Goal: Task Accomplishment & Management: Complete application form

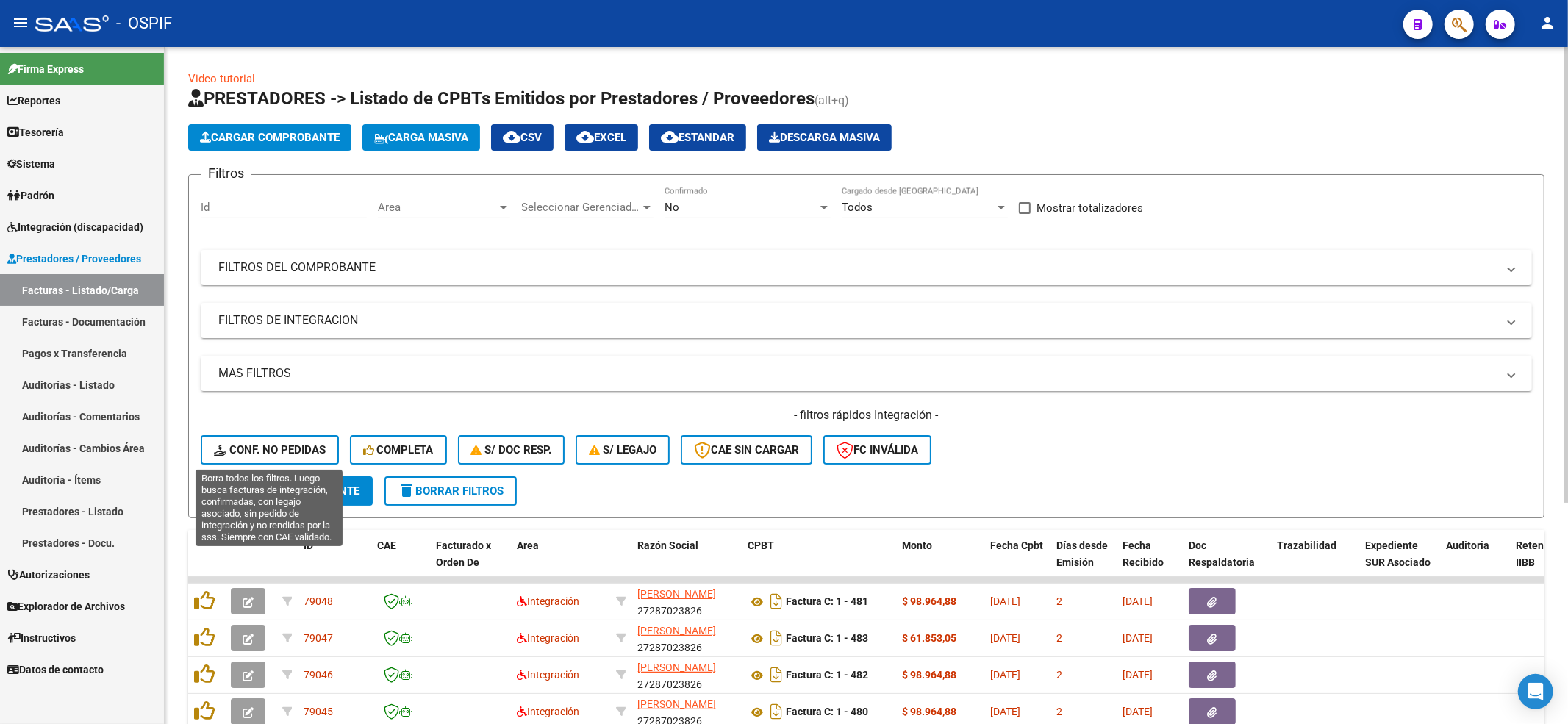
click at [322, 448] on span "Conf. no pedidas" at bounding box center [269, 450] width 111 height 13
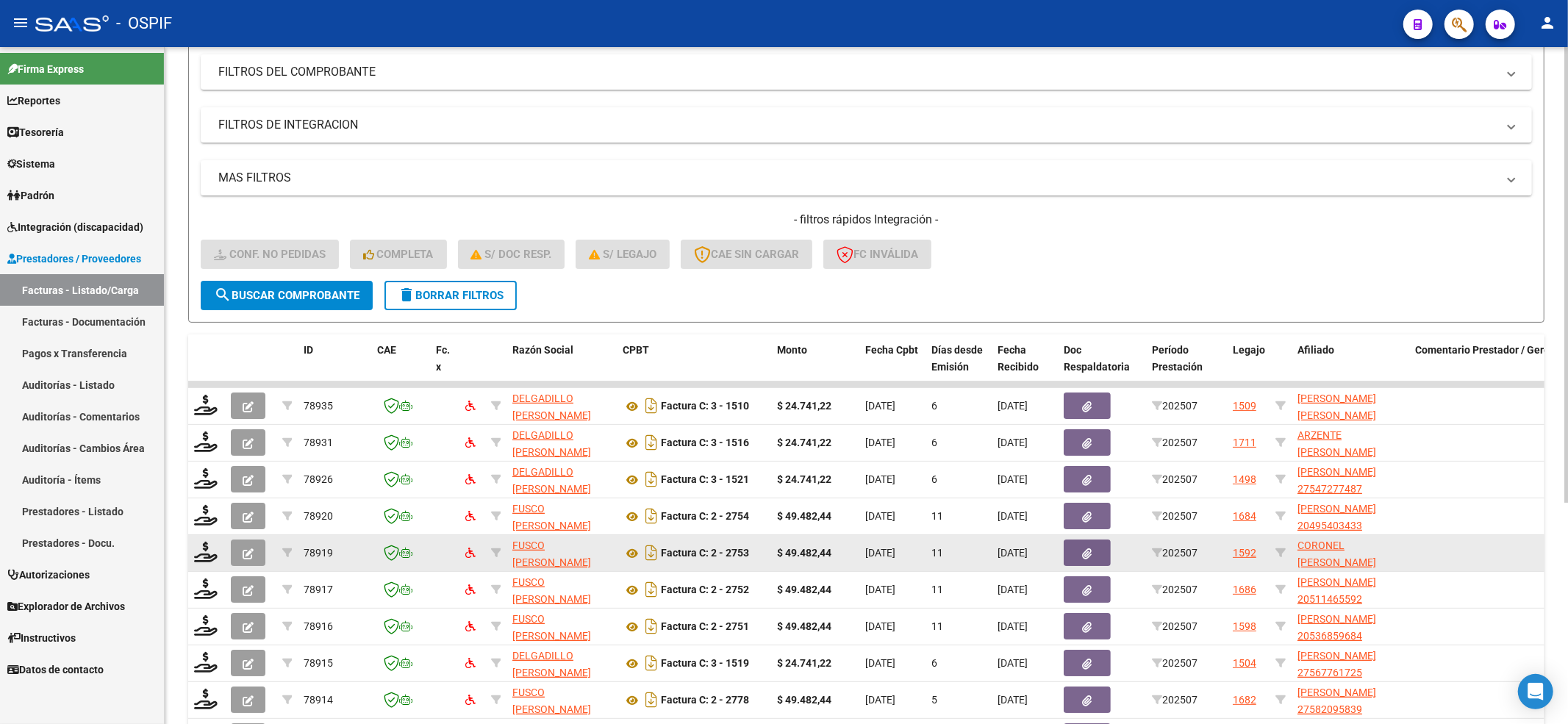
scroll to position [330, 0]
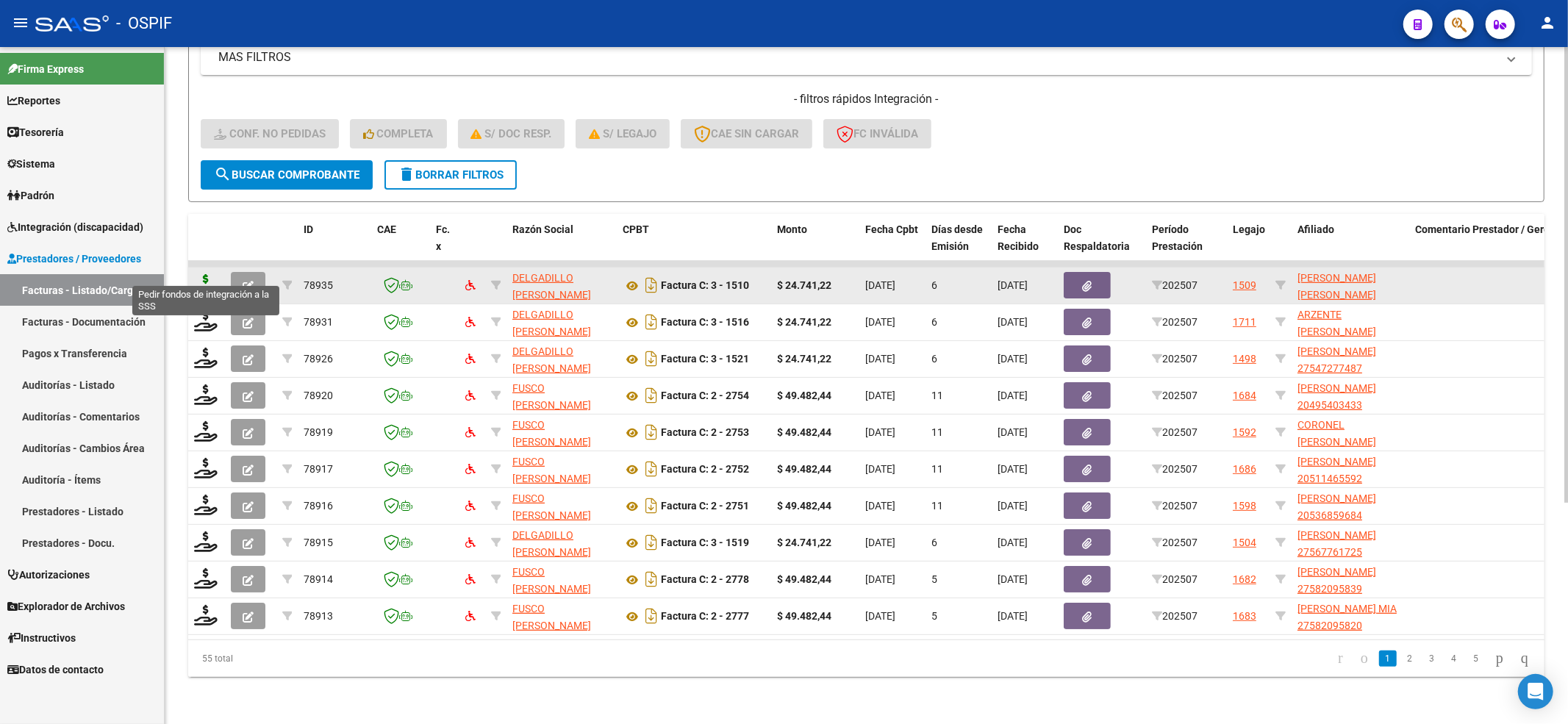
click at [209, 274] on icon at bounding box center [205, 284] width 24 height 20
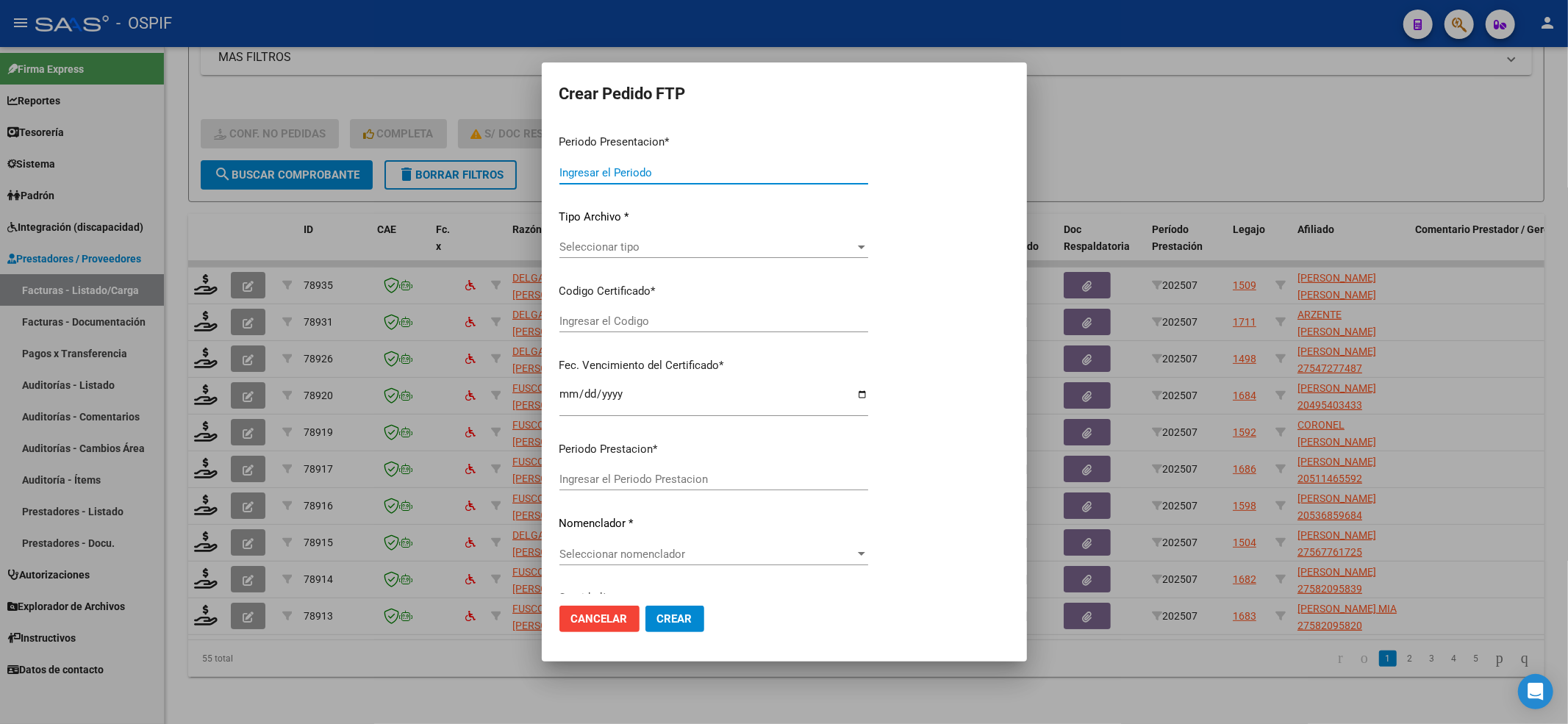
type input "202507"
type input "$ 24.741,22"
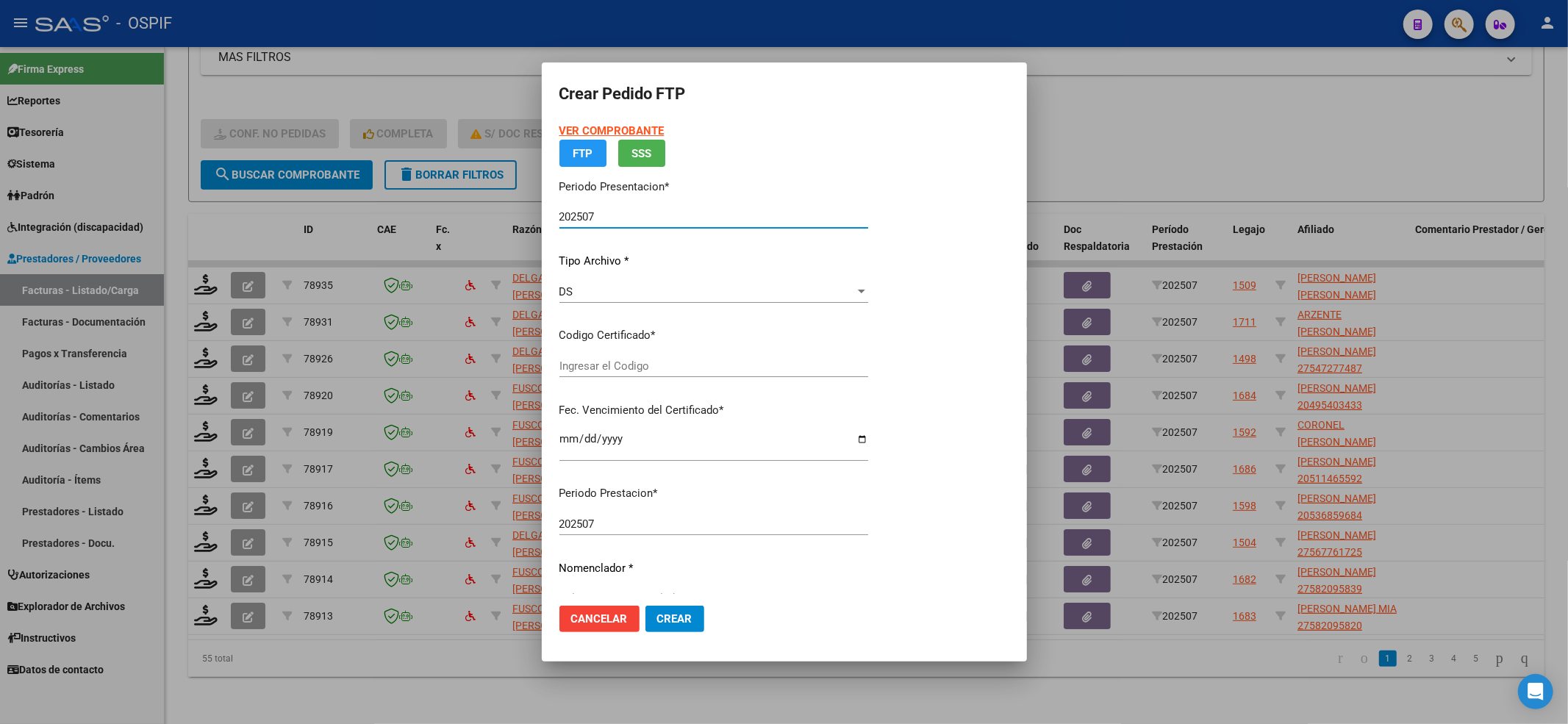
type input "0200052642549-20220906-20250906-BS-427"
type input "[DATE]"
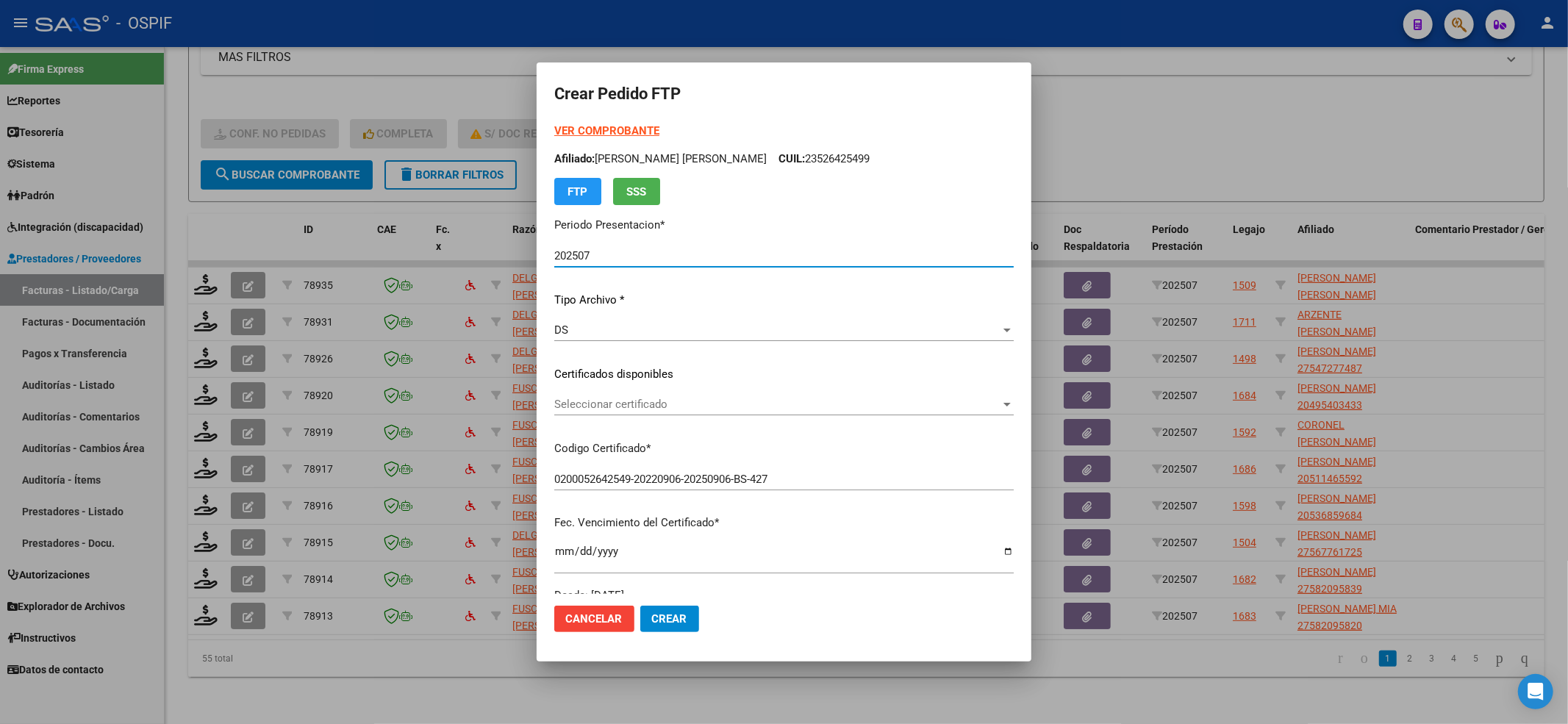
drag, startPoint x: 595, startPoint y: 369, endPoint x: 606, endPoint y: 383, distance: 17.8
click at [602, 377] on p "Certificados disponibles" at bounding box center [784, 374] width 460 height 17
click at [612, 416] on div "Seleccionar certificado Seleccionar certificado" at bounding box center [784, 411] width 460 height 36
click at [612, 404] on span "Seleccionar certificado" at bounding box center [777, 404] width 446 height 13
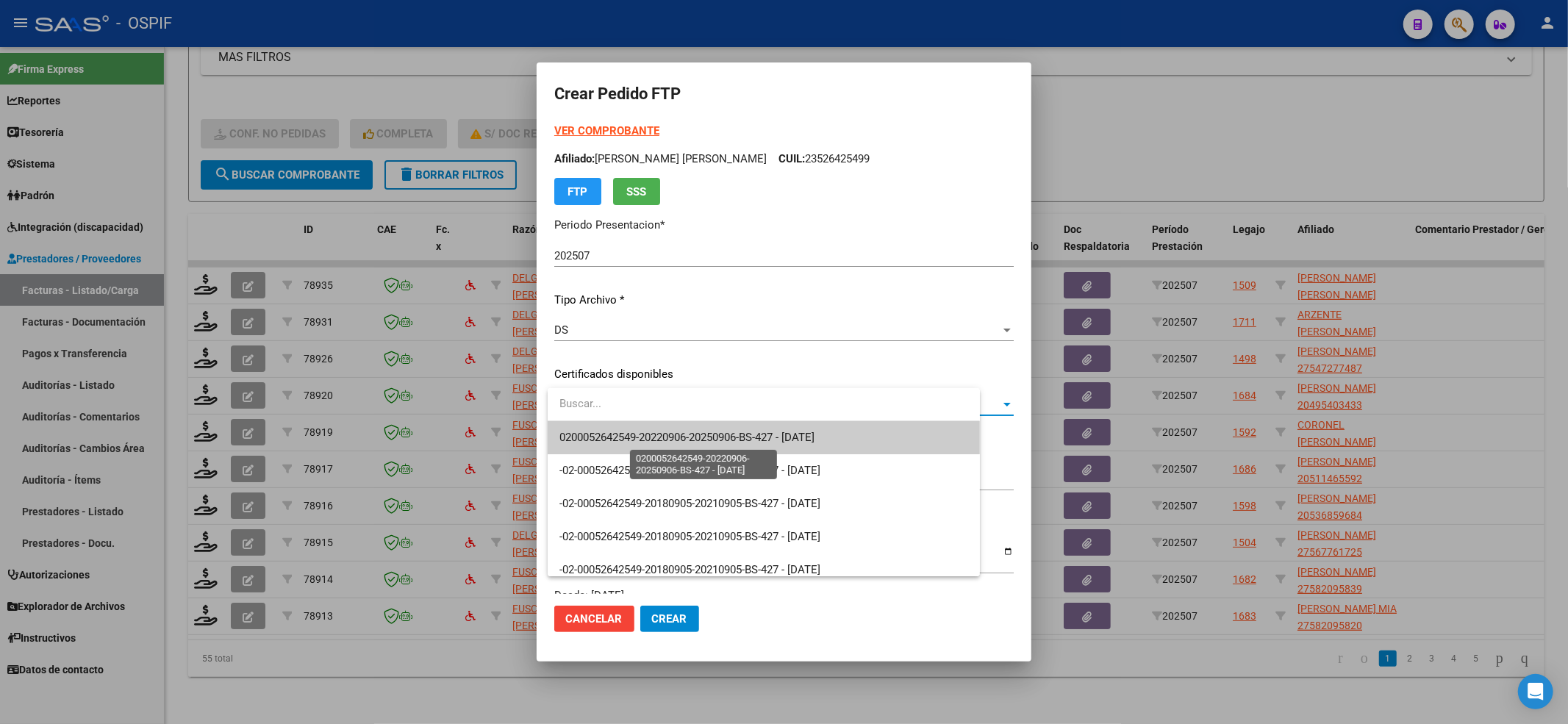
click at [613, 436] on span "0200052642549-20220906-20250906-BS-427 - [DATE]" at bounding box center [687, 437] width 255 height 13
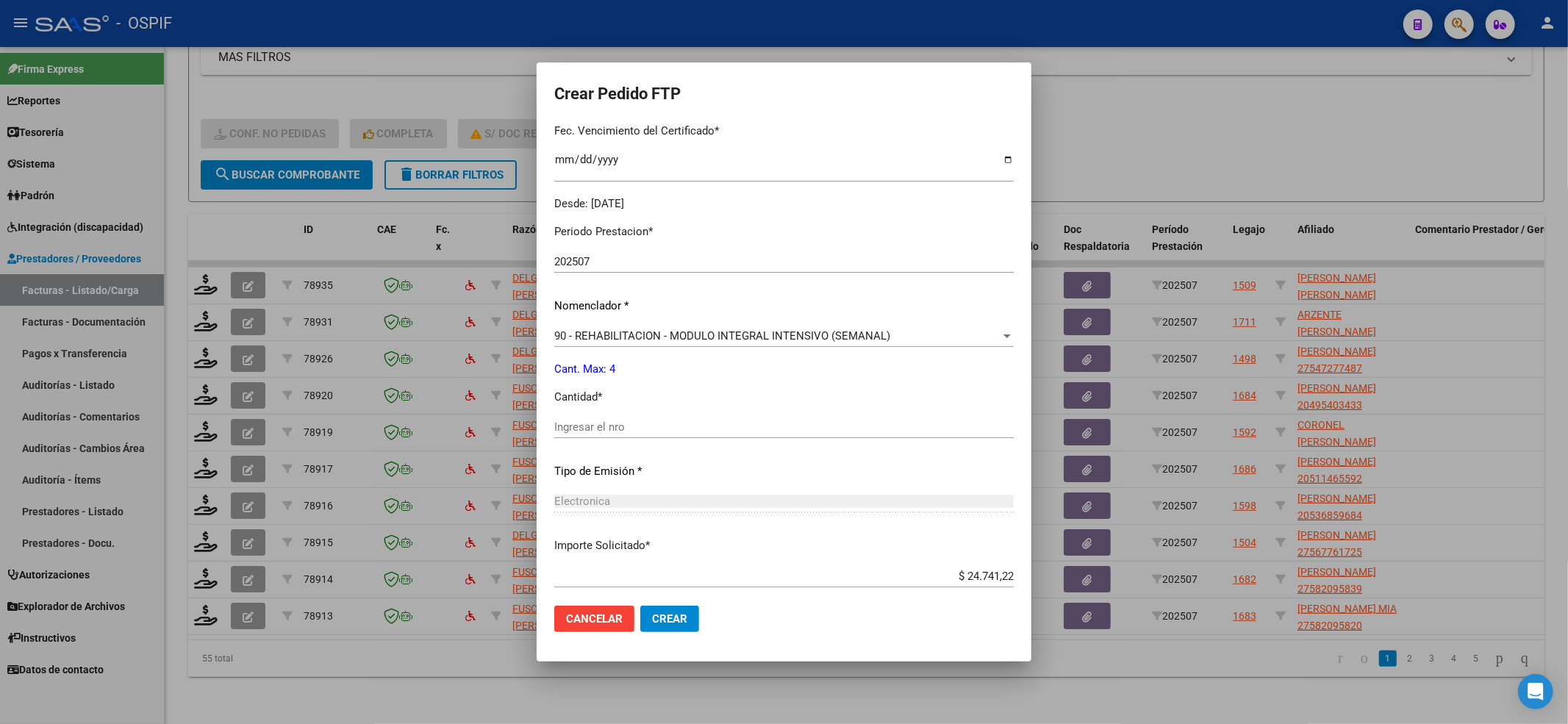
click at [612, 432] on input "Ingresar el nro" at bounding box center [784, 427] width 460 height 13
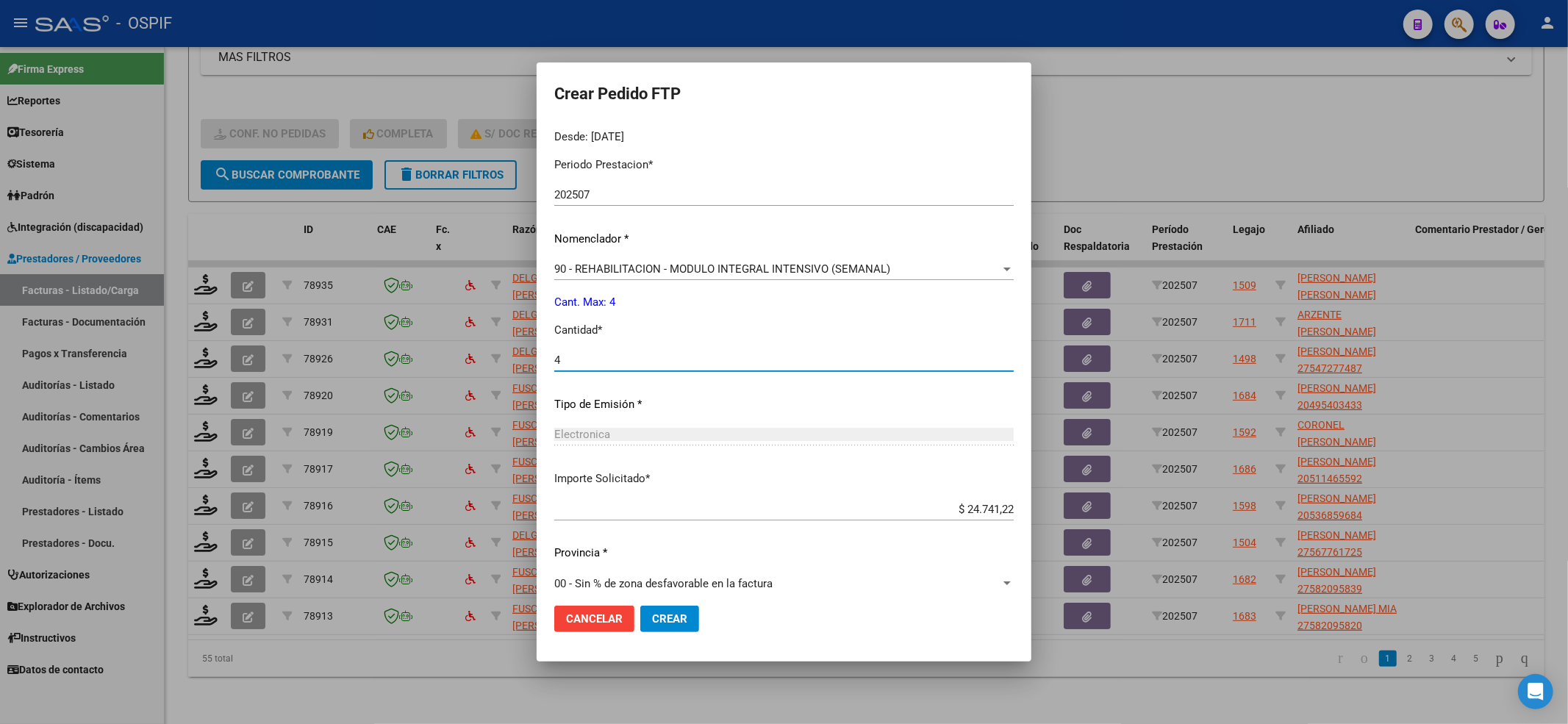
scroll to position [473, 0]
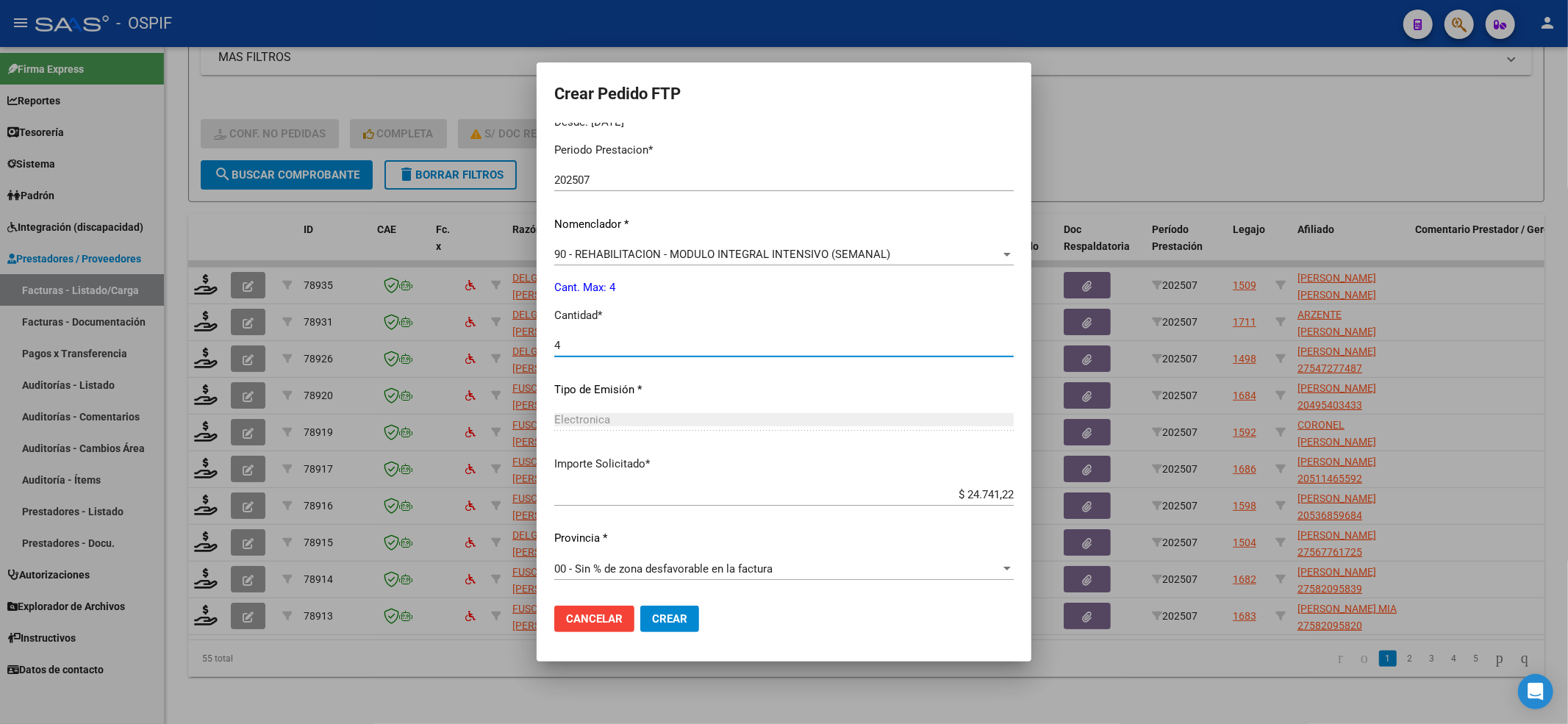
type input "4"
click at [678, 613] on span "Crear" at bounding box center [670, 618] width 35 height 13
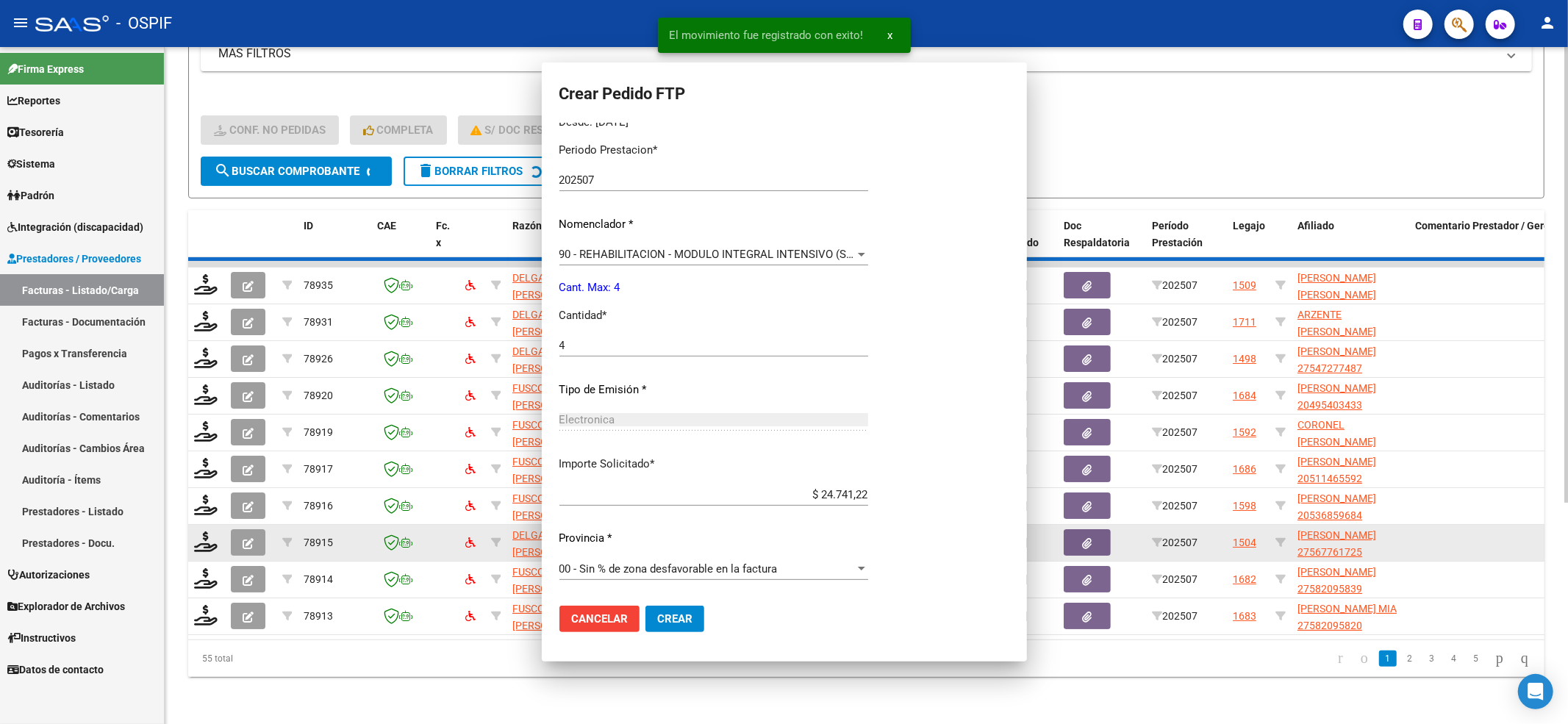
scroll to position [0, 0]
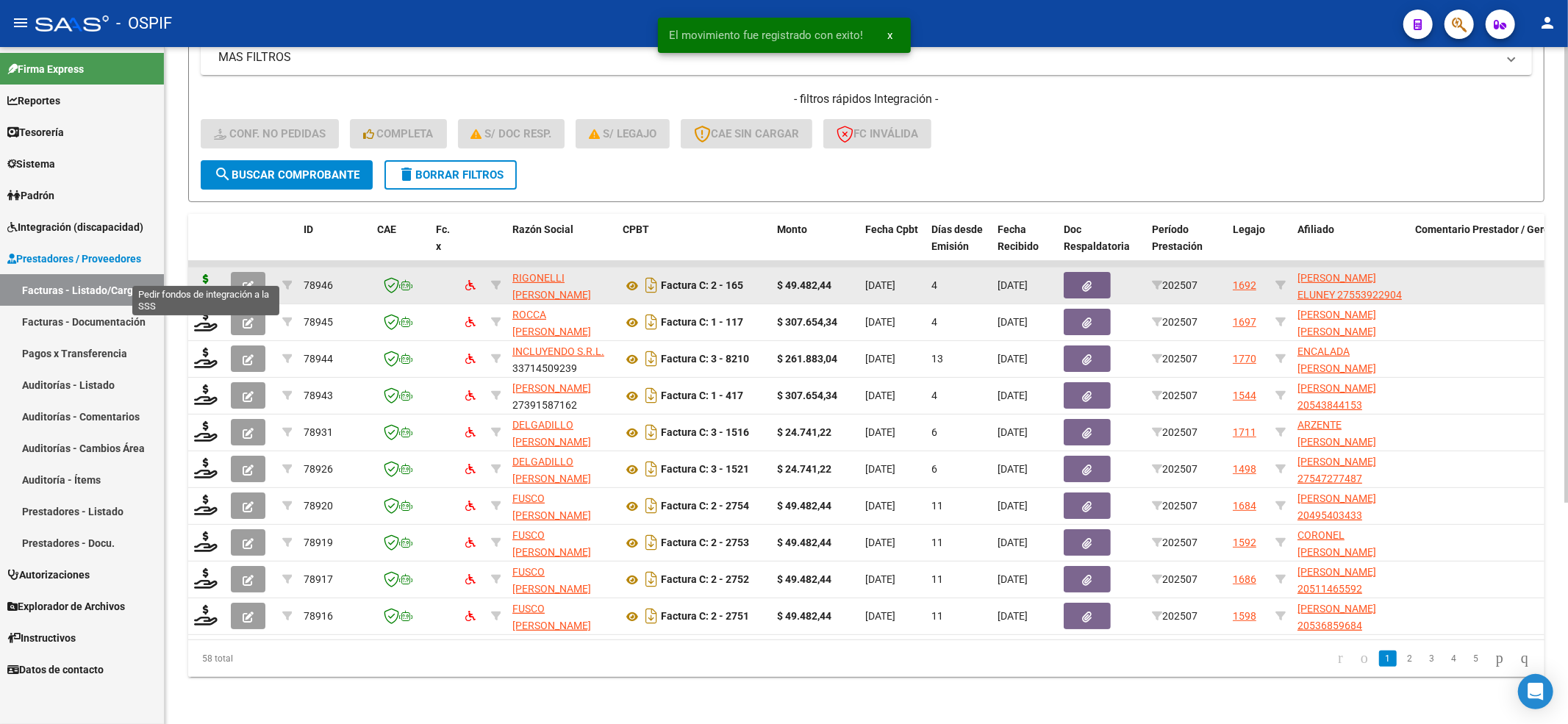
click at [207, 274] on icon at bounding box center [205, 284] width 24 height 20
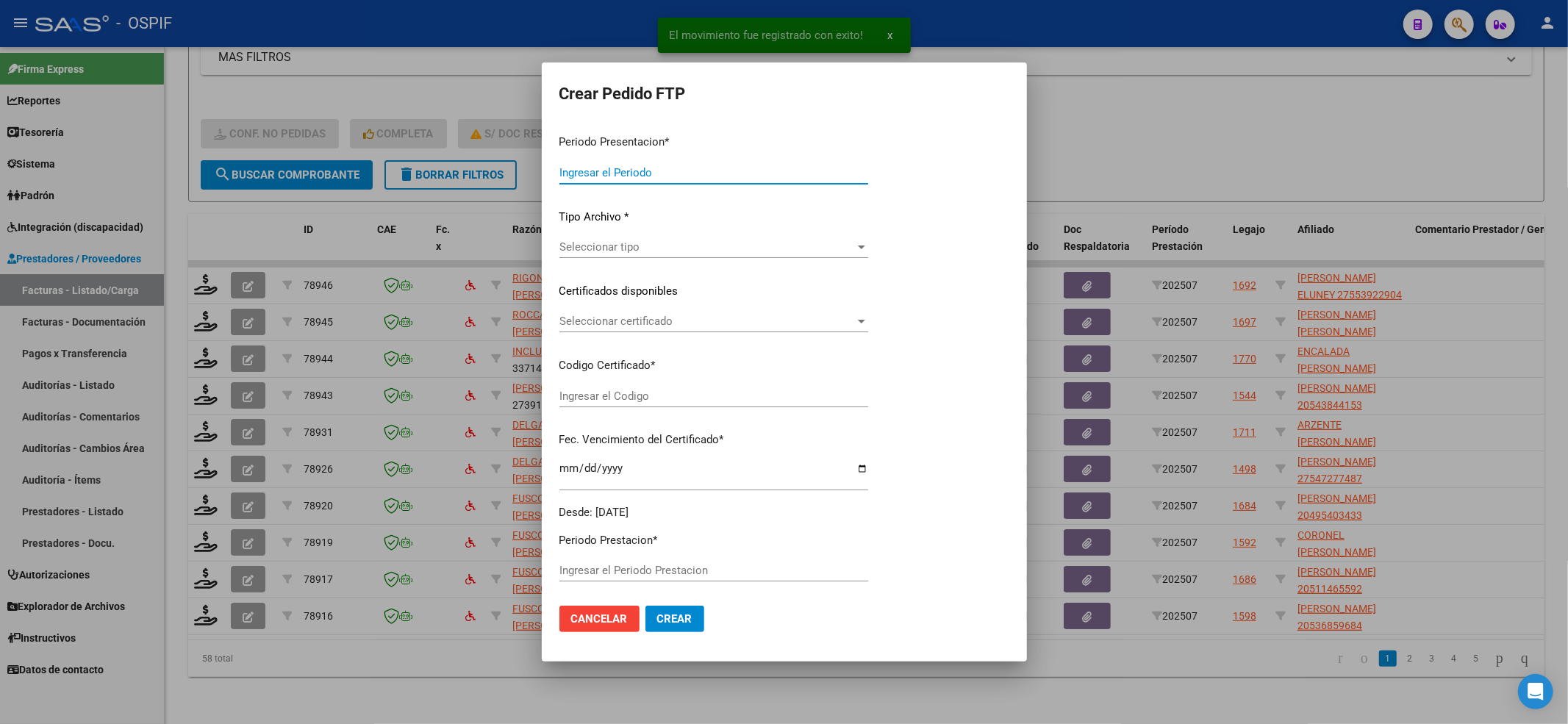
type input "202507"
type input "$ 49.482,44"
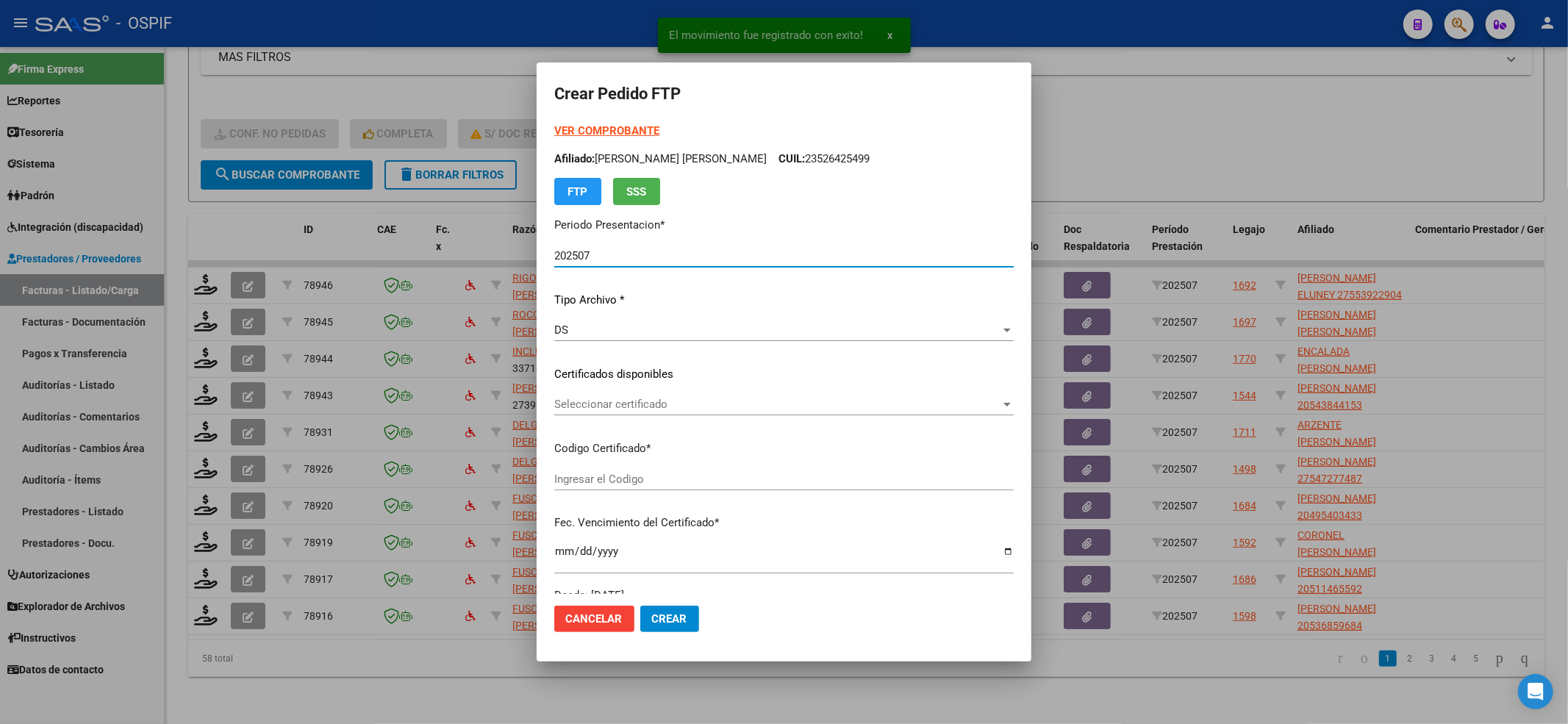
type input "0100055392290-20231129-20281129-BUE-310"
type input "[DATE]"
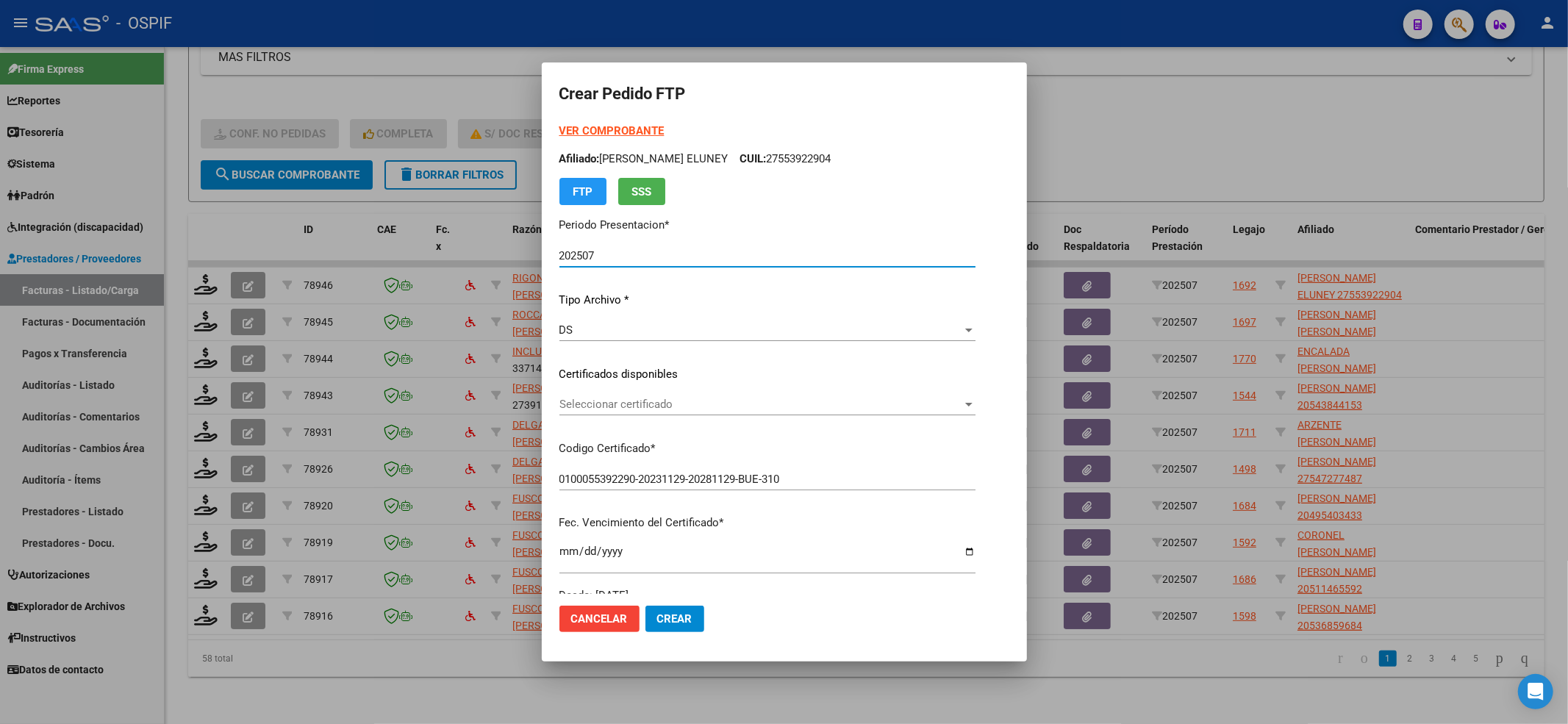
click at [650, 417] on div "Seleccionar certificado Seleccionar certificado" at bounding box center [767, 411] width 417 height 36
click at [645, 392] on div "VER COMPROBANTE ARCA Padrón Afiliado: [PERSON_NAME] ELUNEY CUIL: 27553922904 FT…" at bounding box center [767, 363] width 417 height 480
click at [635, 417] on div "Seleccionar certificado Seleccionar certificado" at bounding box center [767, 411] width 417 height 36
click at [621, 404] on span "Seleccionar certificado" at bounding box center [760, 404] width 403 height 13
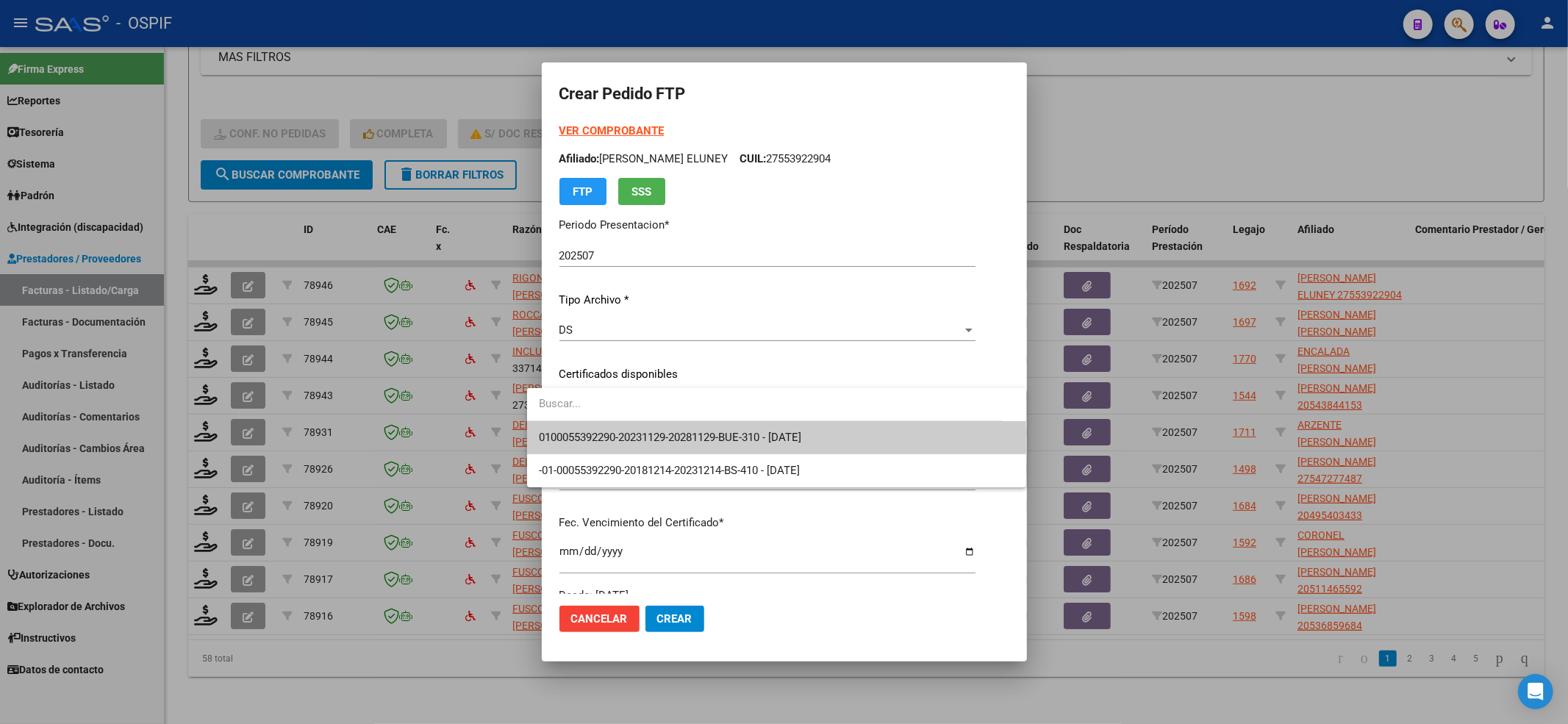
click at [615, 417] on input "dropdown search" at bounding box center [765, 404] width 475 height 33
click at [612, 430] on span "0100055392290-20231129-20281129-BUE-310 - [DATE]" at bounding box center [670, 437] width 262 height 13
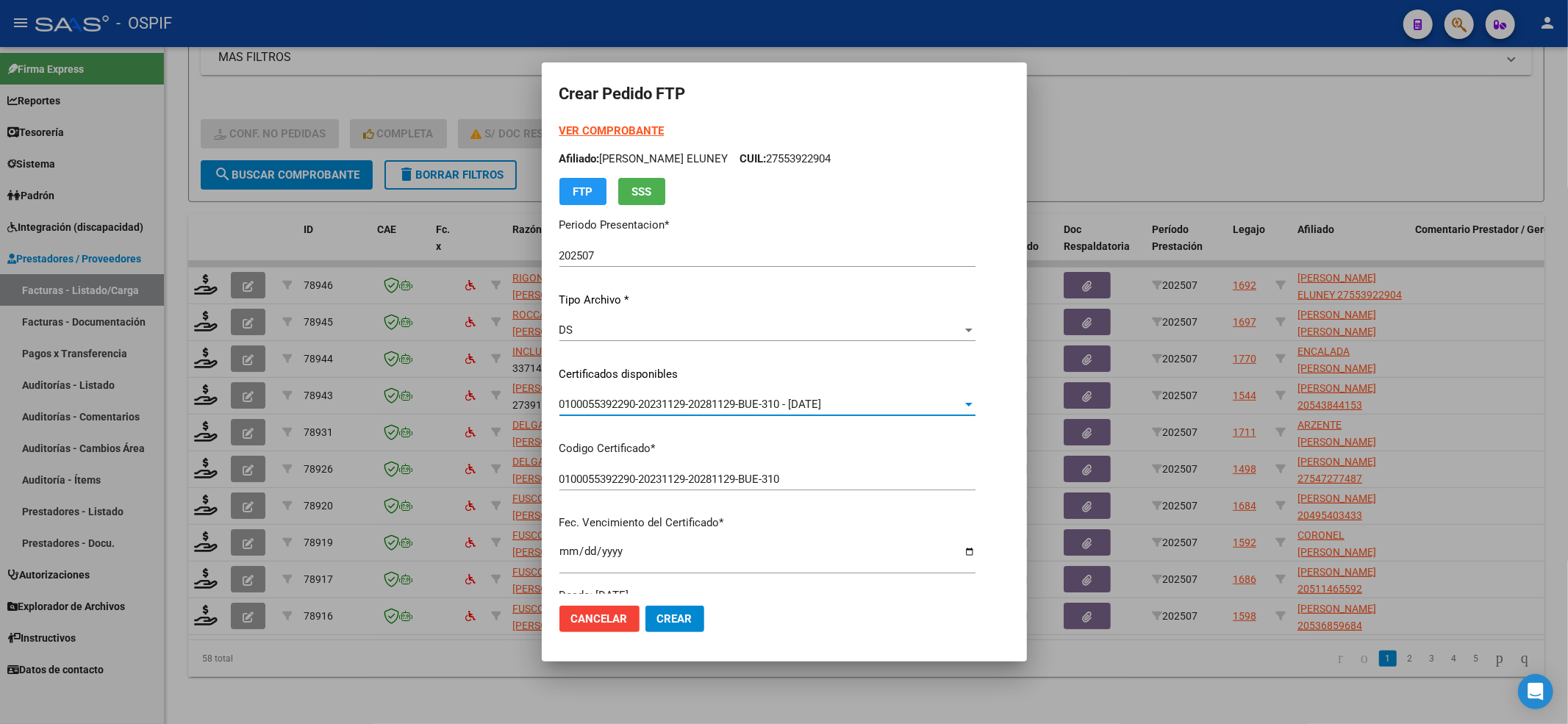
scroll to position [392, 0]
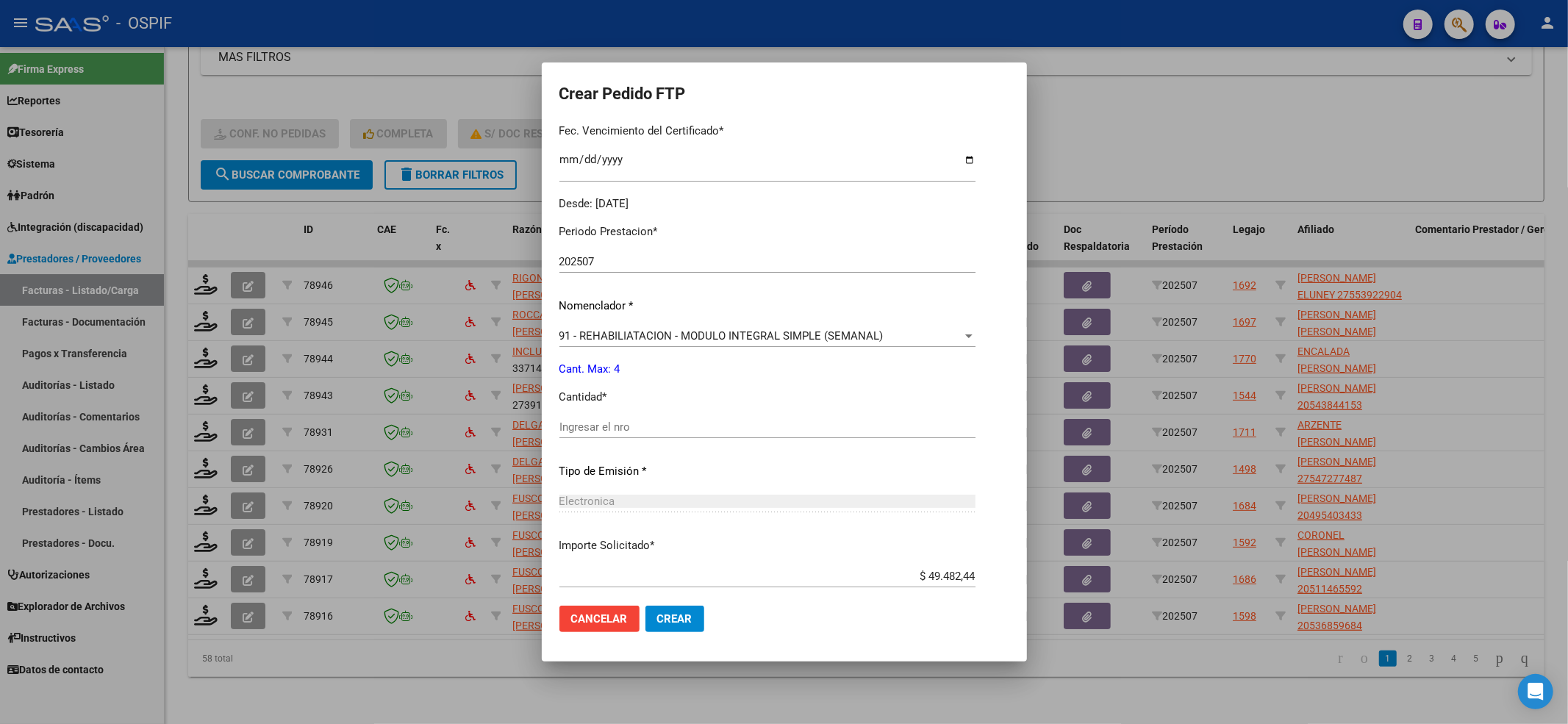
click at [610, 441] on div "Ingresar el nro" at bounding box center [767, 434] width 417 height 36
click at [602, 421] on input "Ingresar el nro" at bounding box center [767, 427] width 417 height 13
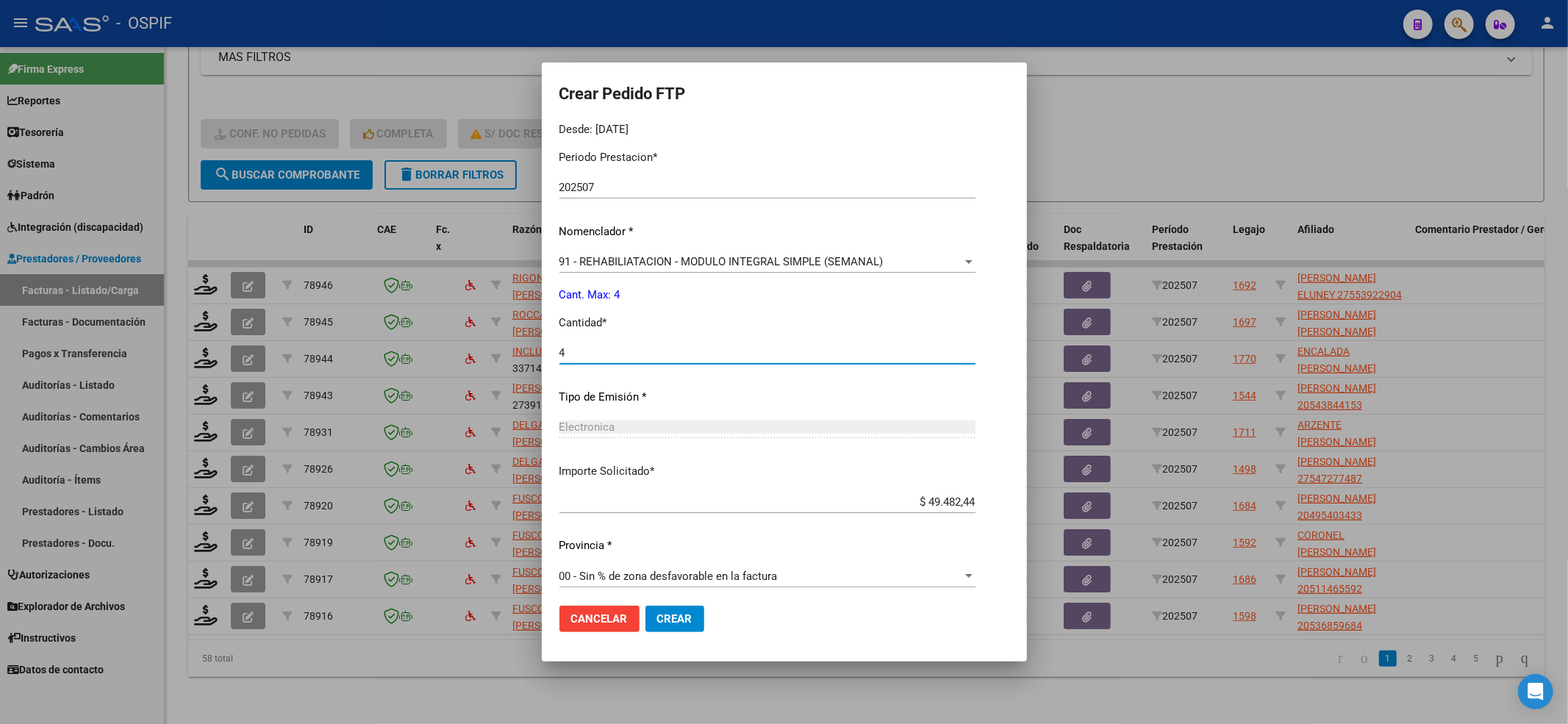
scroll to position [473, 0]
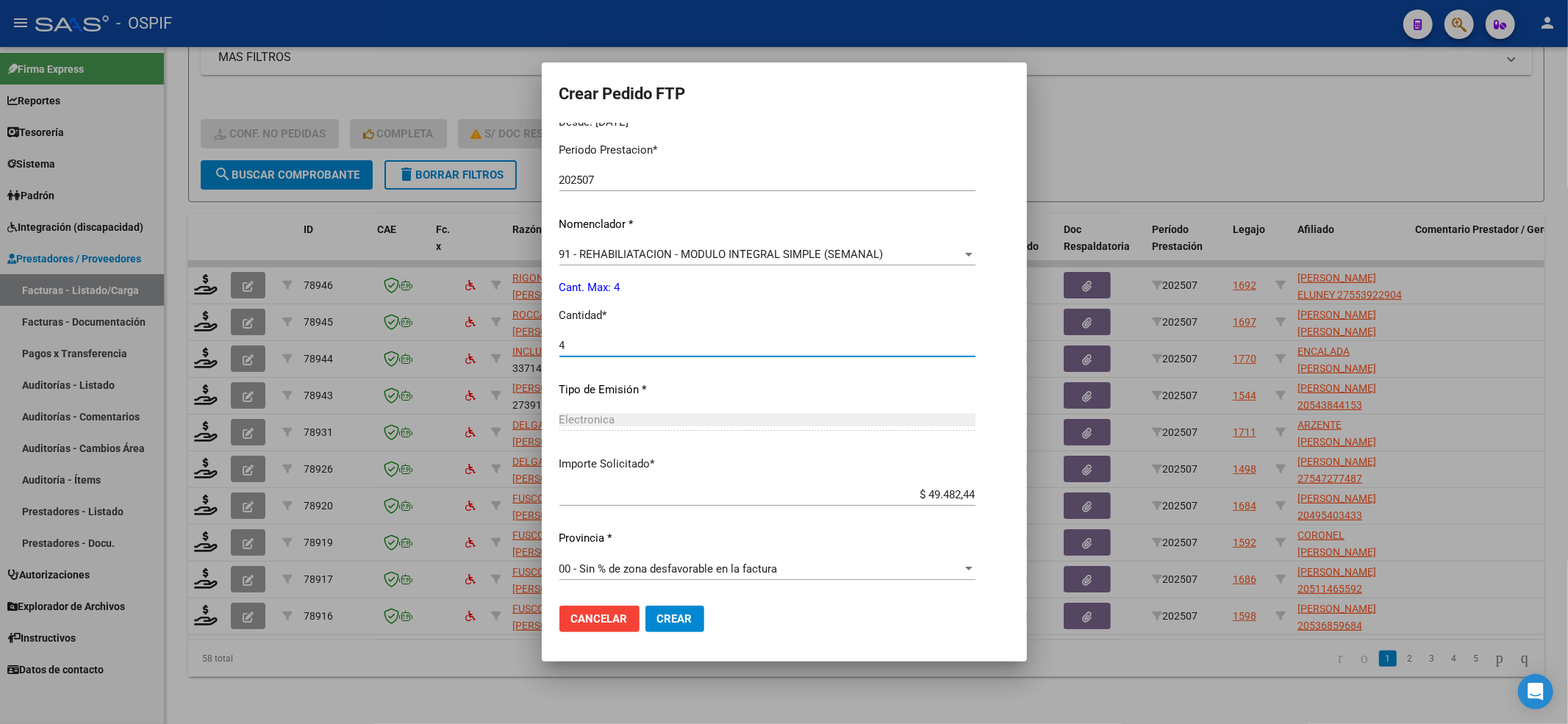
type input "4"
click at [645, 618] on button "Crear" at bounding box center [674, 619] width 59 height 26
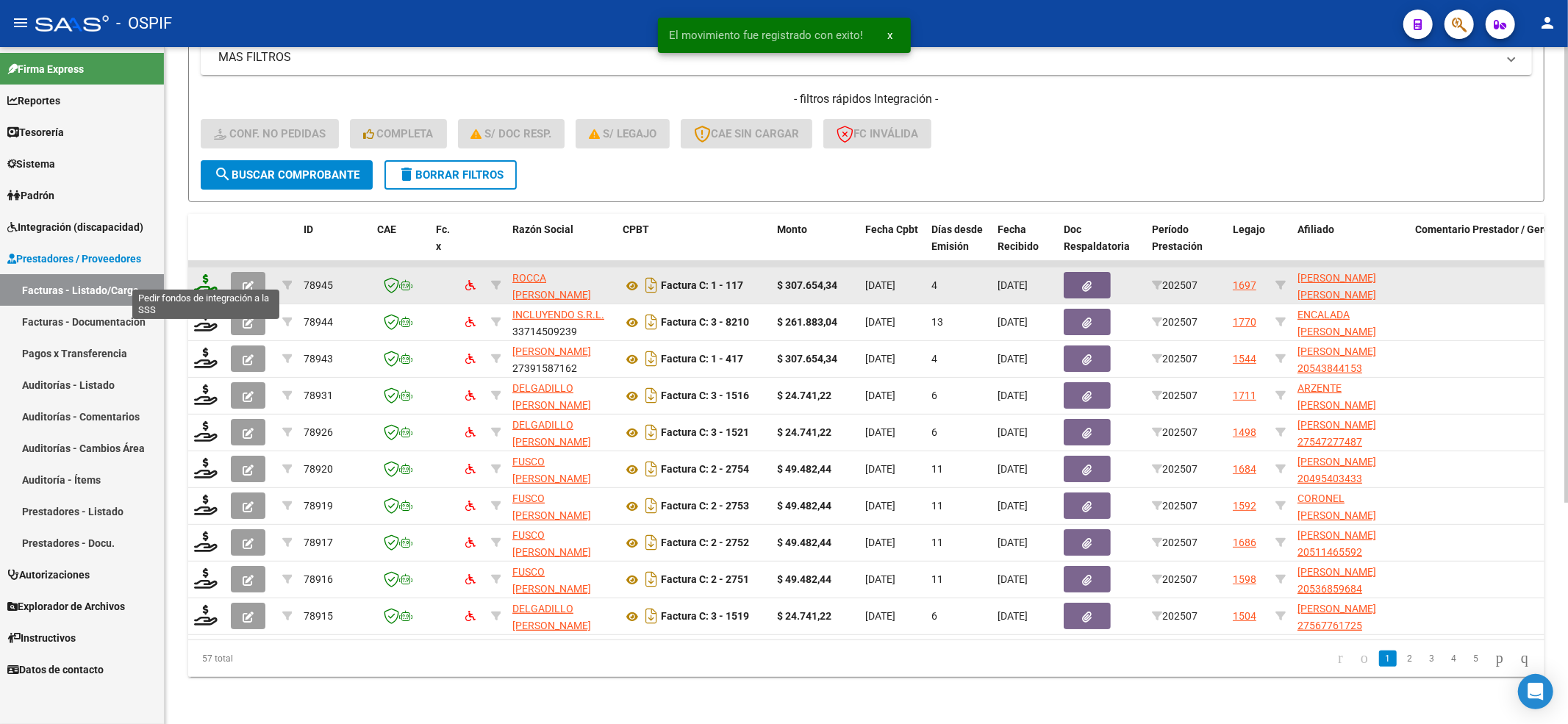
click at [198, 276] on icon at bounding box center [205, 284] width 24 height 20
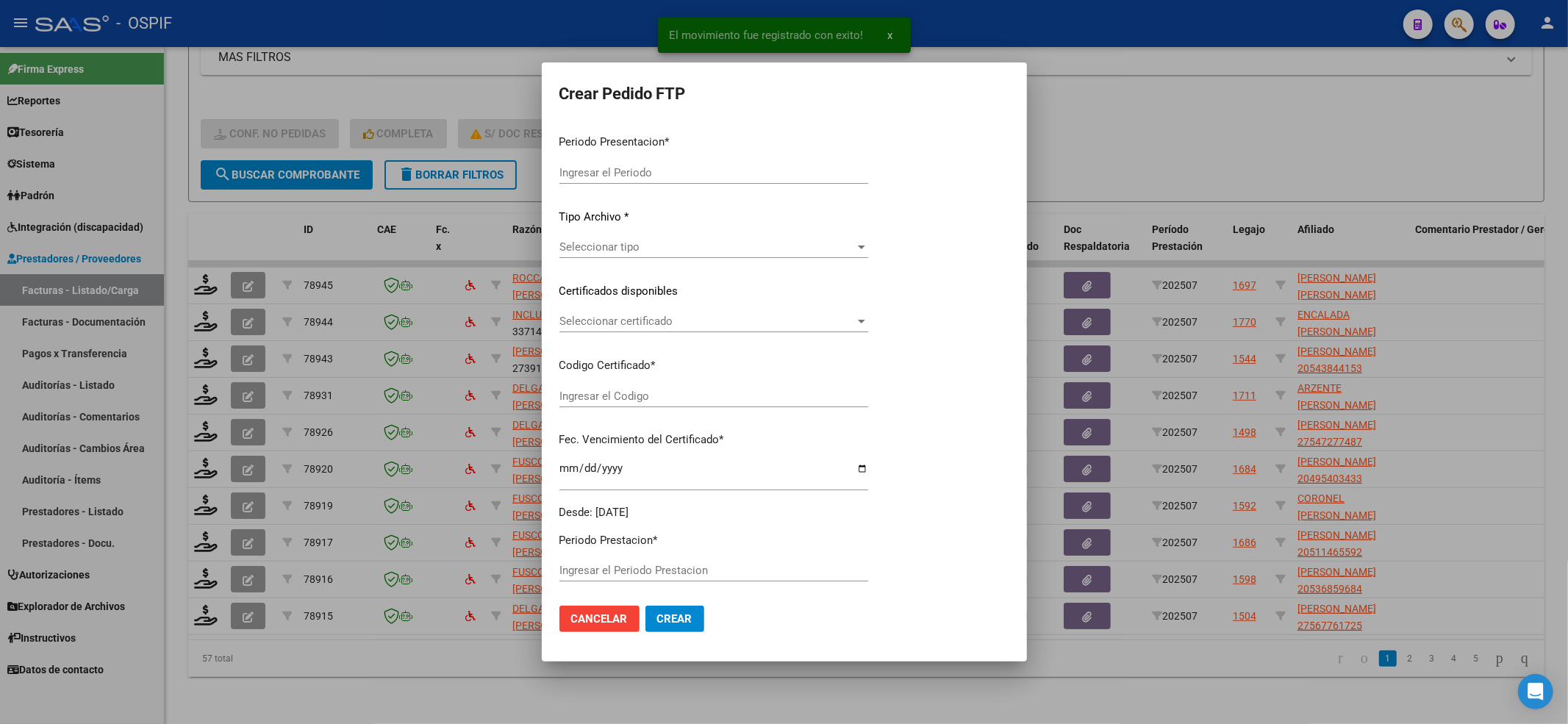
type input "202507"
type input "$ 307.654,34"
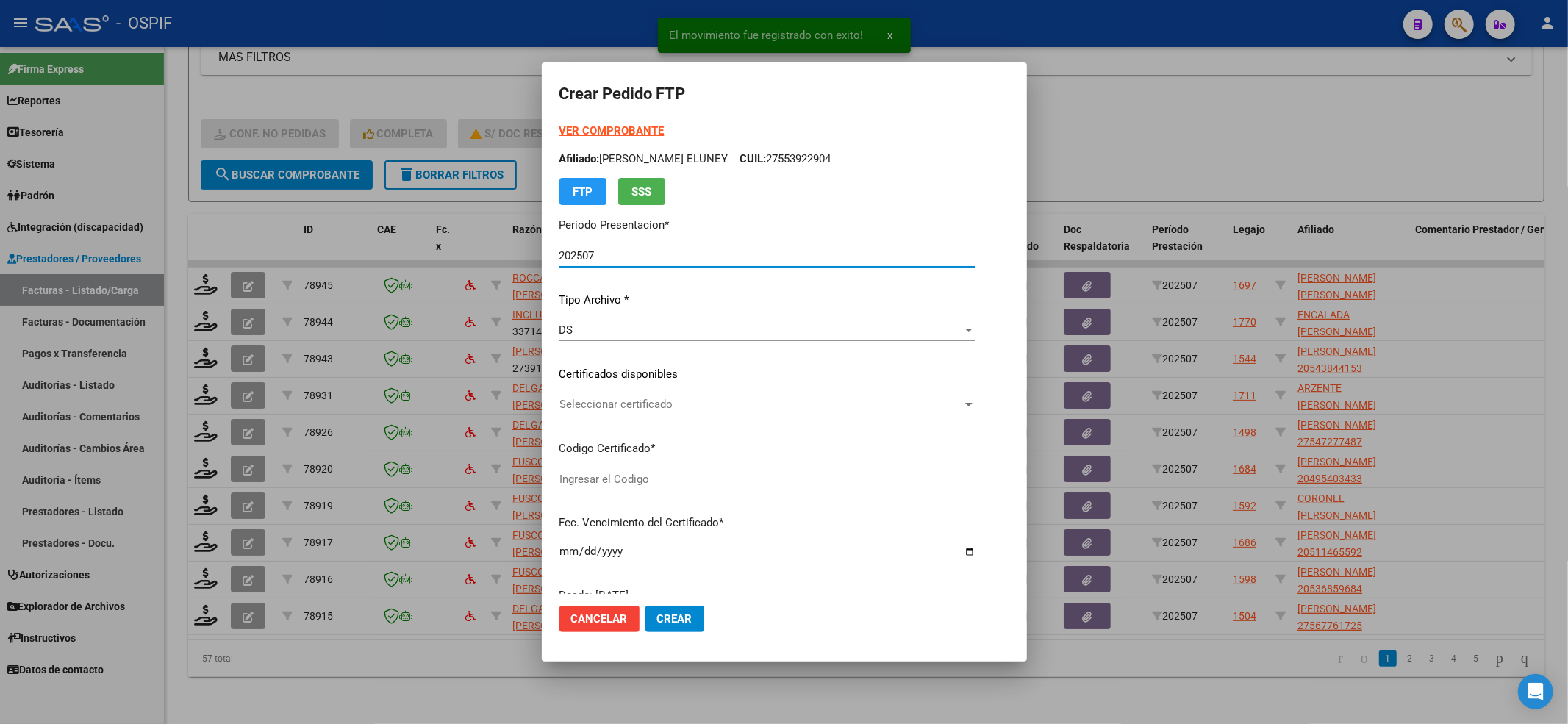
type input "02-00053222892-20220405-20250405-BS-427"
type input "[DATE]"
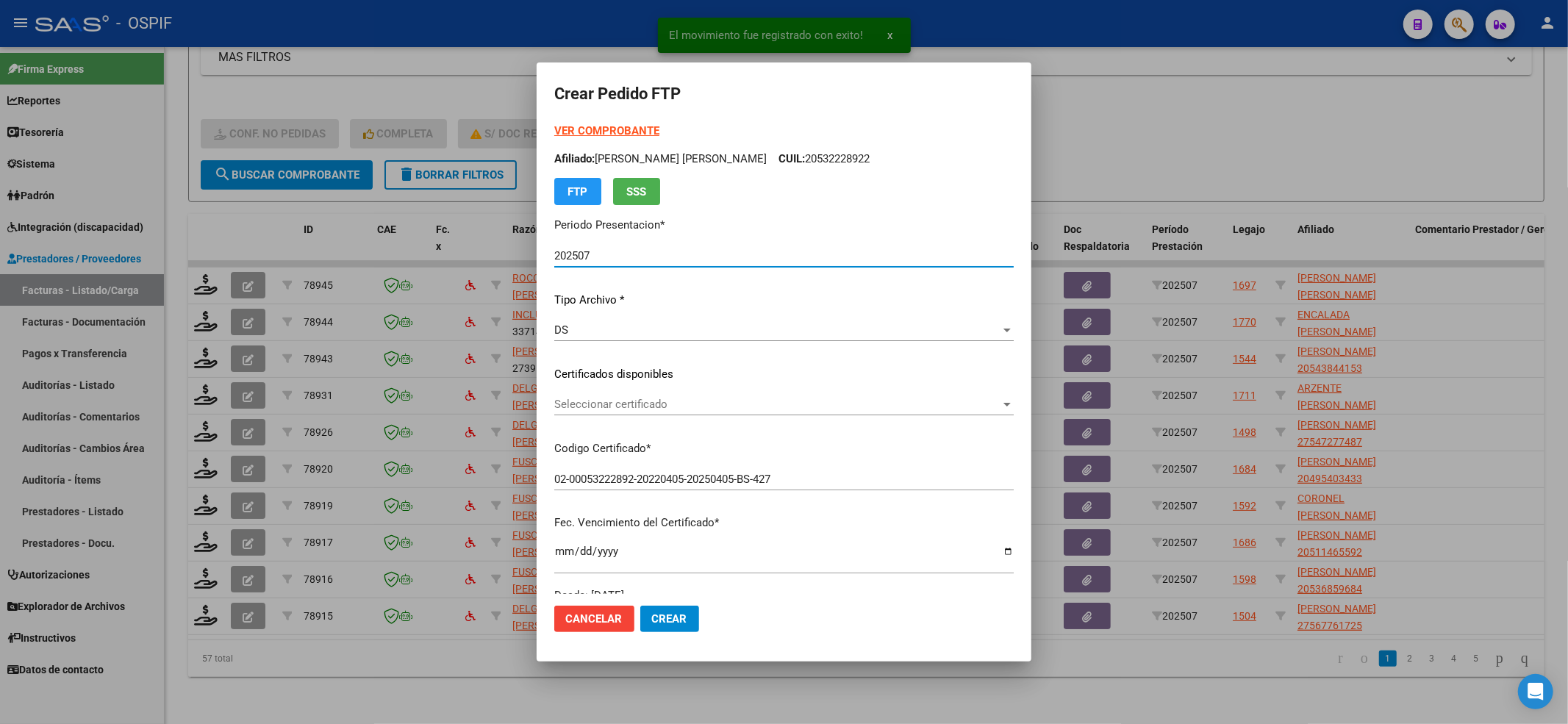
click at [648, 404] on span "Seleccionar certificado" at bounding box center [777, 404] width 446 height 13
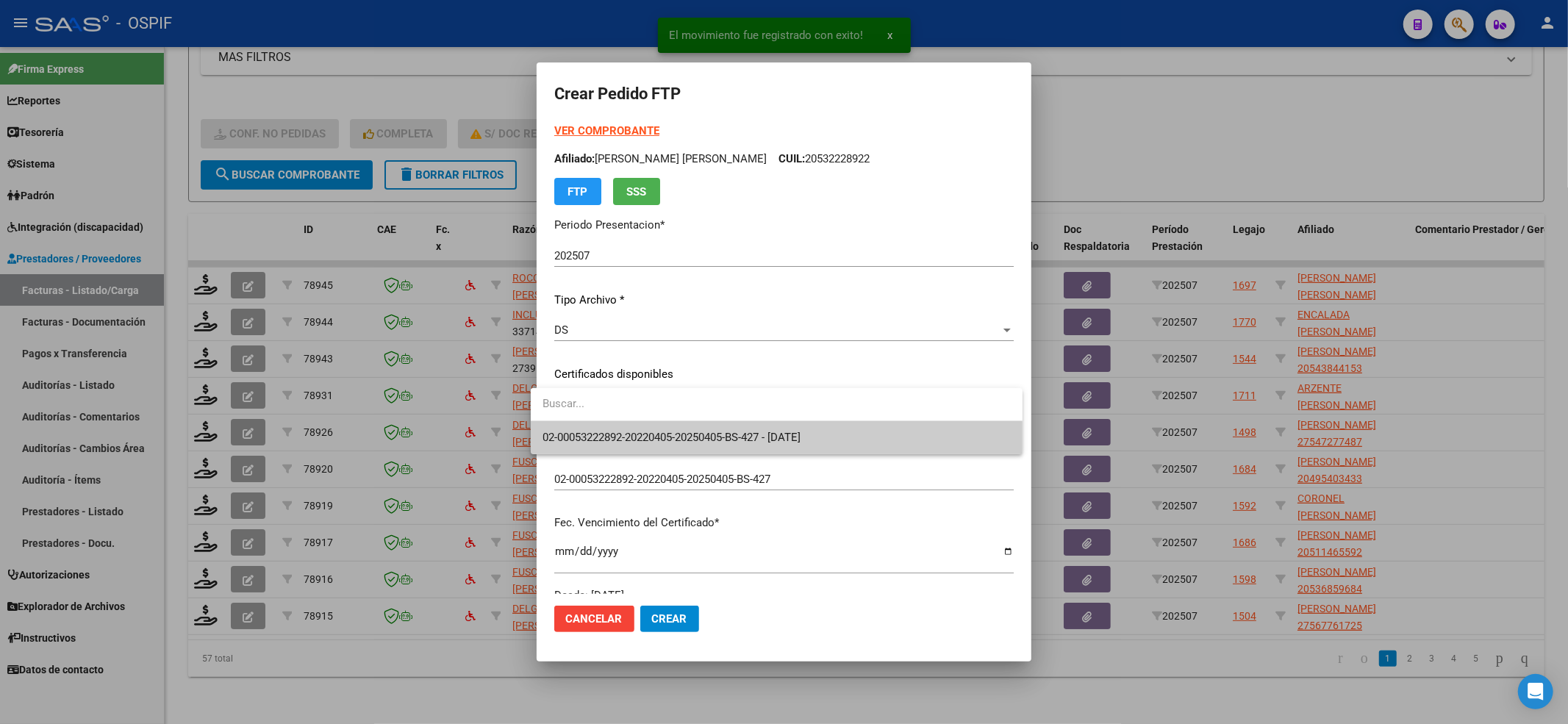
click at [645, 421] on div at bounding box center [776, 405] width 492 height 33
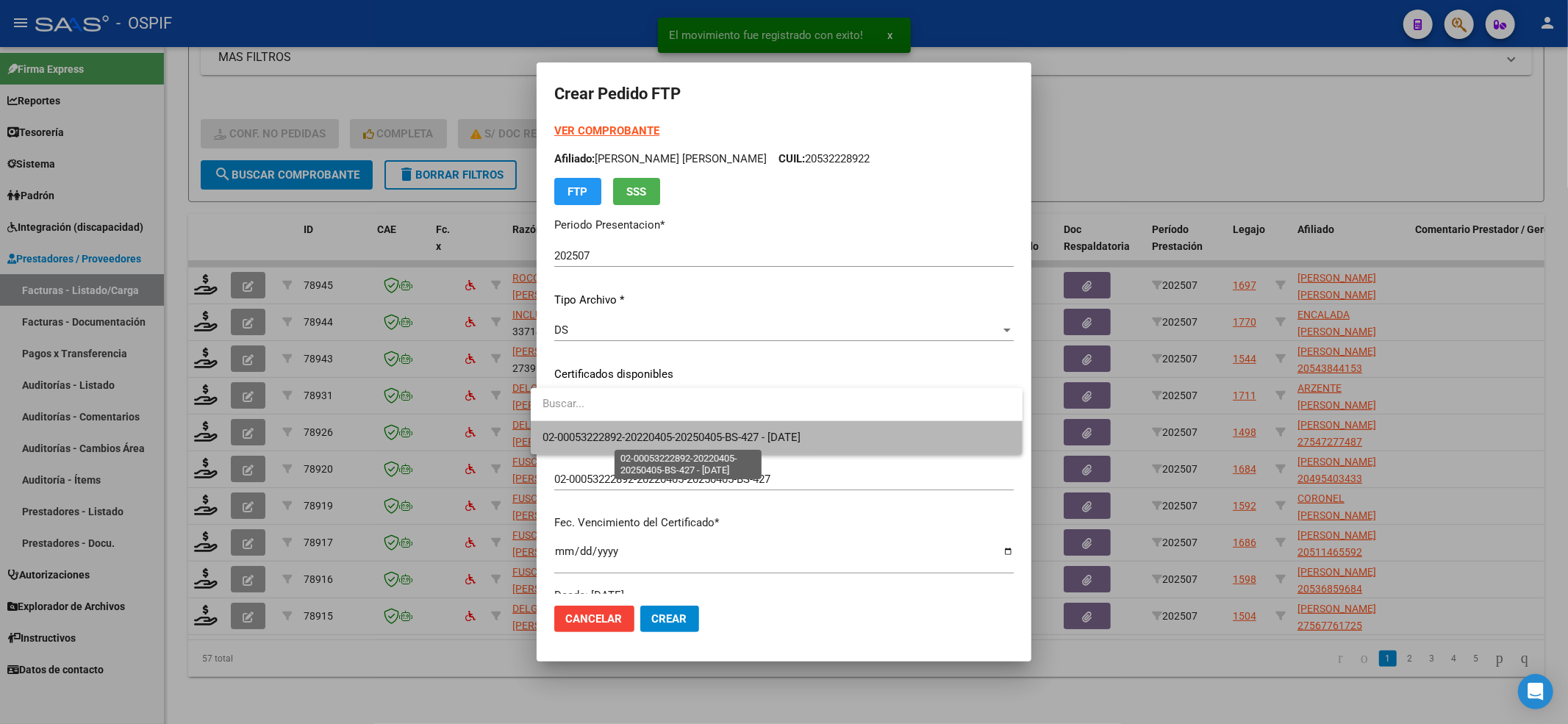
click at [641, 438] on span "02-00053222892-20220405-20250405-BS-427 - [DATE]" at bounding box center [672, 437] width 258 height 13
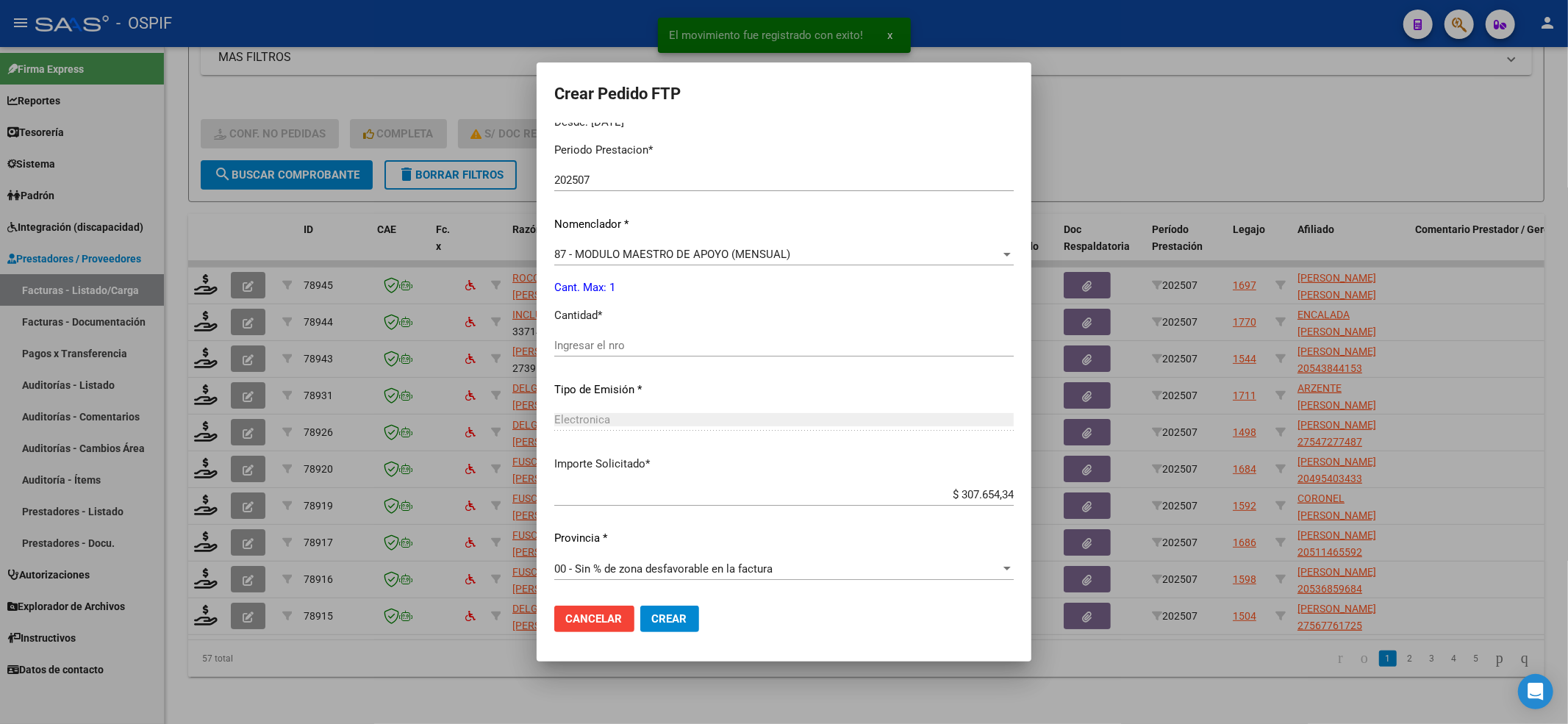
click at [635, 341] on input "Ingresar el nro" at bounding box center [784, 344] width 460 height 13
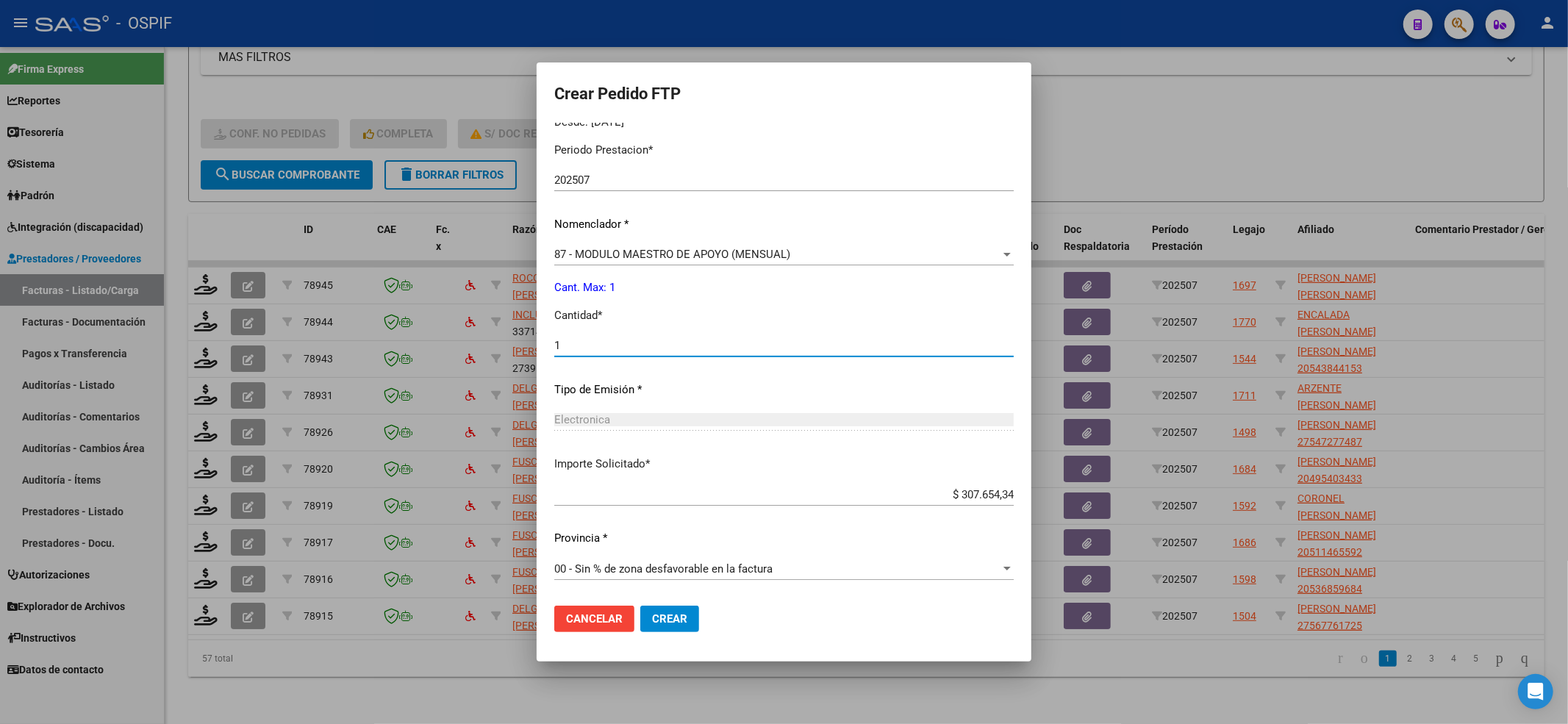
type input "1"
click at [663, 615] on span "Crear" at bounding box center [670, 618] width 35 height 13
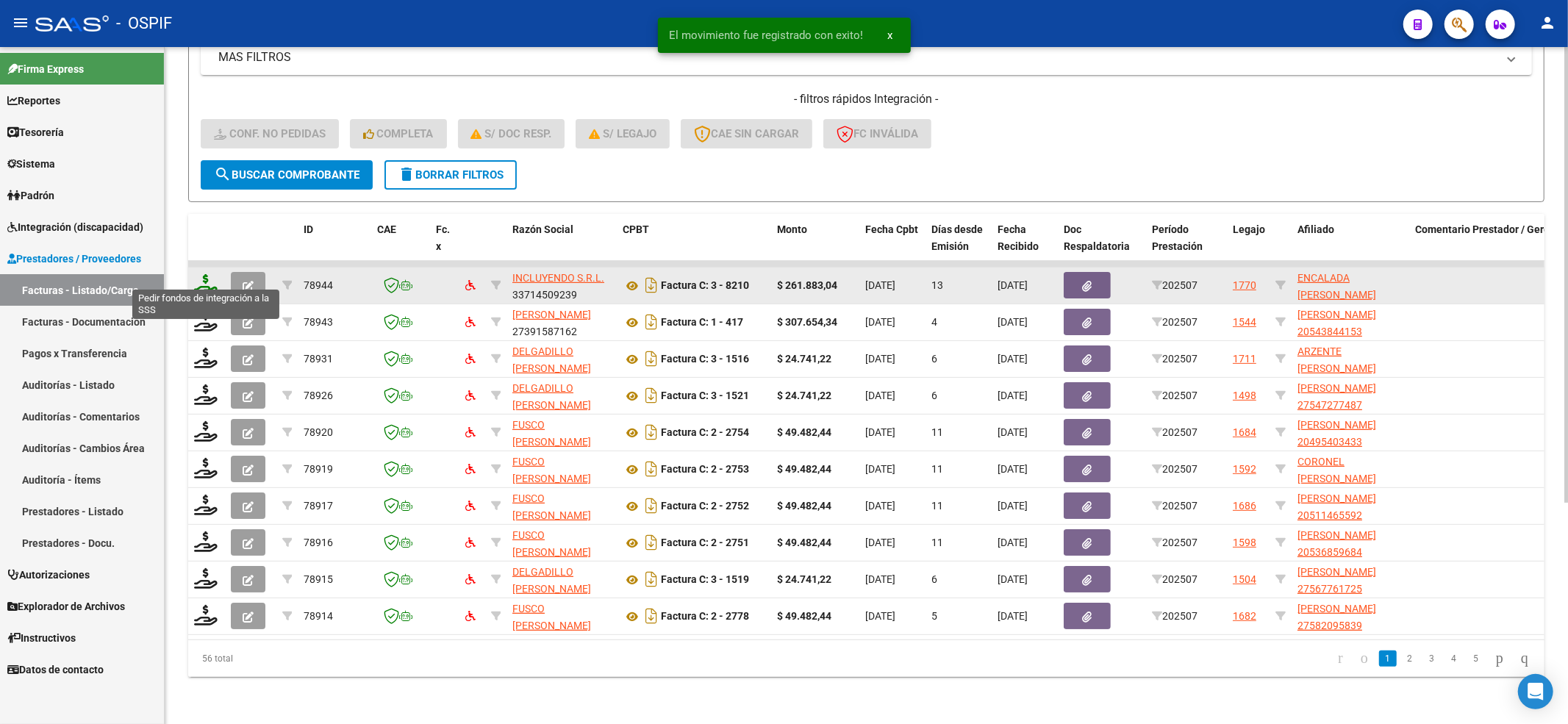
click at [203, 274] on icon at bounding box center [205, 284] width 24 height 20
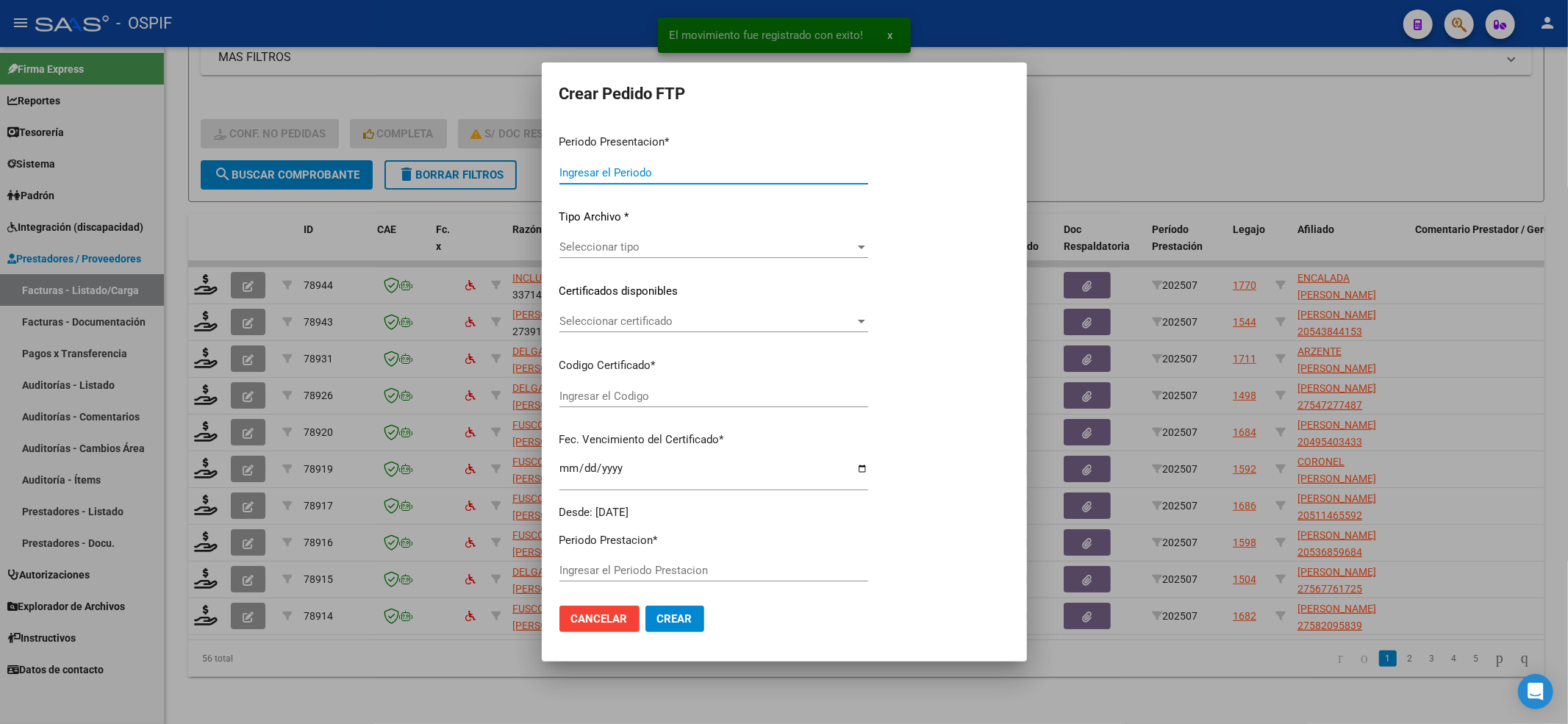
type input "202507"
type input "$ 261.883,04"
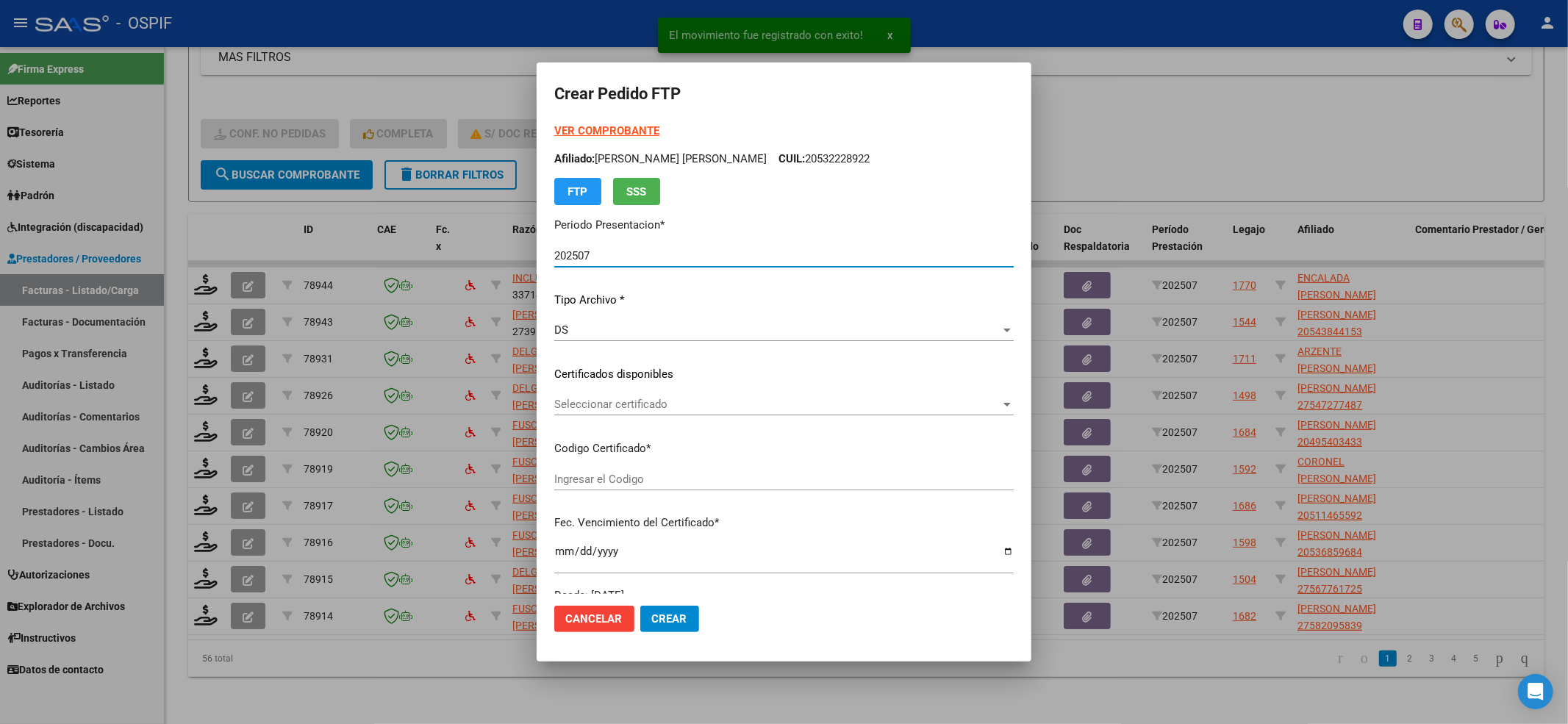
type input "0200056950133-20210603-20260603-BS-450"
type input "[DATE]"
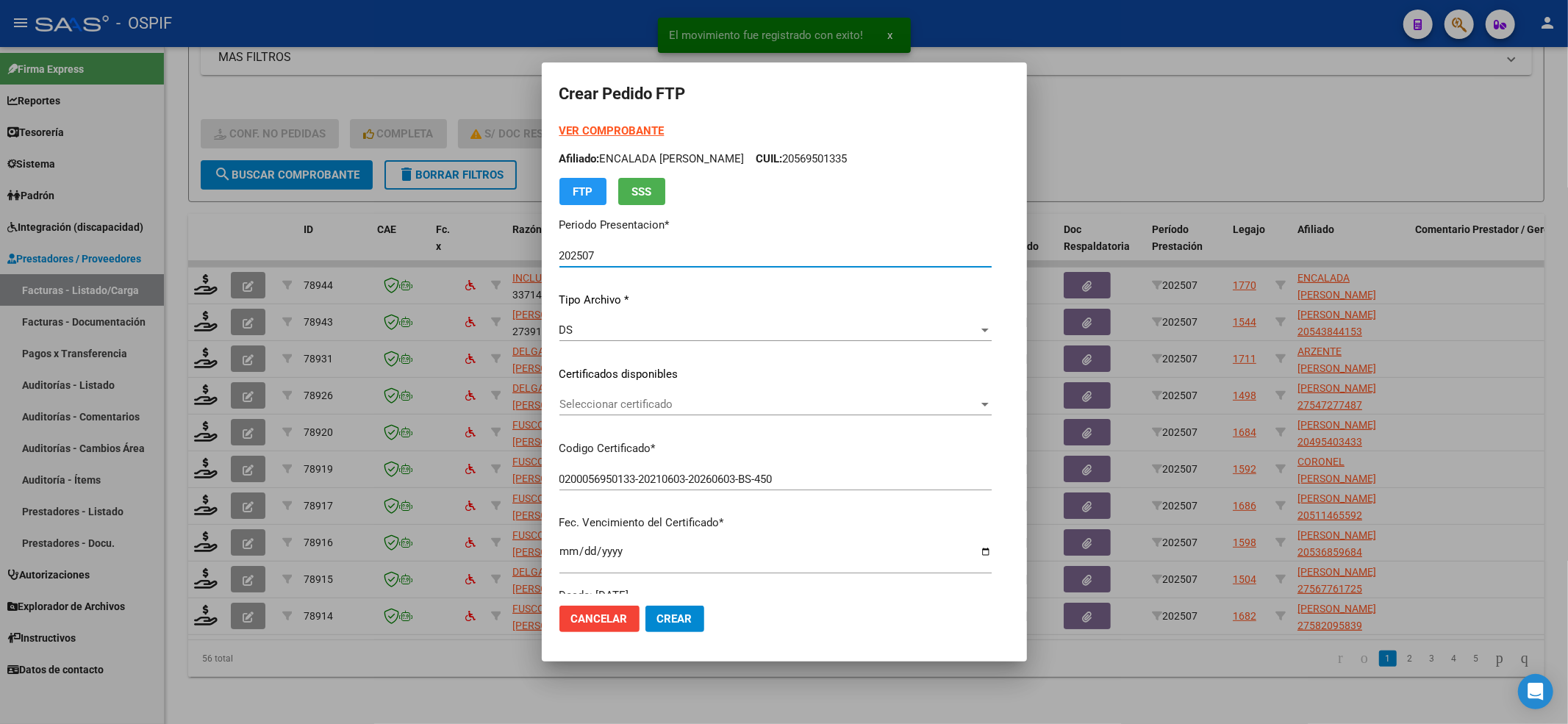
click at [650, 404] on span "Seleccionar certificado" at bounding box center [769, 404] width 419 height 13
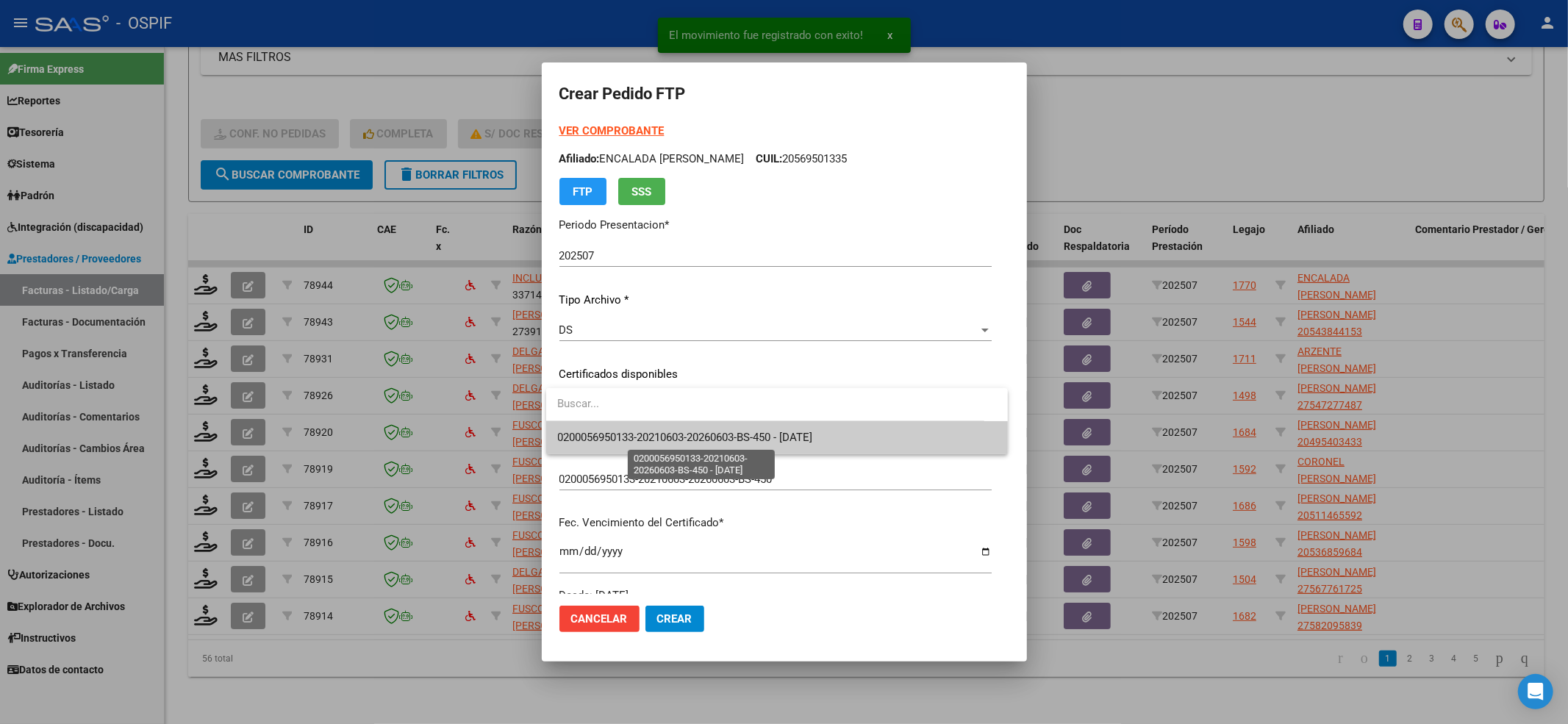
click at [645, 430] on span "0200056950133-20210603-20260603-BS-450 - [DATE]" at bounding box center [685, 437] width 255 height 13
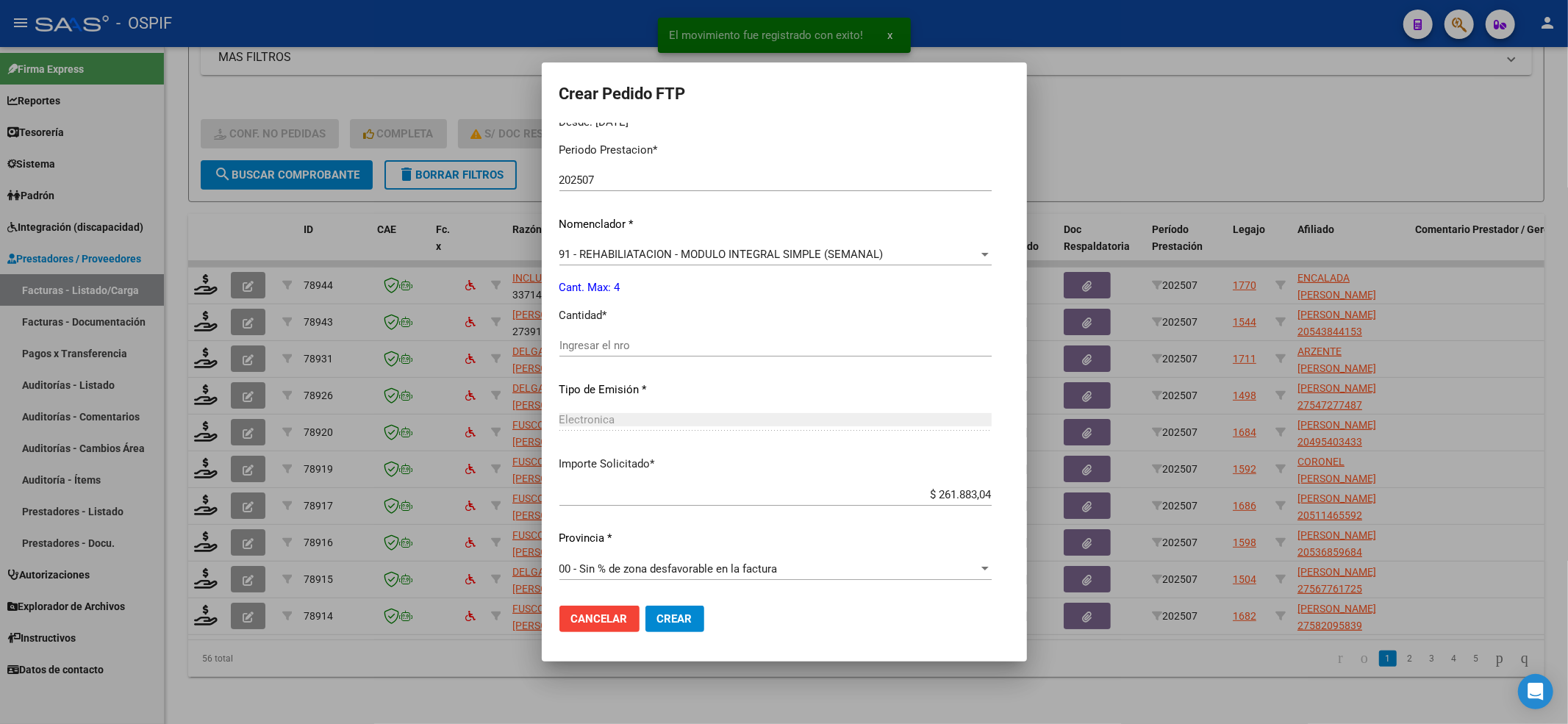
click at [645, 430] on div "Electronica Seleccionar tipo" at bounding box center [775, 426] width 432 height 36
click at [634, 344] on input "Ingresar el nro" at bounding box center [775, 344] width 432 height 13
type input "4"
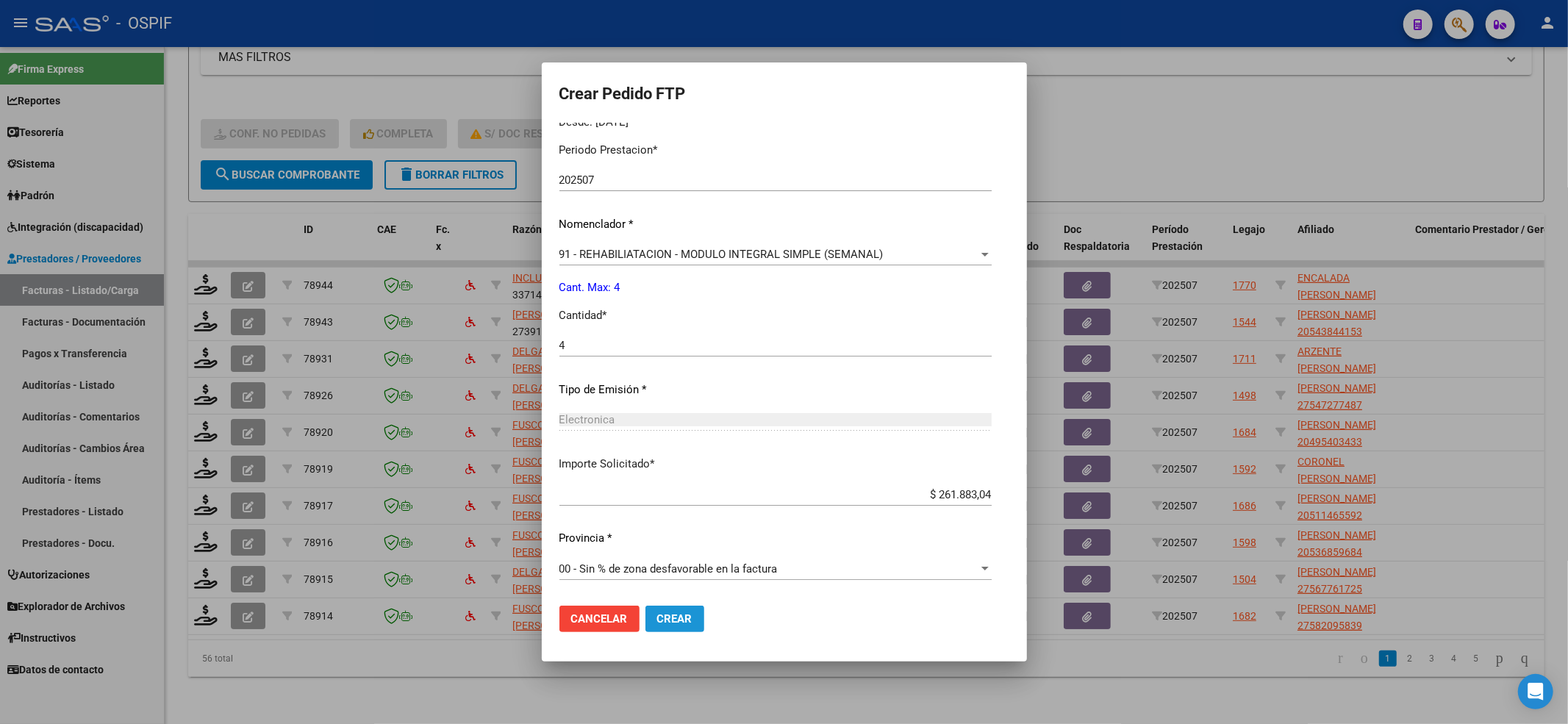
click at [666, 606] on button "Crear" at bounding box center [674, 619] width 59 height 26
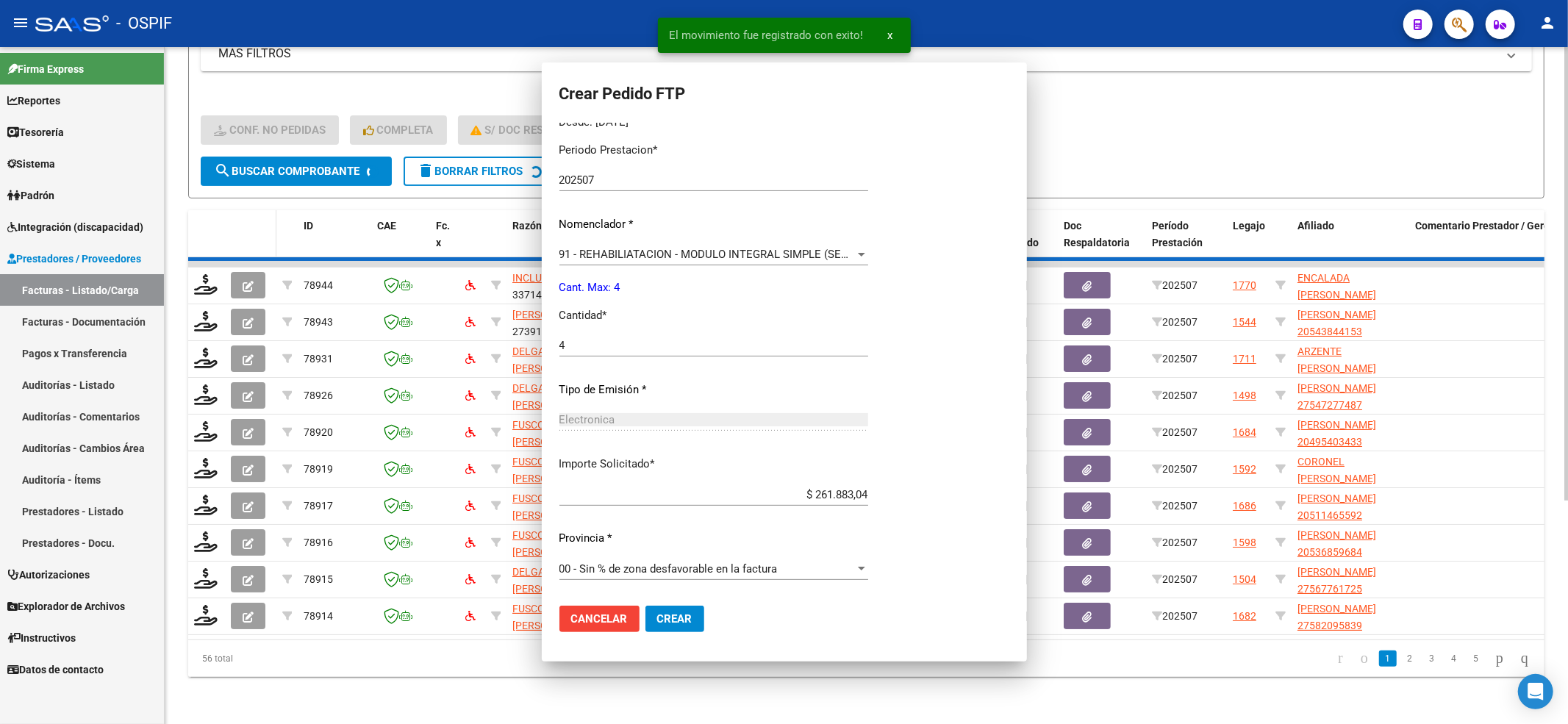
scroll to position [0, 0]
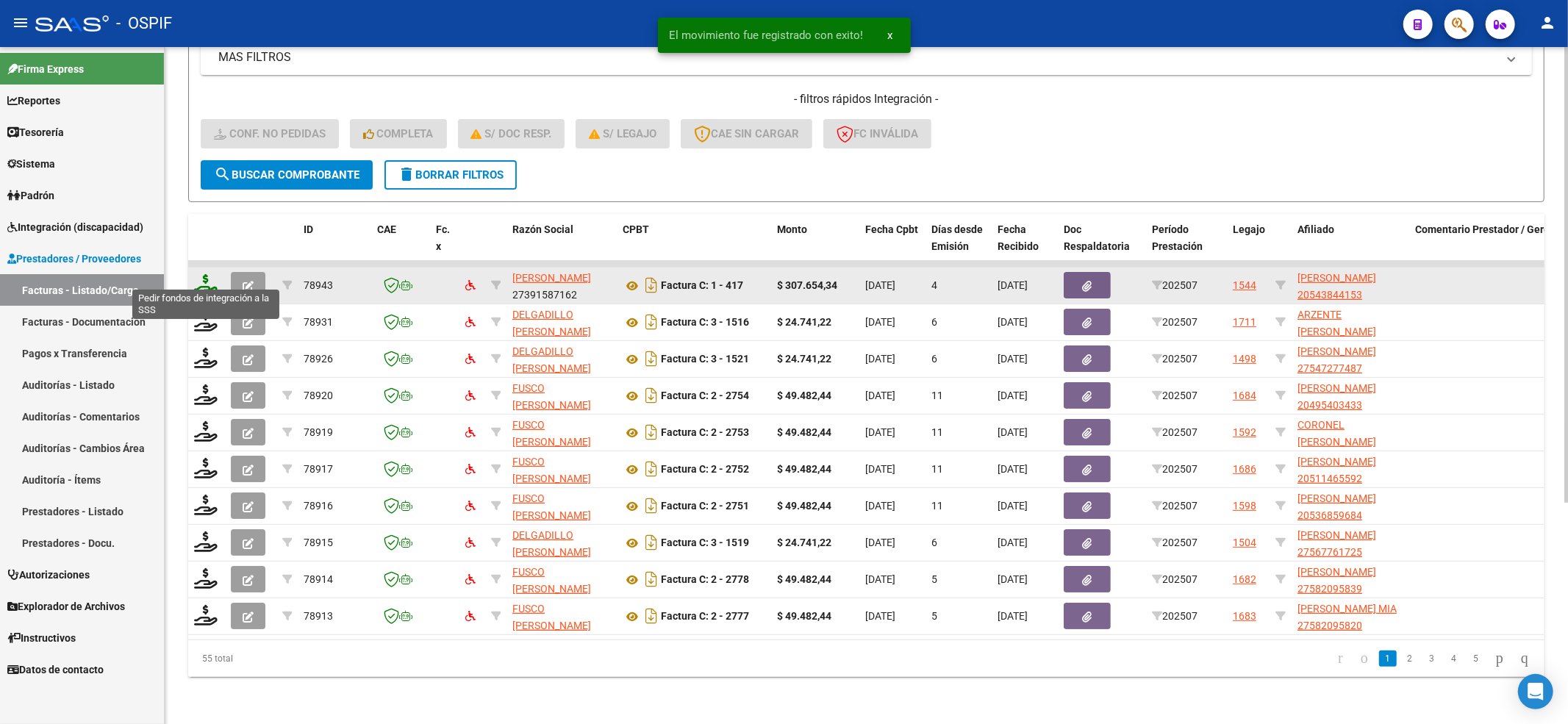
click at [204, 280] on icon at bounding box center [205, 284] width 24 height 20
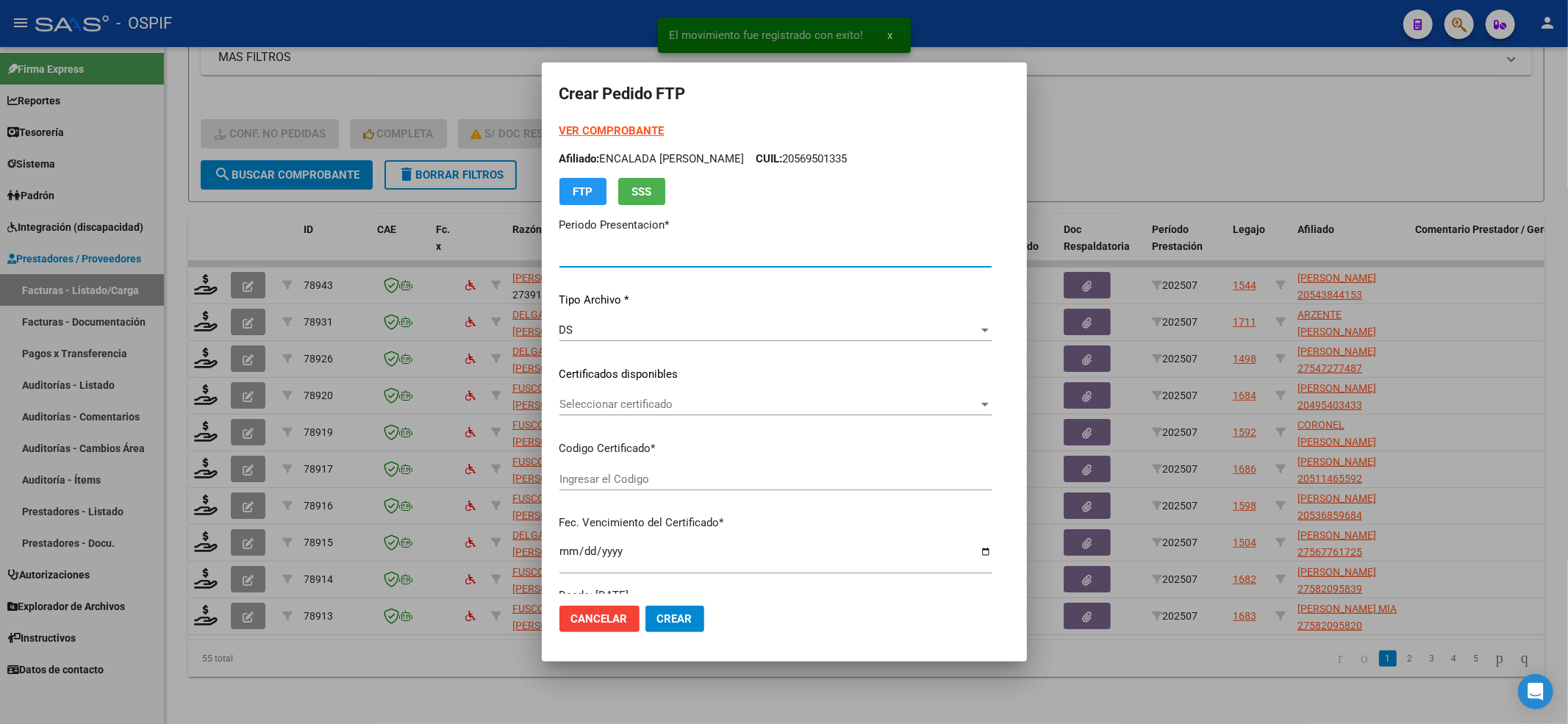
type input "202507"
type input "$ 307.654,34"
type input "02-00054384415-20220407-20250407-BS-427"
type input "[DATE]"
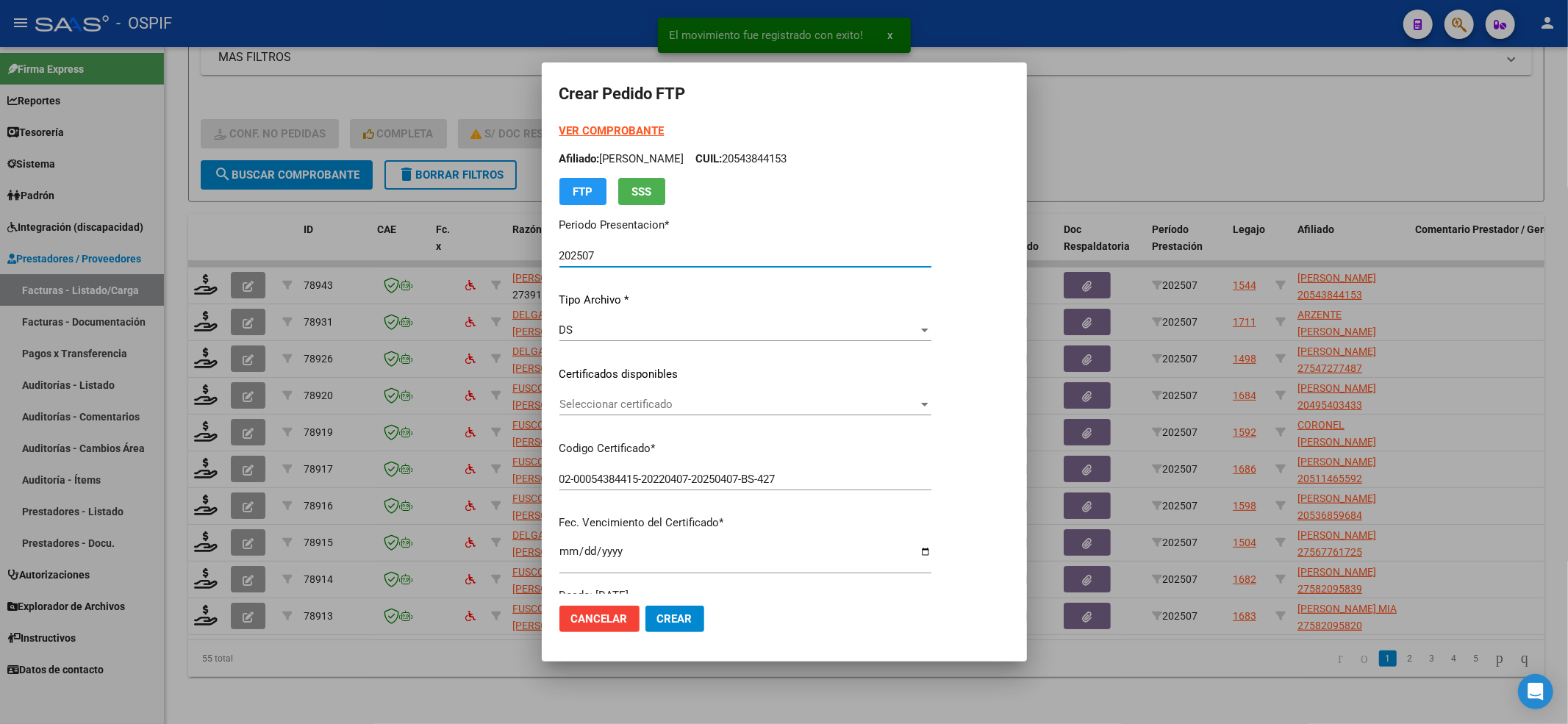
click at [809, 404] on span "Seleccionar certificado" at bounding box center [738, 404] width 359 height 13
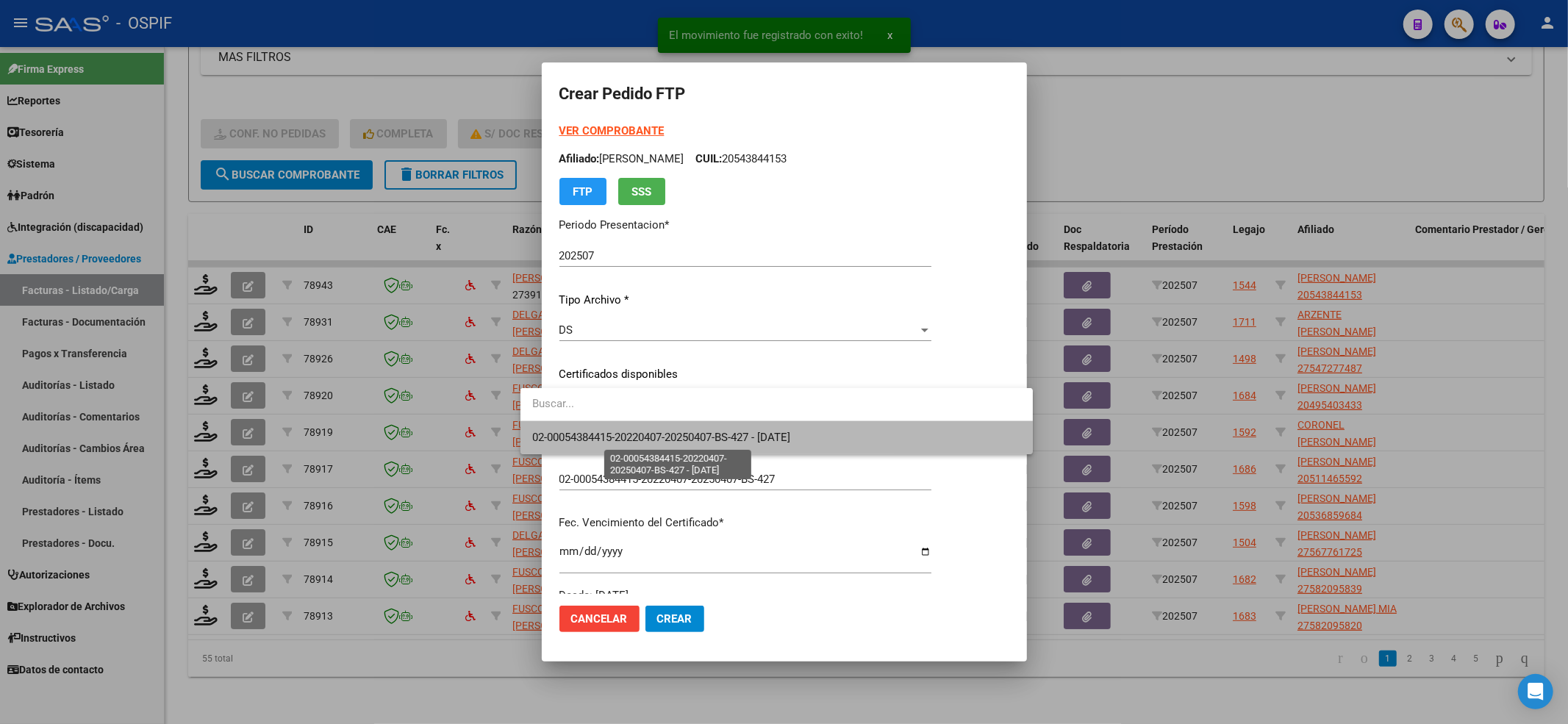
click at [786, 441] on span "02-00054384415-20220407-20250407-BS-427 - [DATE]" at bounding box center [661, 437] width 258 height 13
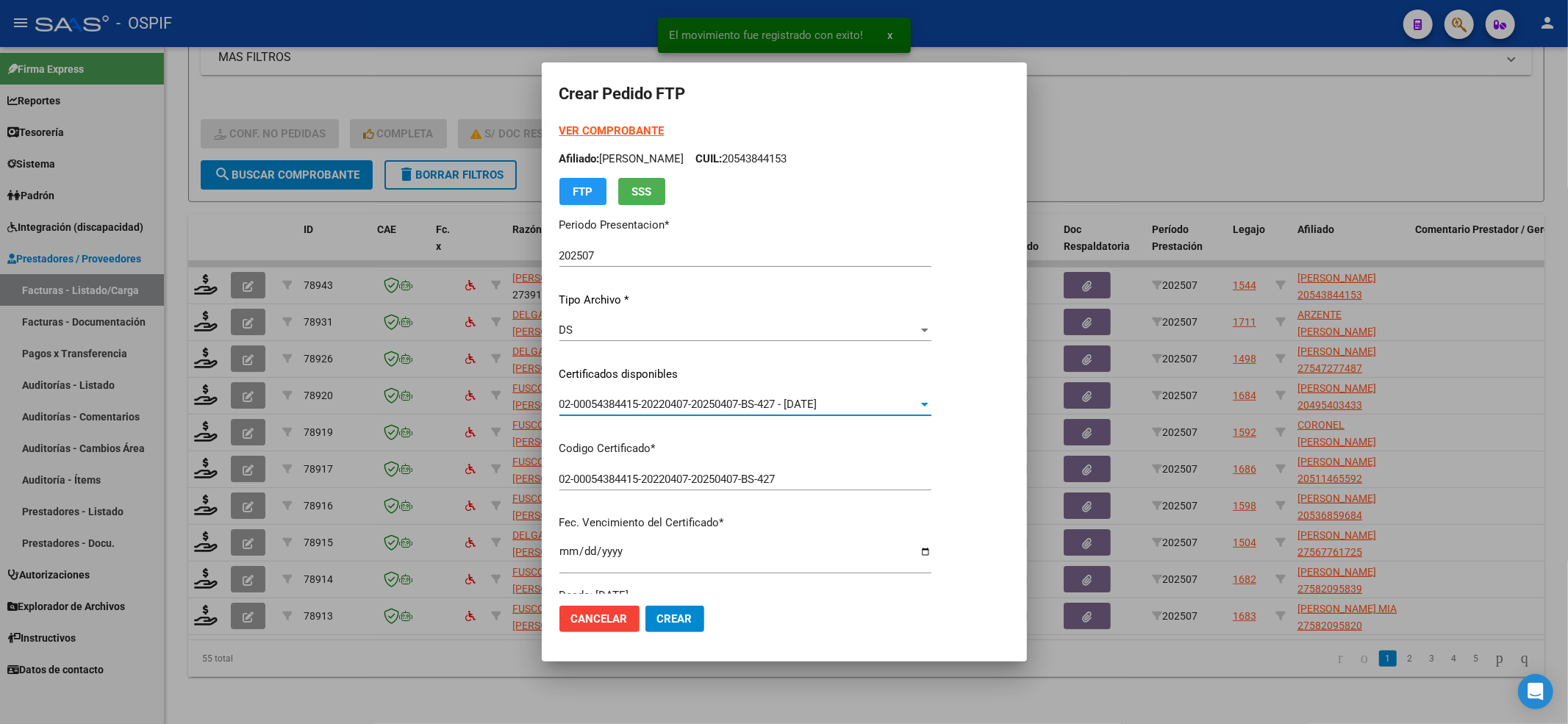
scroll to position [473, 0]
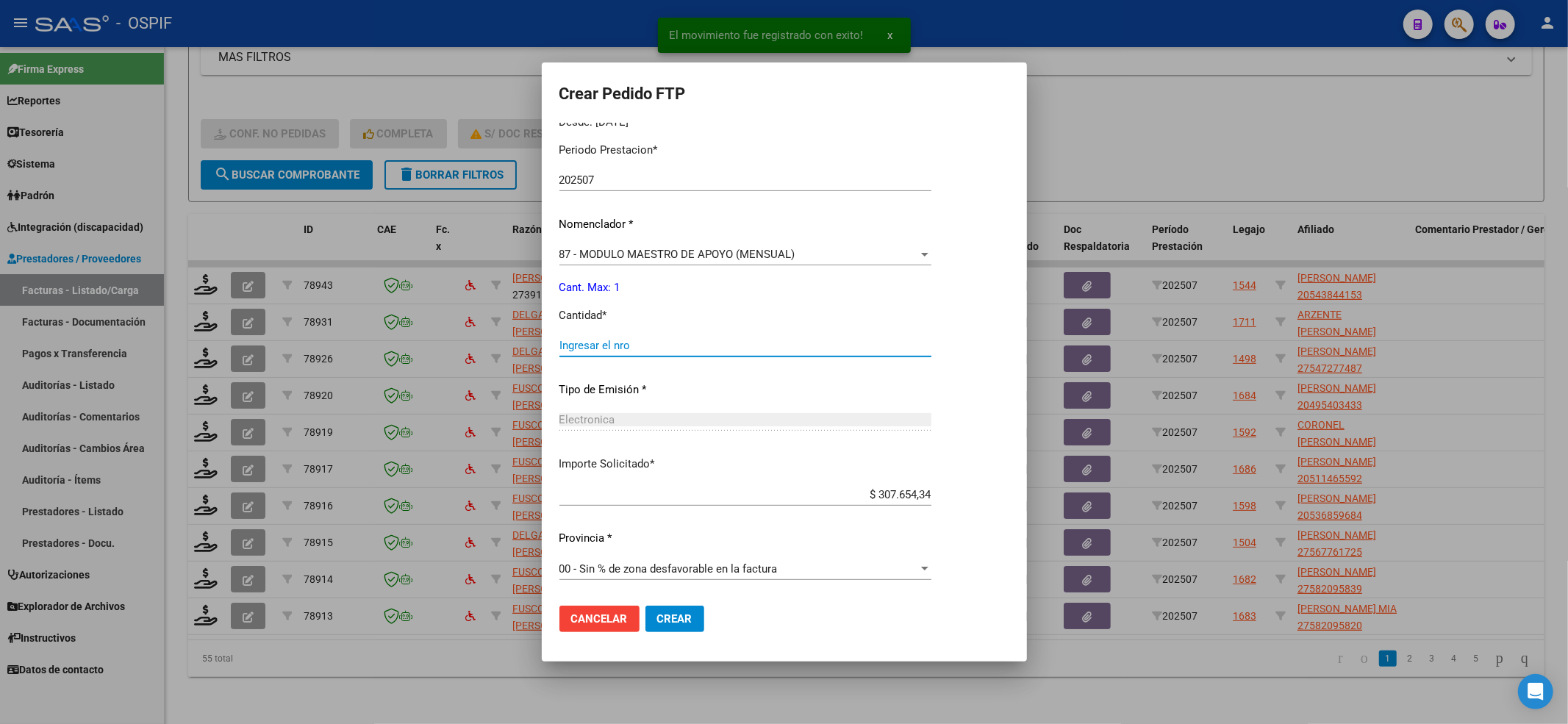
click at [580, 343] on input "Ingresar el nro" at bounding box center [745, 344] width 372 height 13
type input "4"
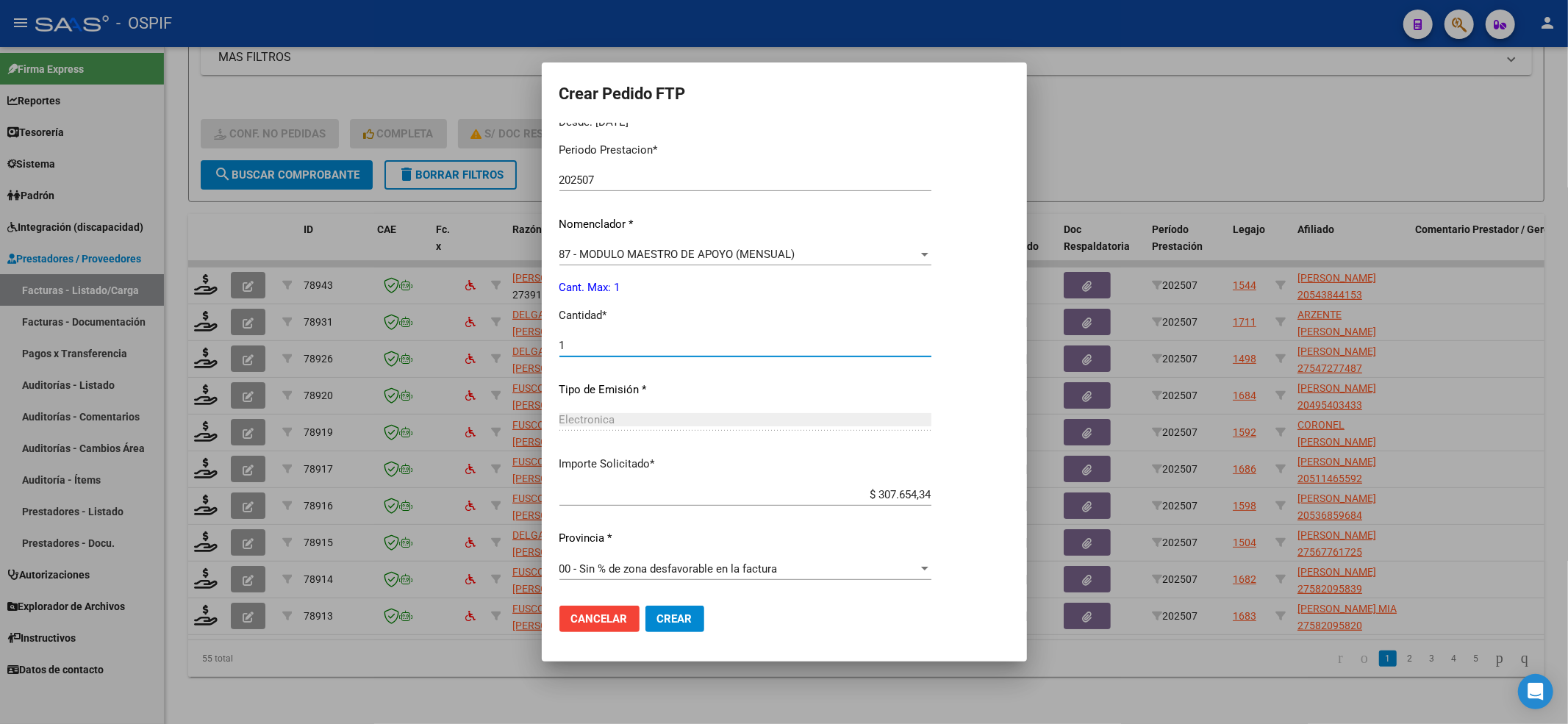
type input "1"
click at [645, 626] on button "Crear" at bounding box center [674, 619] width 59 height 26
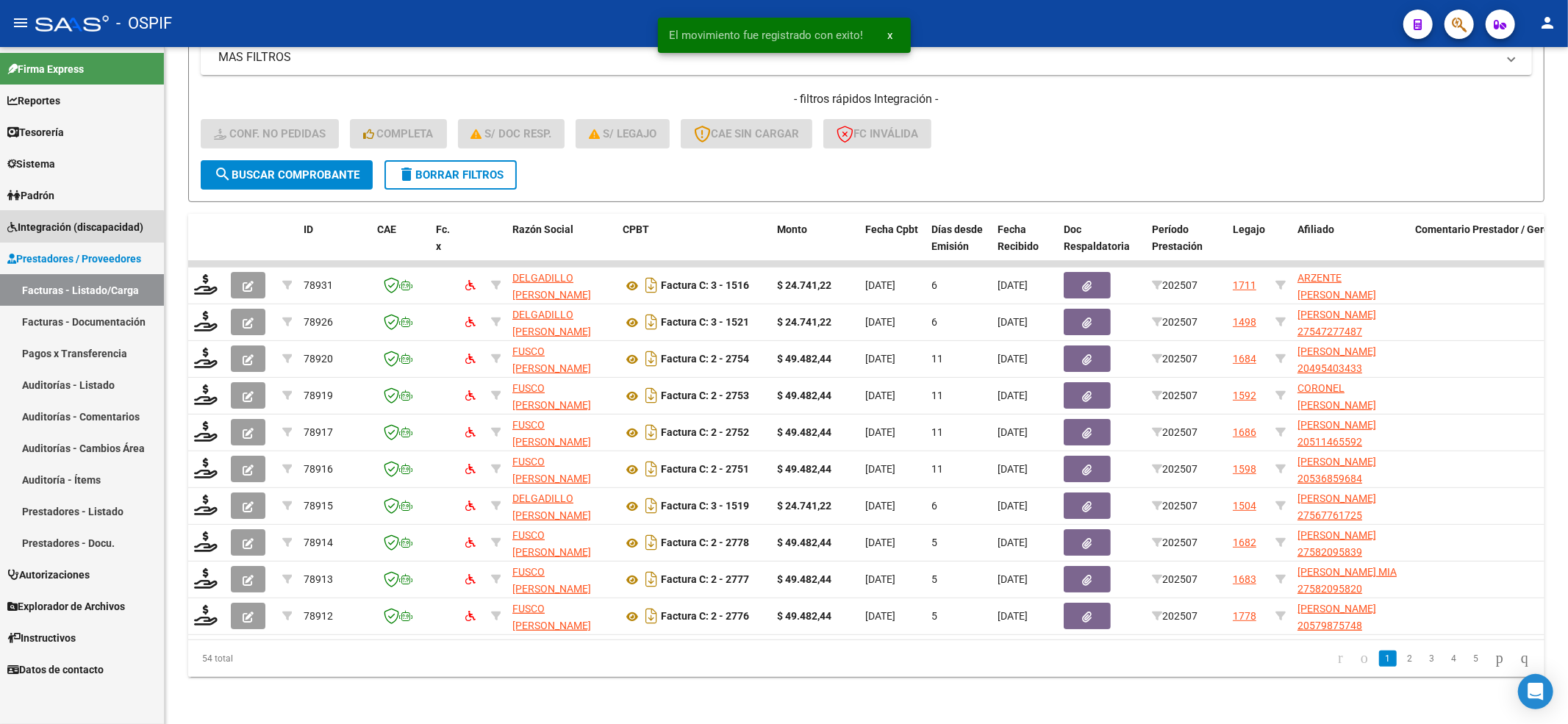
click at [80, 231] on span "Integración (discapacidad)" at bounding box center [75, 227] width 136 height 16
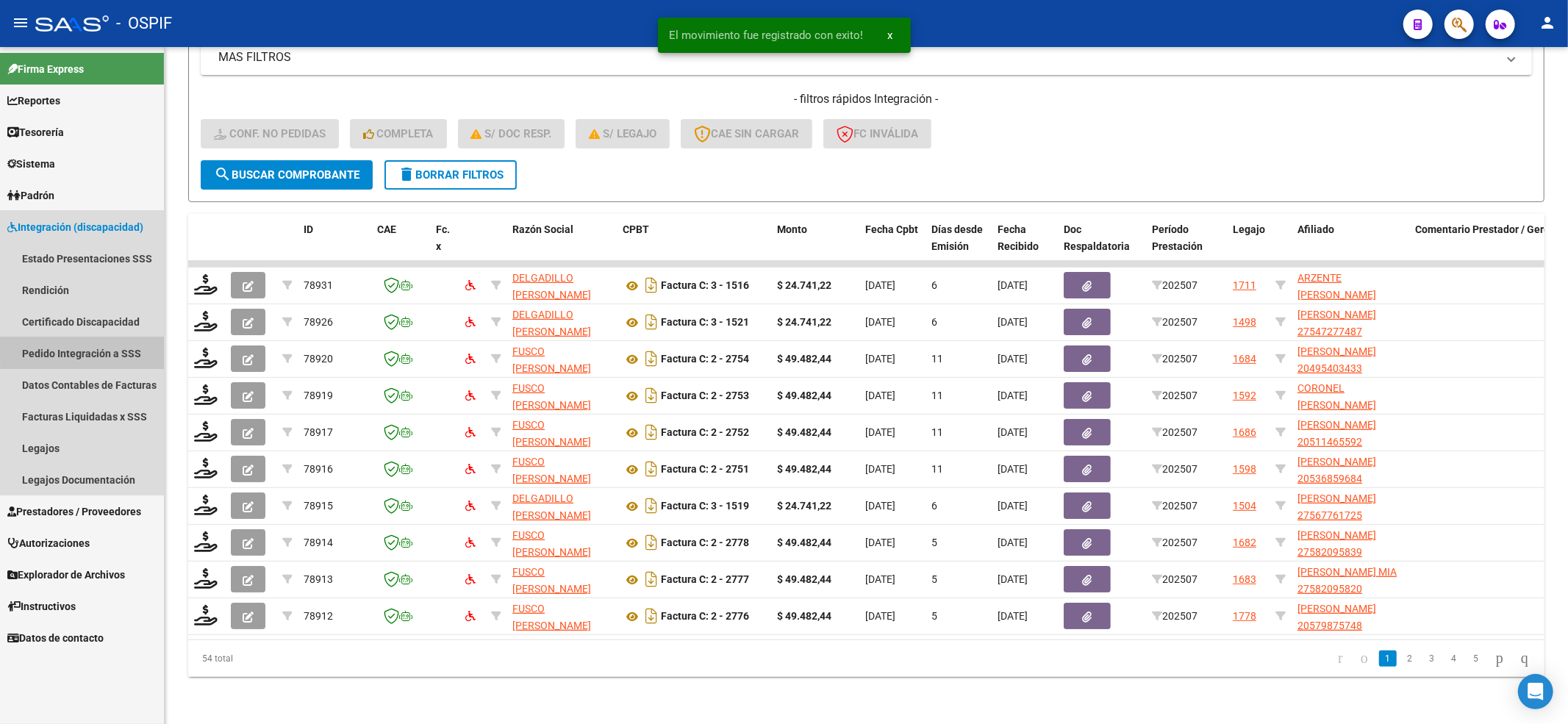
click at [92, 351] on link "Pedido Integración a SSS" at bounding box center [82, 353] width 164 height 32
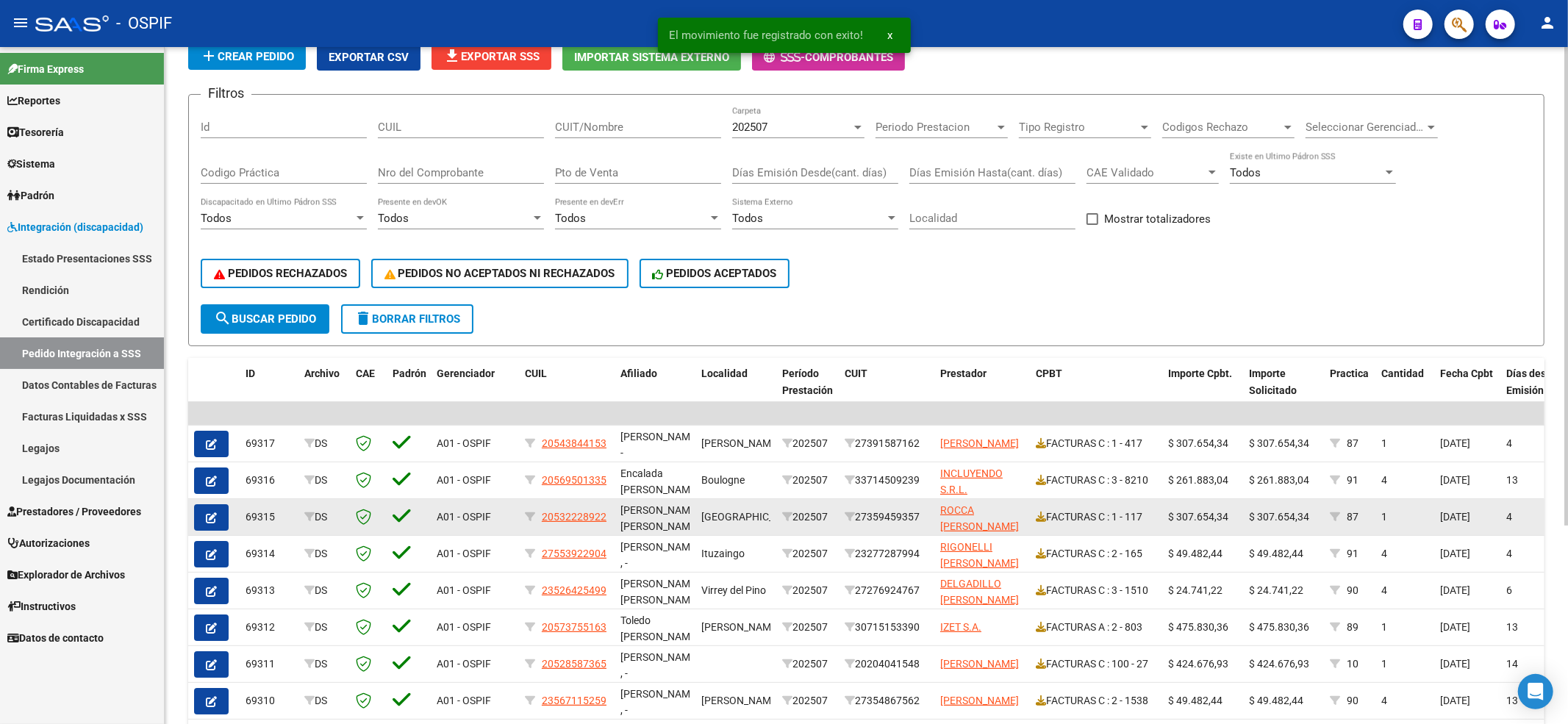
scroll to position [195, 0]
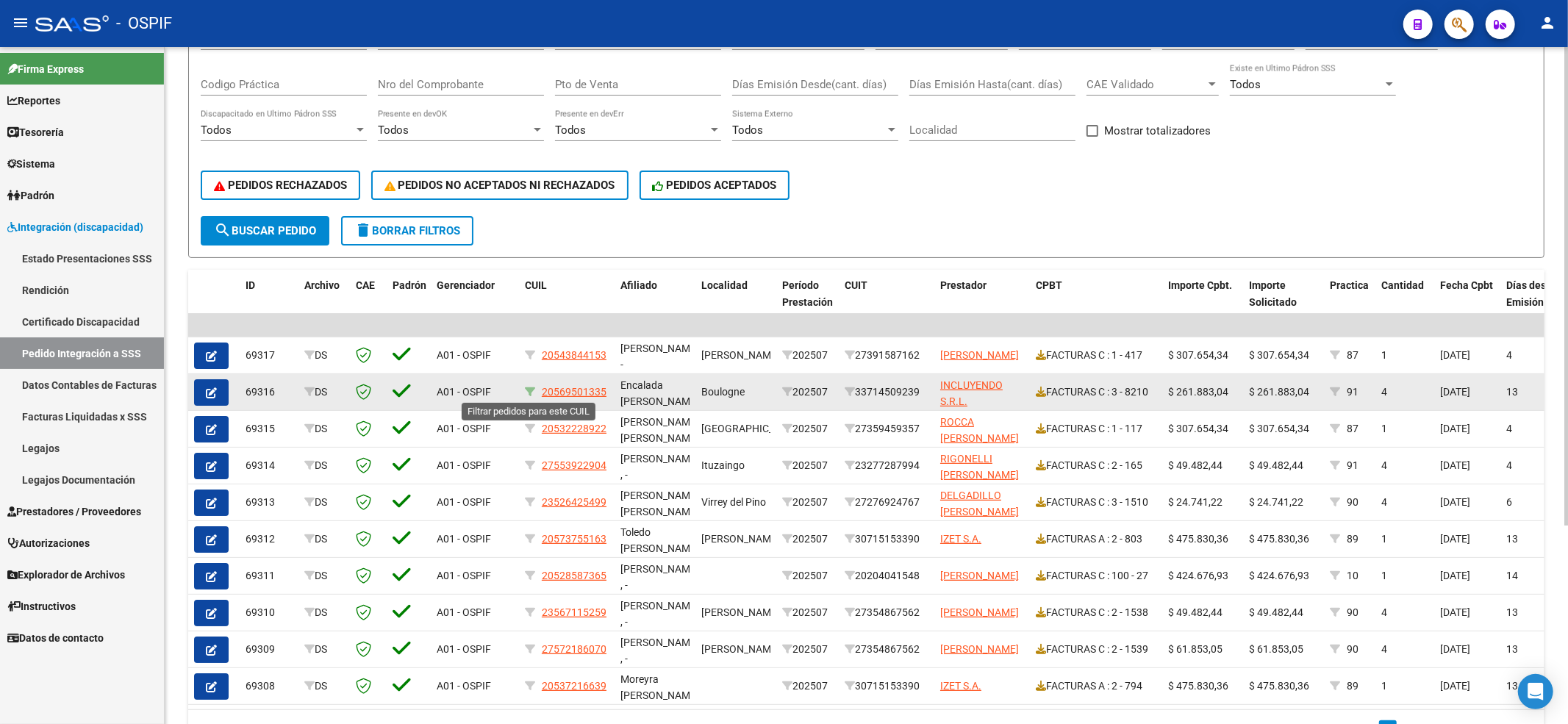
click at [531, 394] on icon at bounding box center [531, 392] width 11 height 11
type input "20569501335"
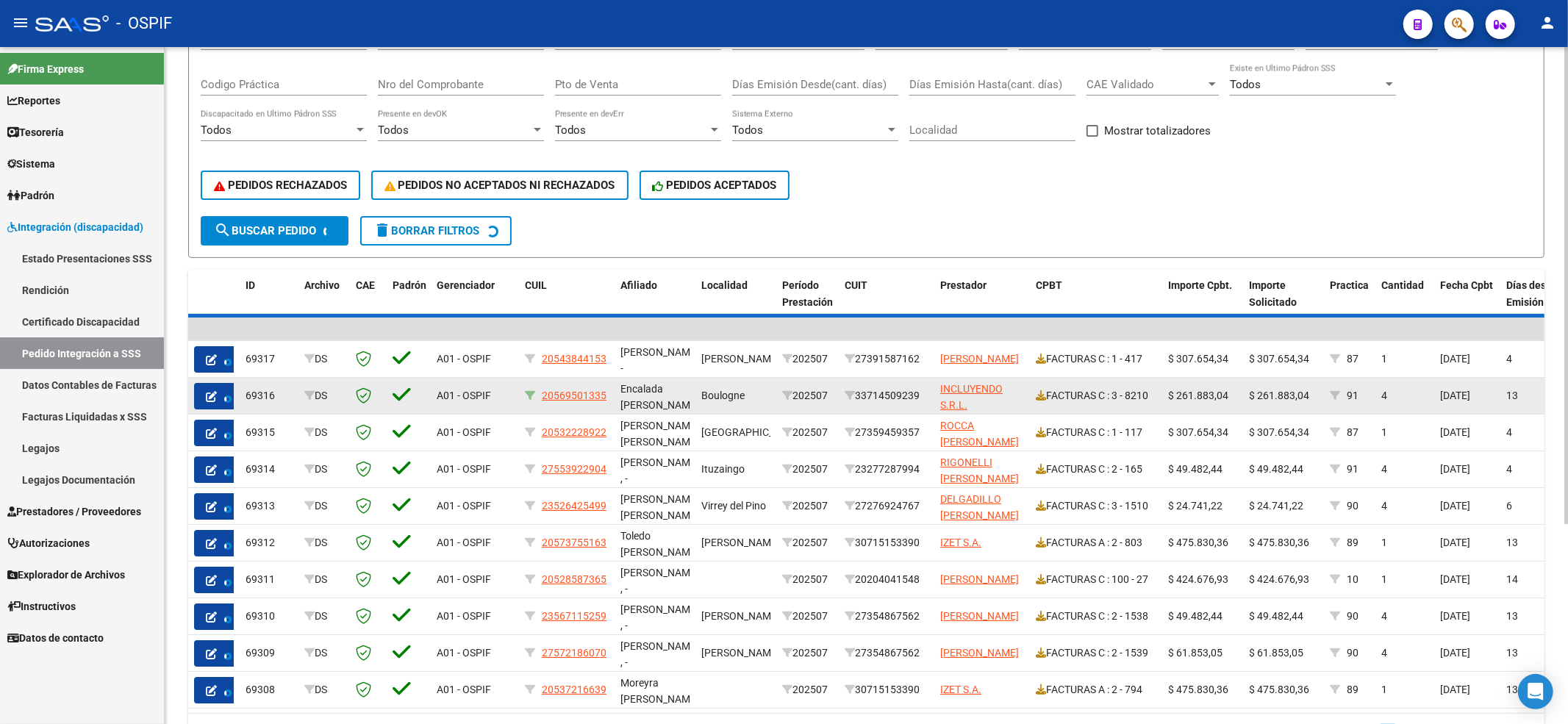
scroll to position [0, 0]
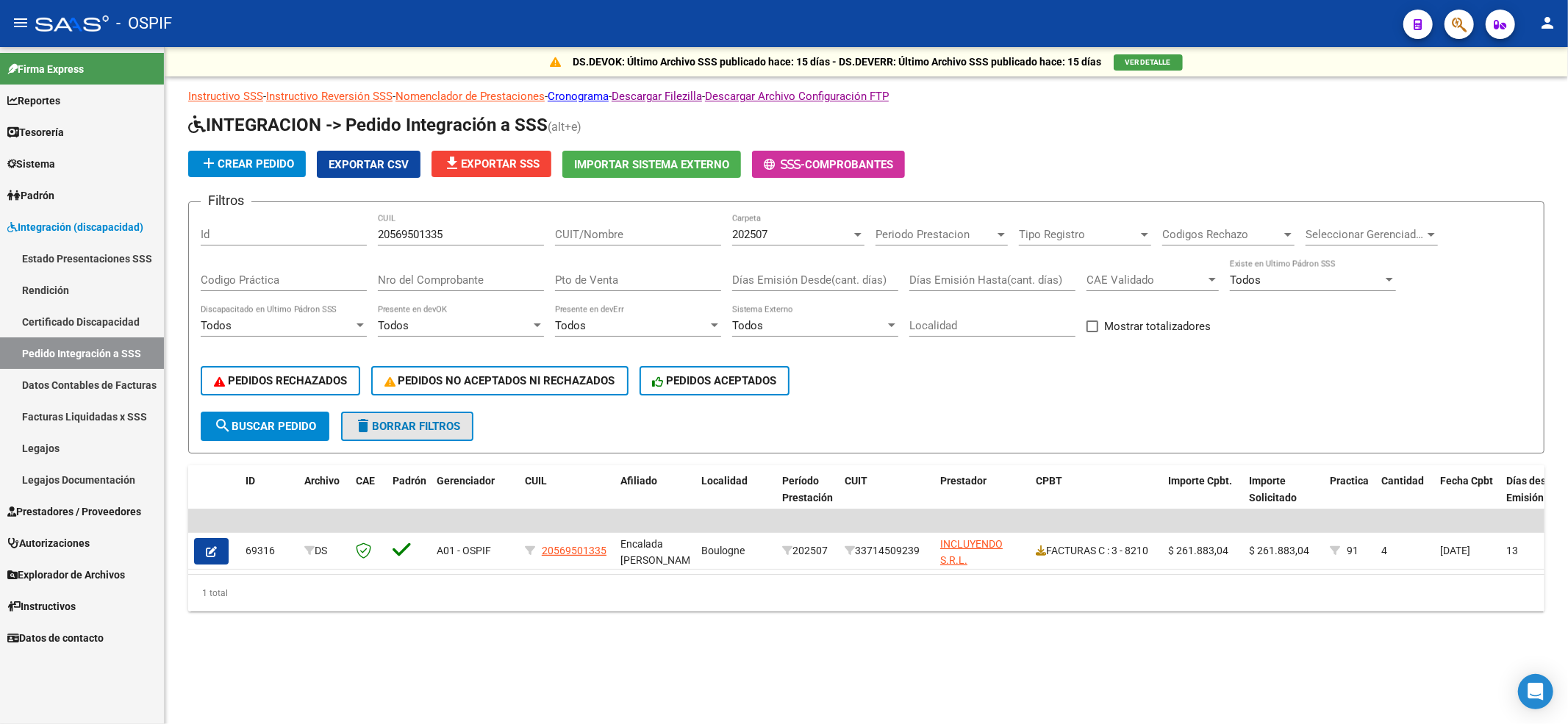
click at [412, 420] on span "delete Borrar Filtros" at bounding box center [407, 426] width 106 height 13
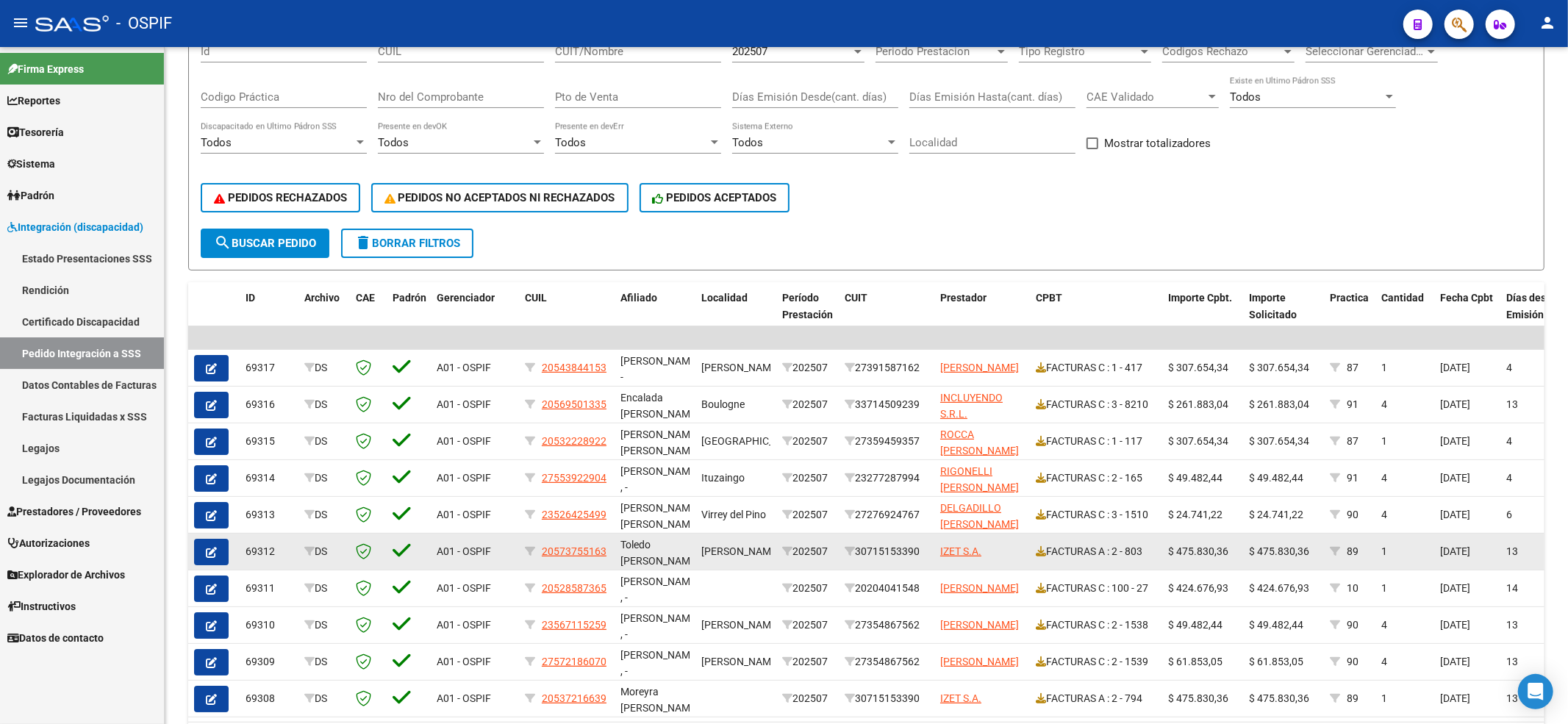
scroll to position [195, 0]
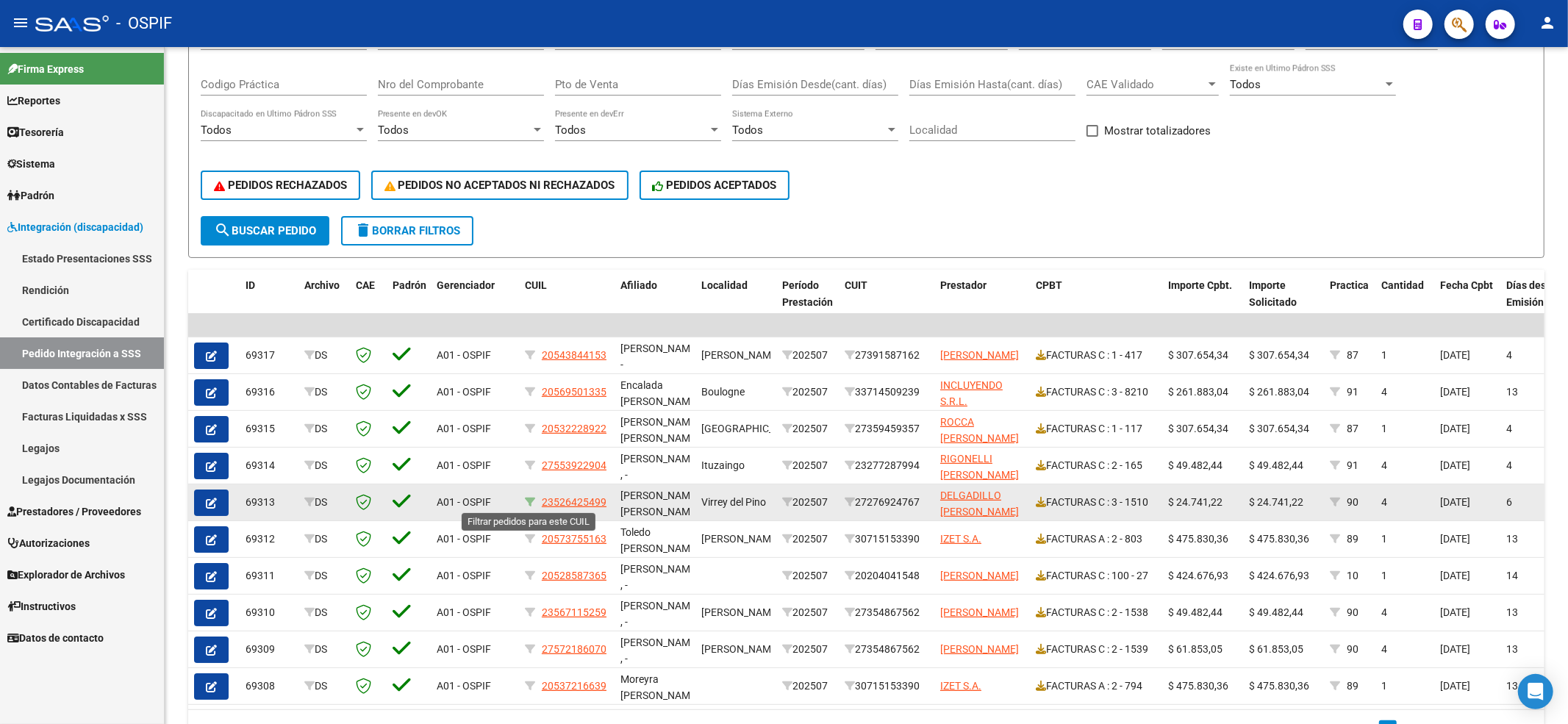
click at [526, 507] on icon at bounding box center [531, 502] width 11 height 11
type input "23526425499"
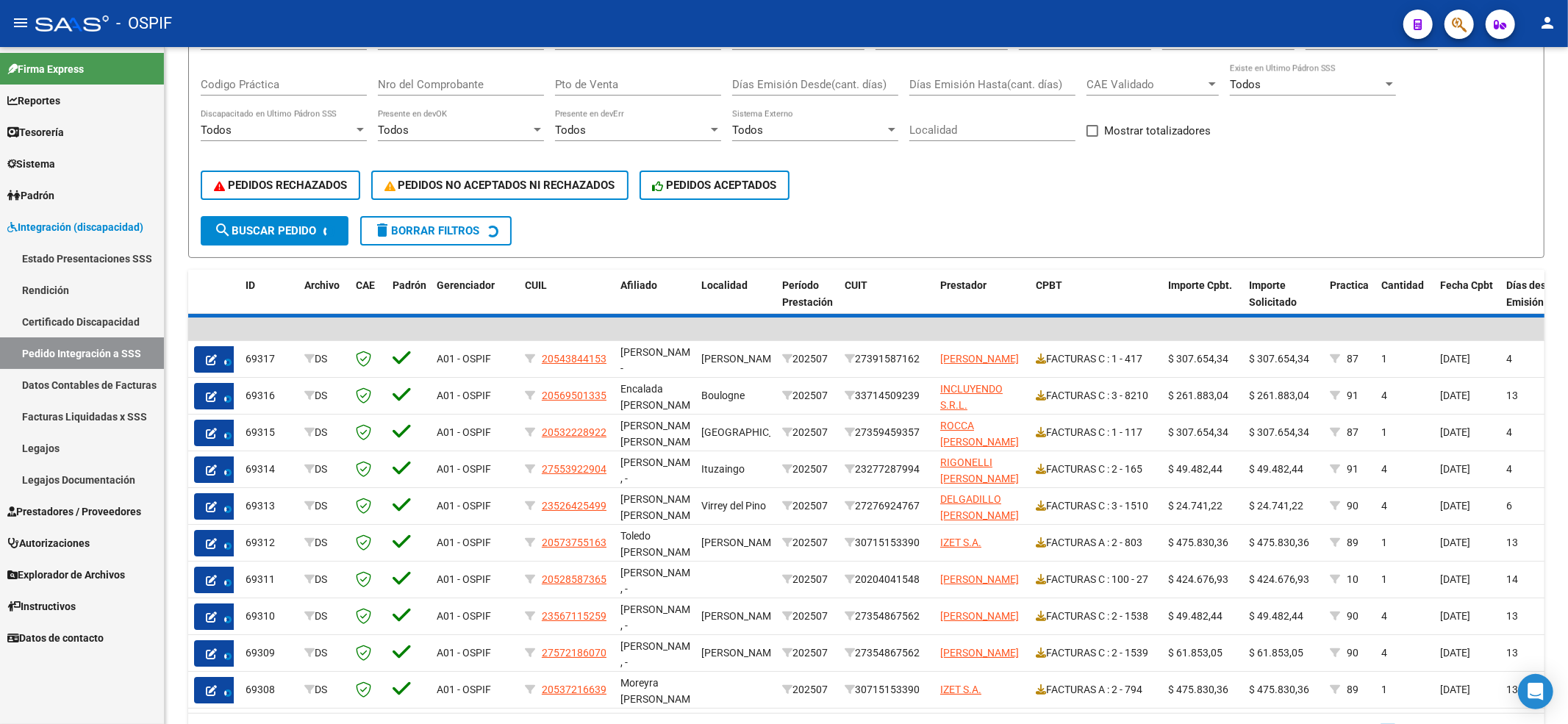
scroll to position [59, 0]
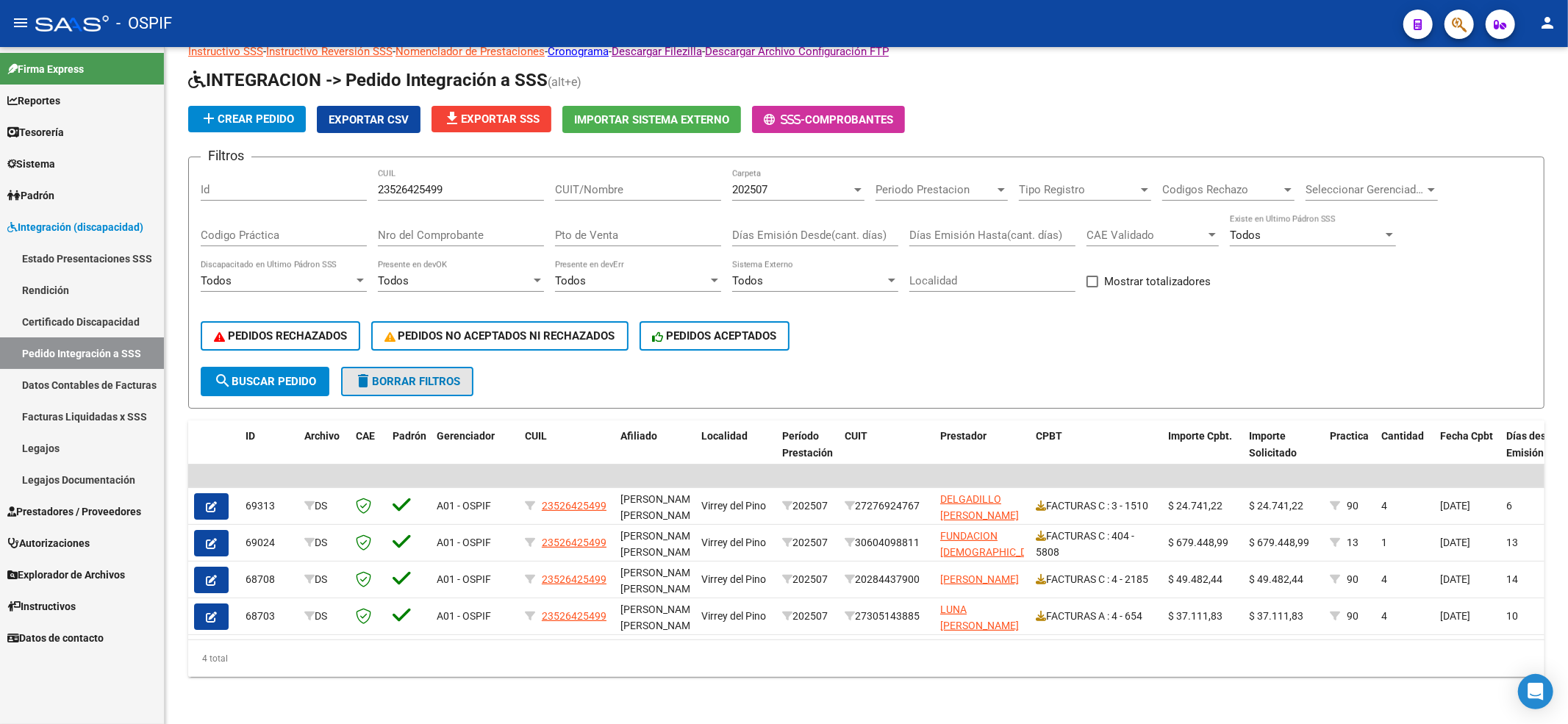
click at [447, 366] on button "delete Borrar Filtros" at bounding box center [407, 381] width 132 height 30
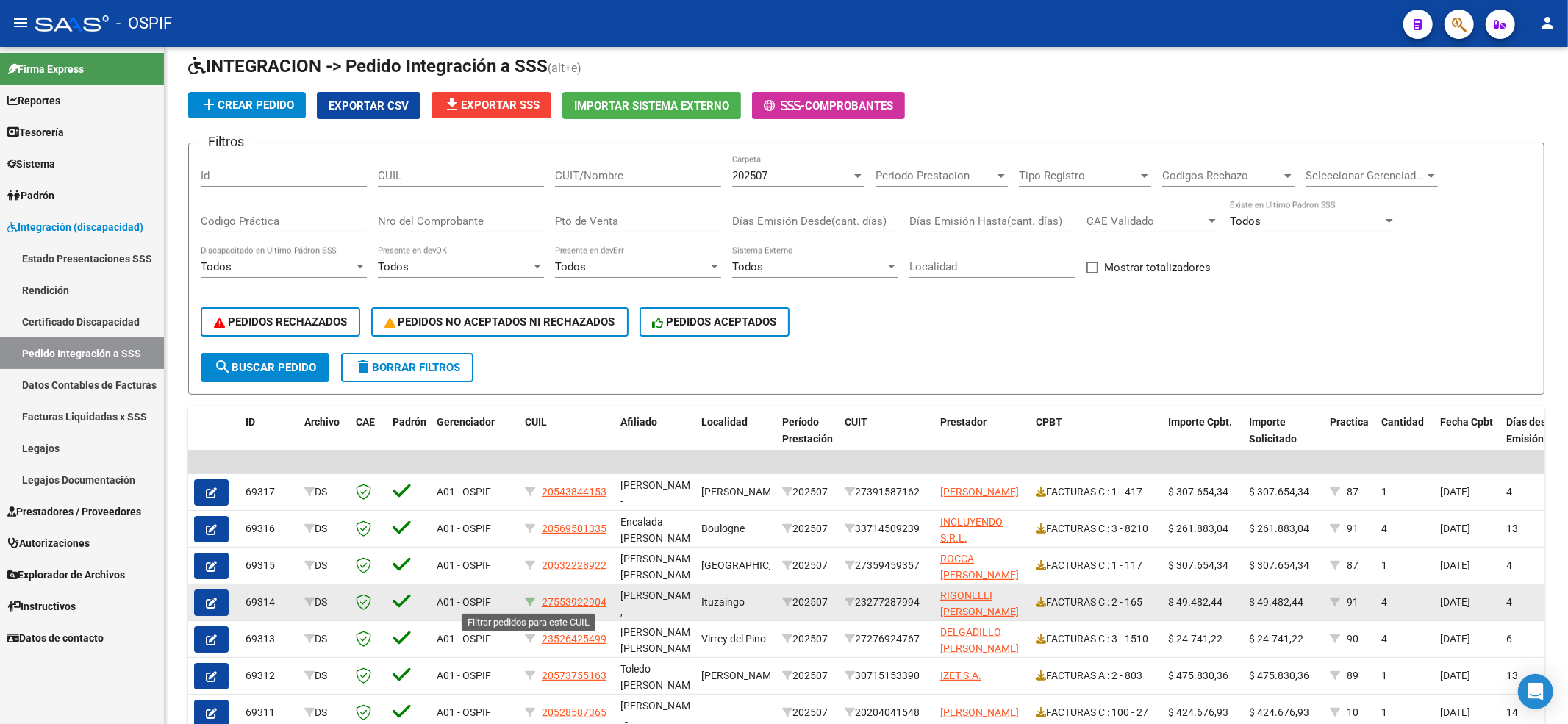
click at [532, 603] on icon at bounding box center [531, 602] width 11 height 11
type input "27553922904"
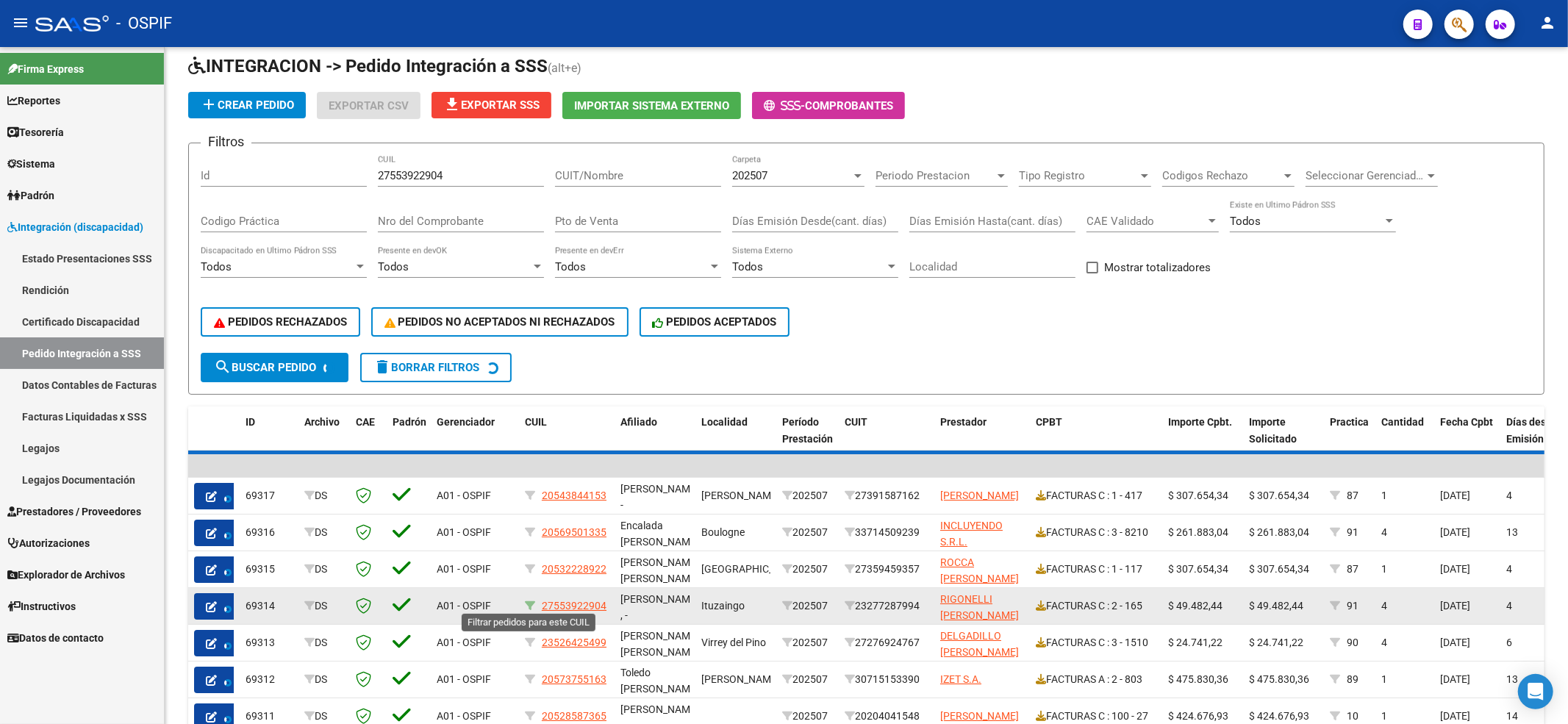
scroll to position [0, 0]
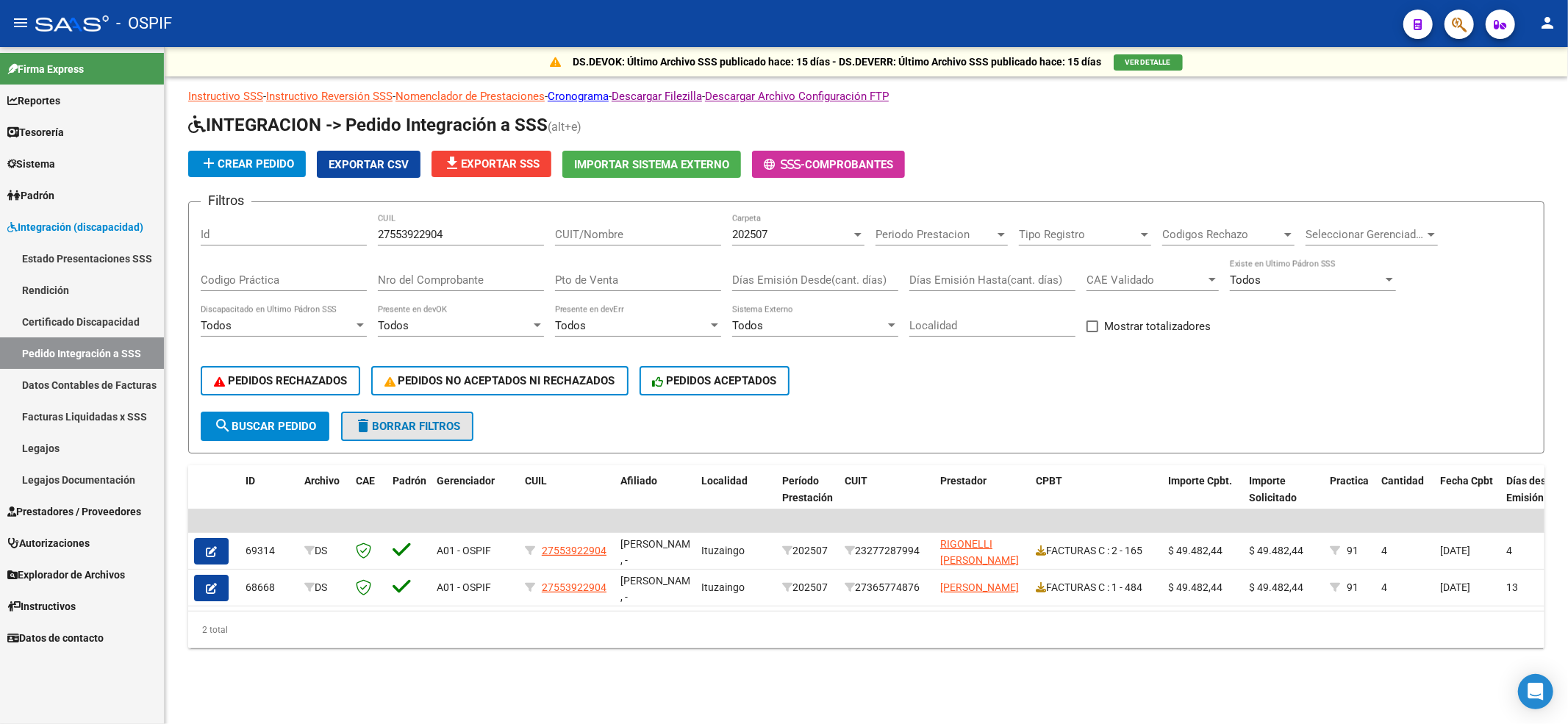
drag, startPoint x: 459, startPoint y: 435, endPoint x: 206, endPoint y: 408, distance: 254.4
click at [457, 435] on button "delete Borrar Filtros" at bounding box center [407, 426] width 132 height 30
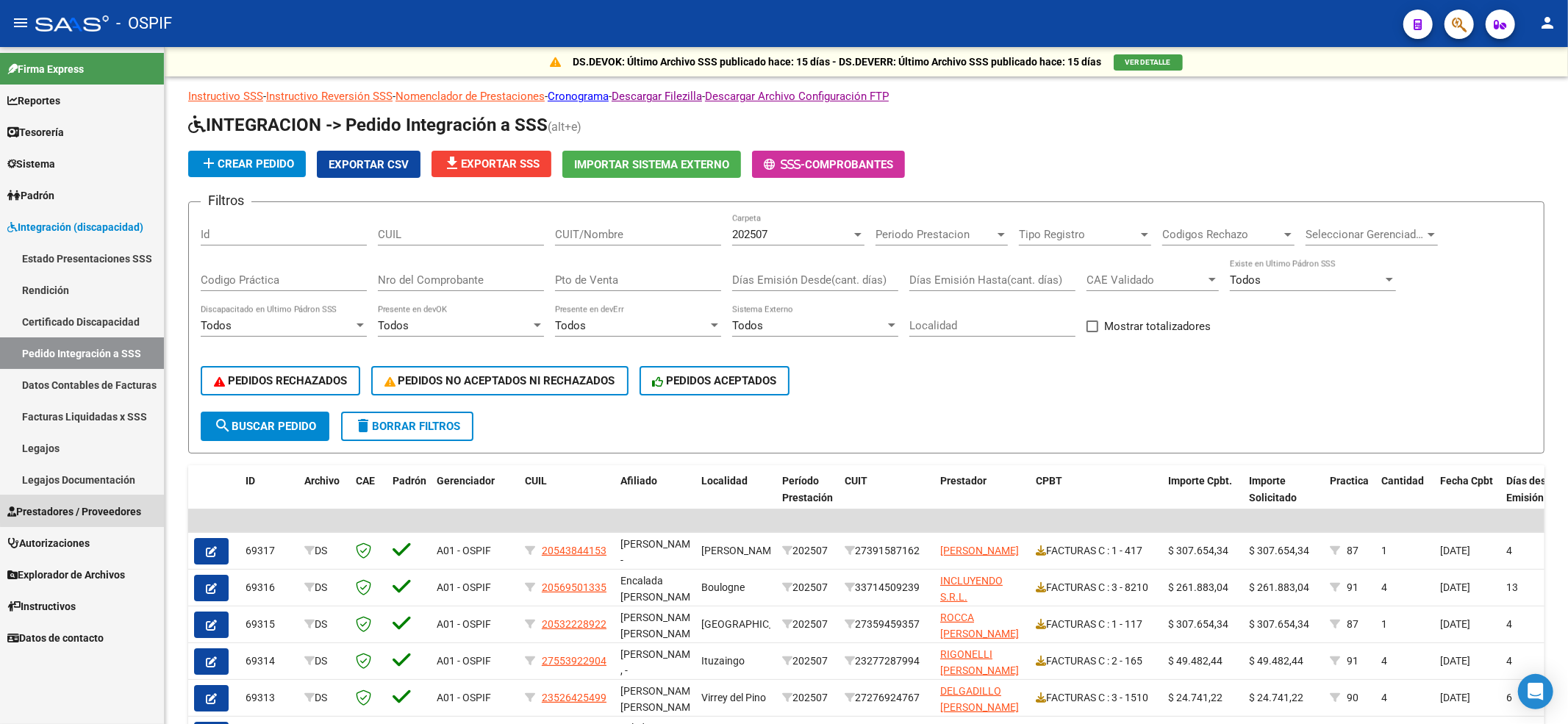
click at [118, 495] on link "Prestadores / Proveedores" at bounding box center [82, 511] width 164 height 32
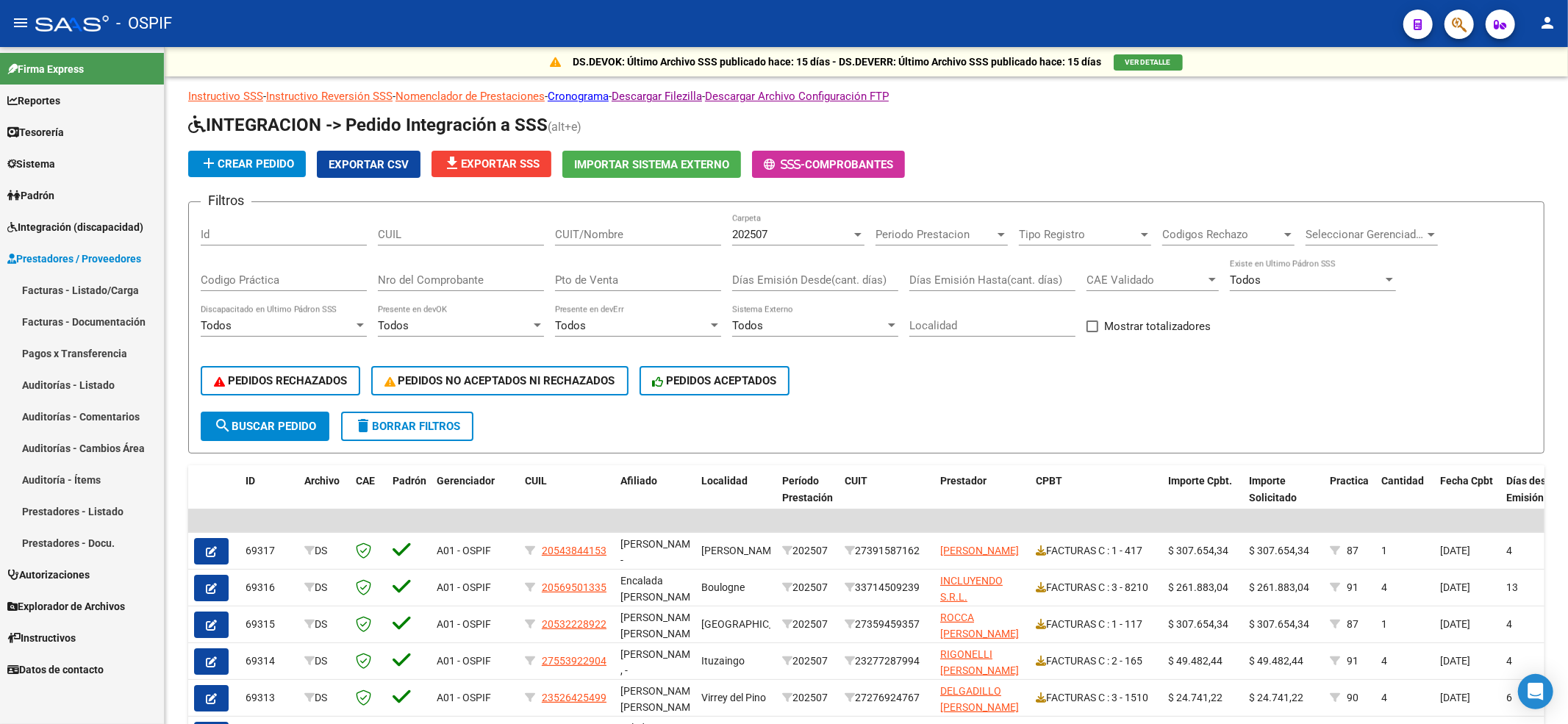
click at [74, 286] on link "Facturas - Listado/Carga" at bounding box center [82, 290] width 164 height 32
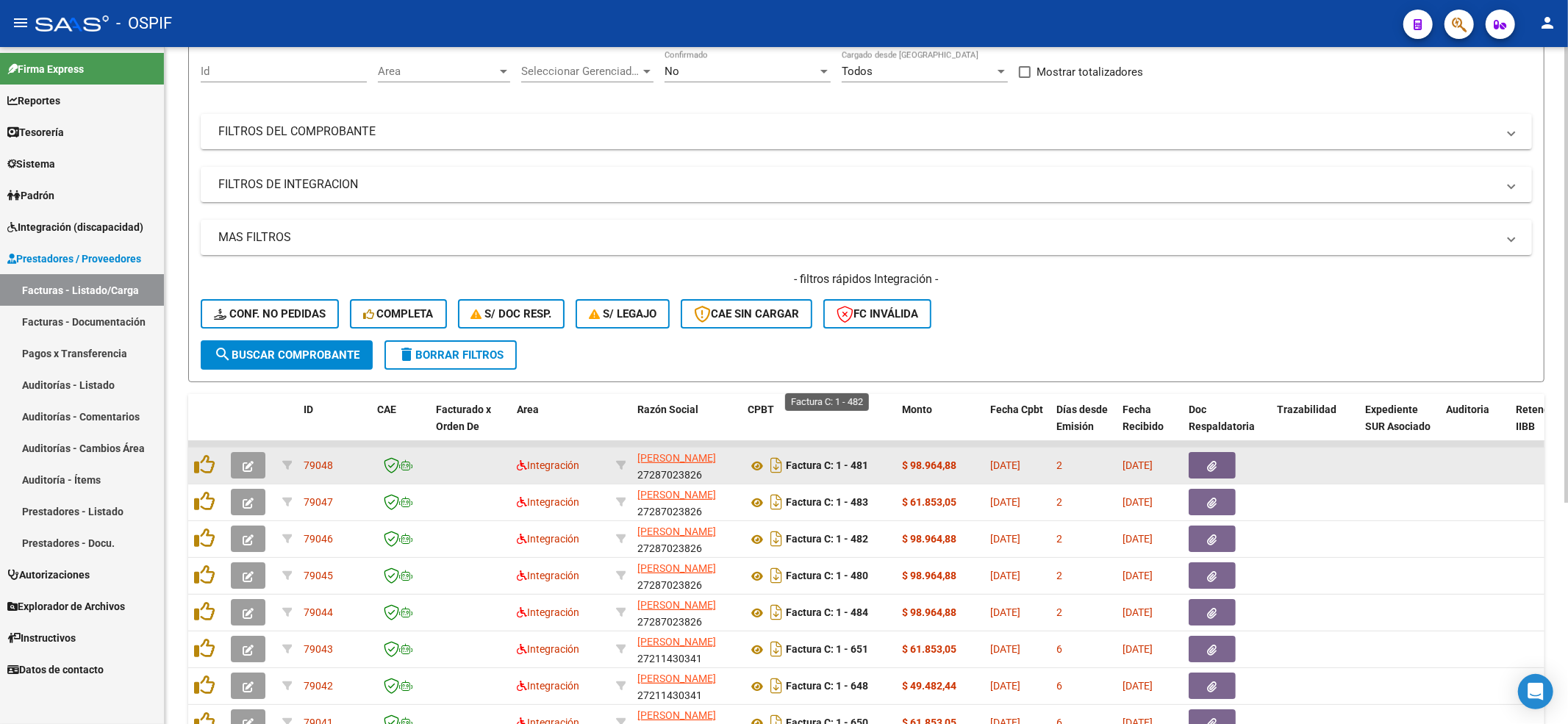
scroll to position [294, 0]
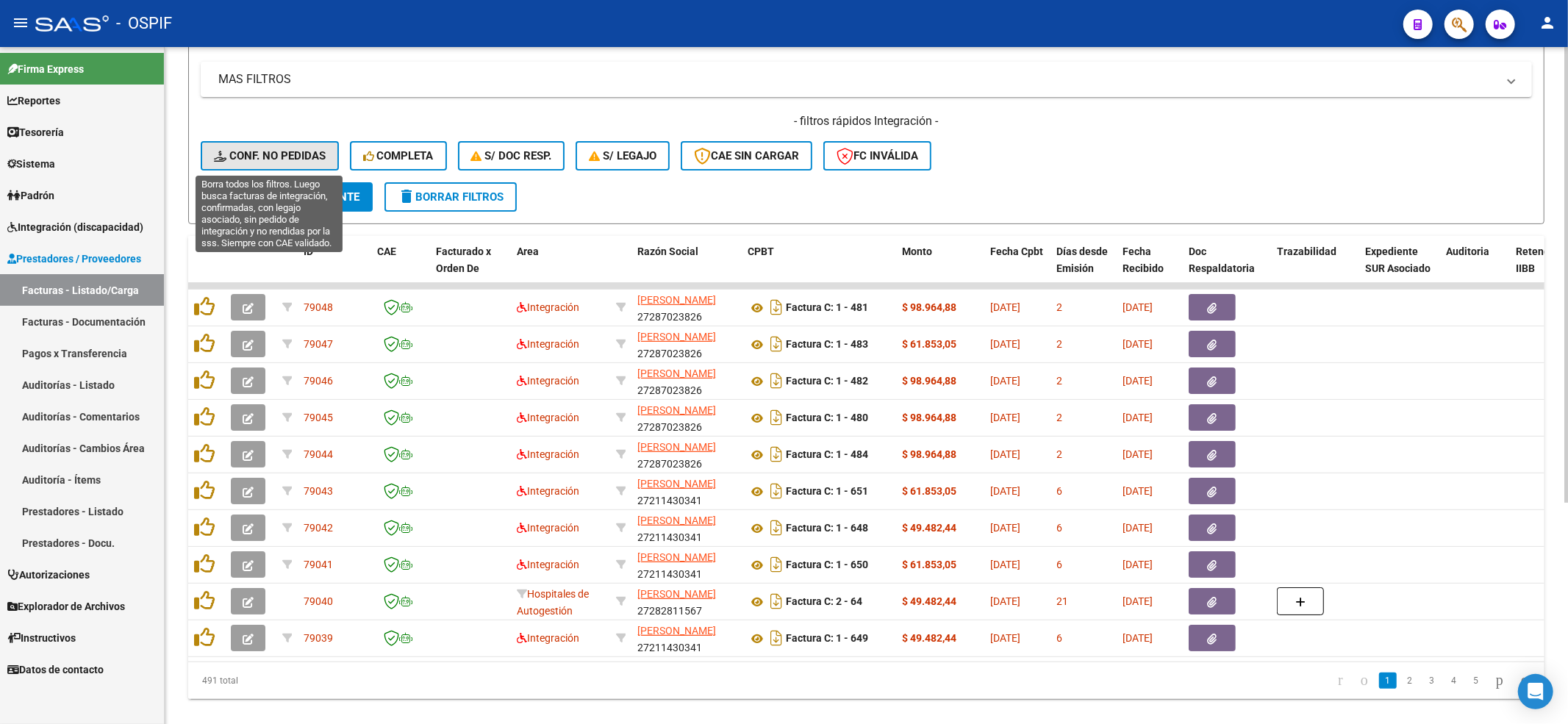
click at [276, 146] on button "Conf. no pedidas" at bounding box center [270, 156] width 139 height 30
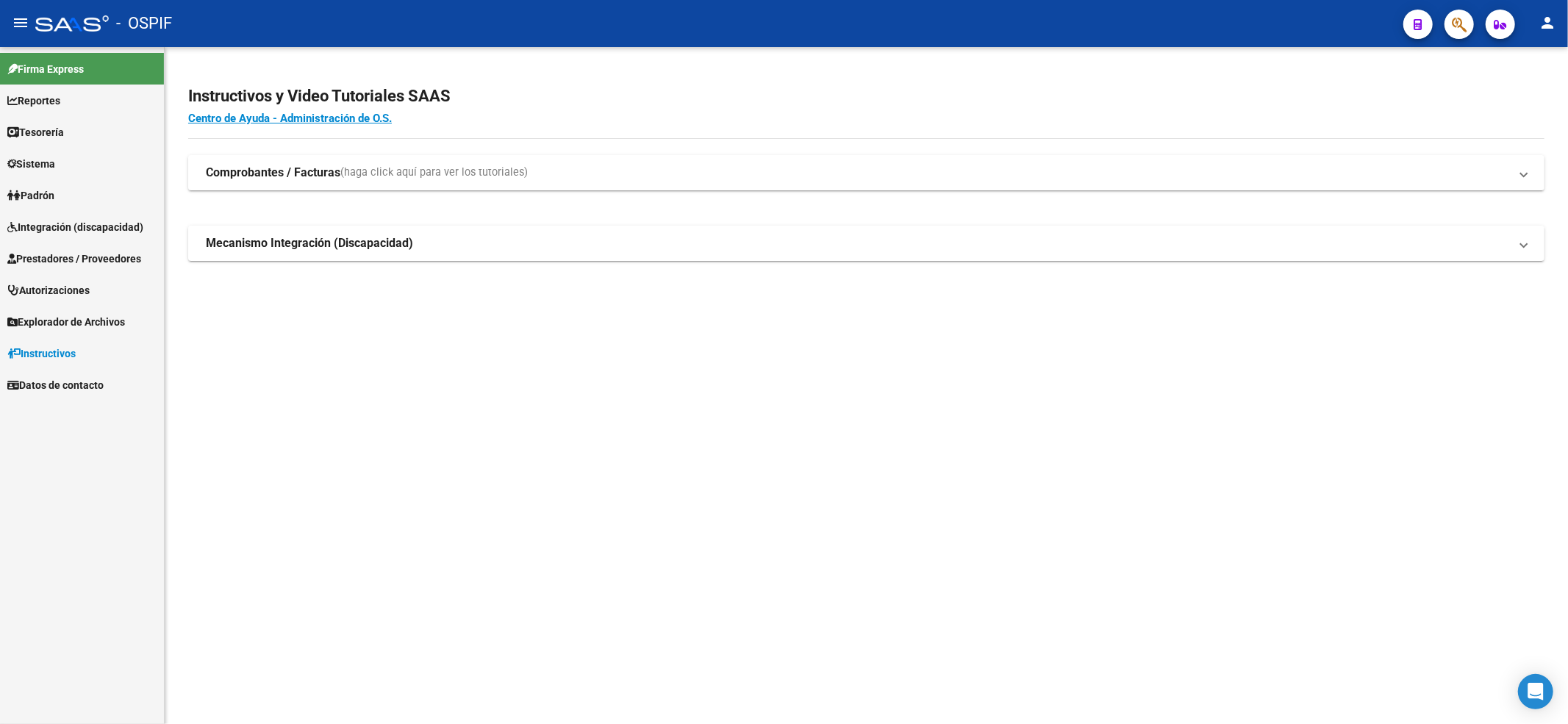
click at [71, 237] on link "Integración (discapacidad)" at bounding box center [82, 227] width 164 height 32
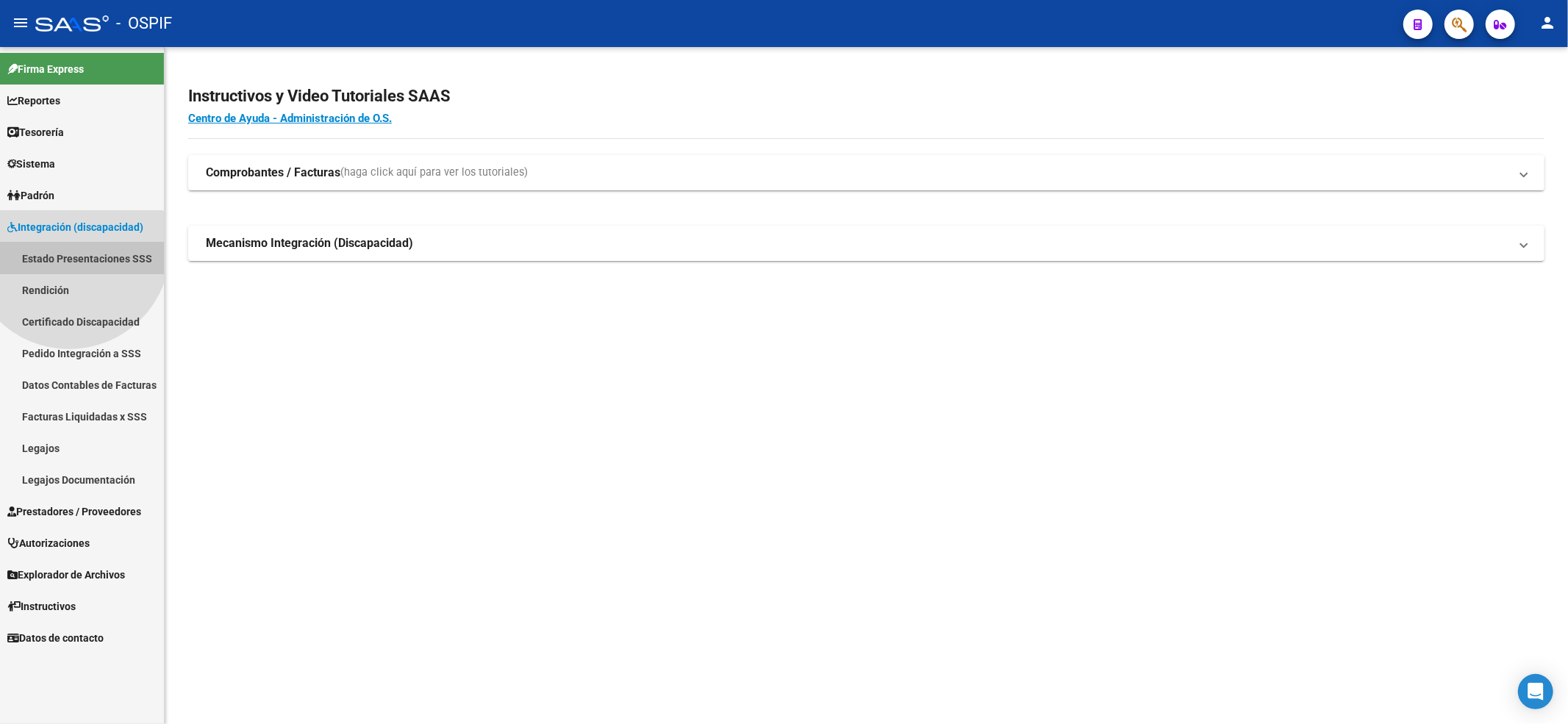
click at [68, 248] on link "Estado Presentaciones SSS" at bounding box center [82, 259] width 164 height 32
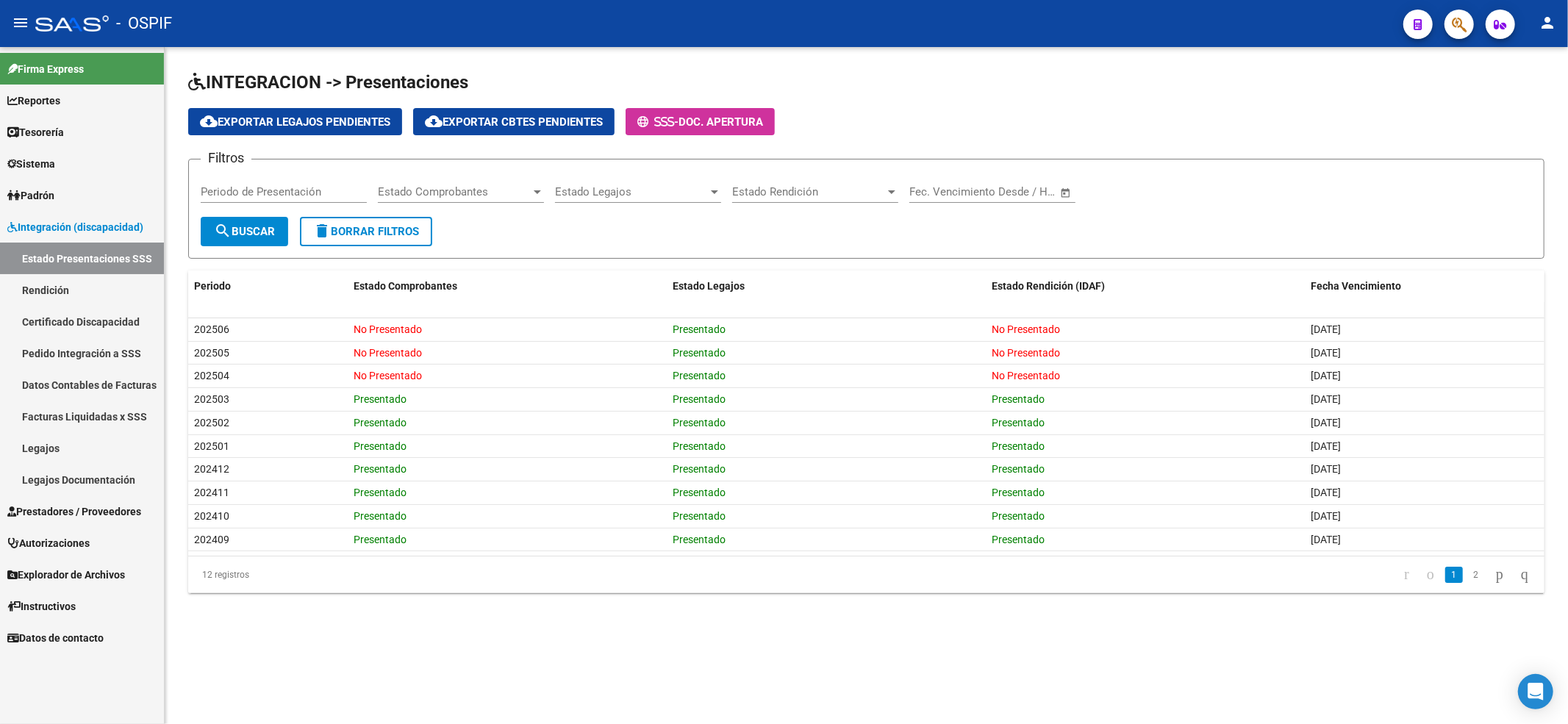
click at [47, 462] on link "Legajos" at bounding box center [82, 448] width 164 height 32
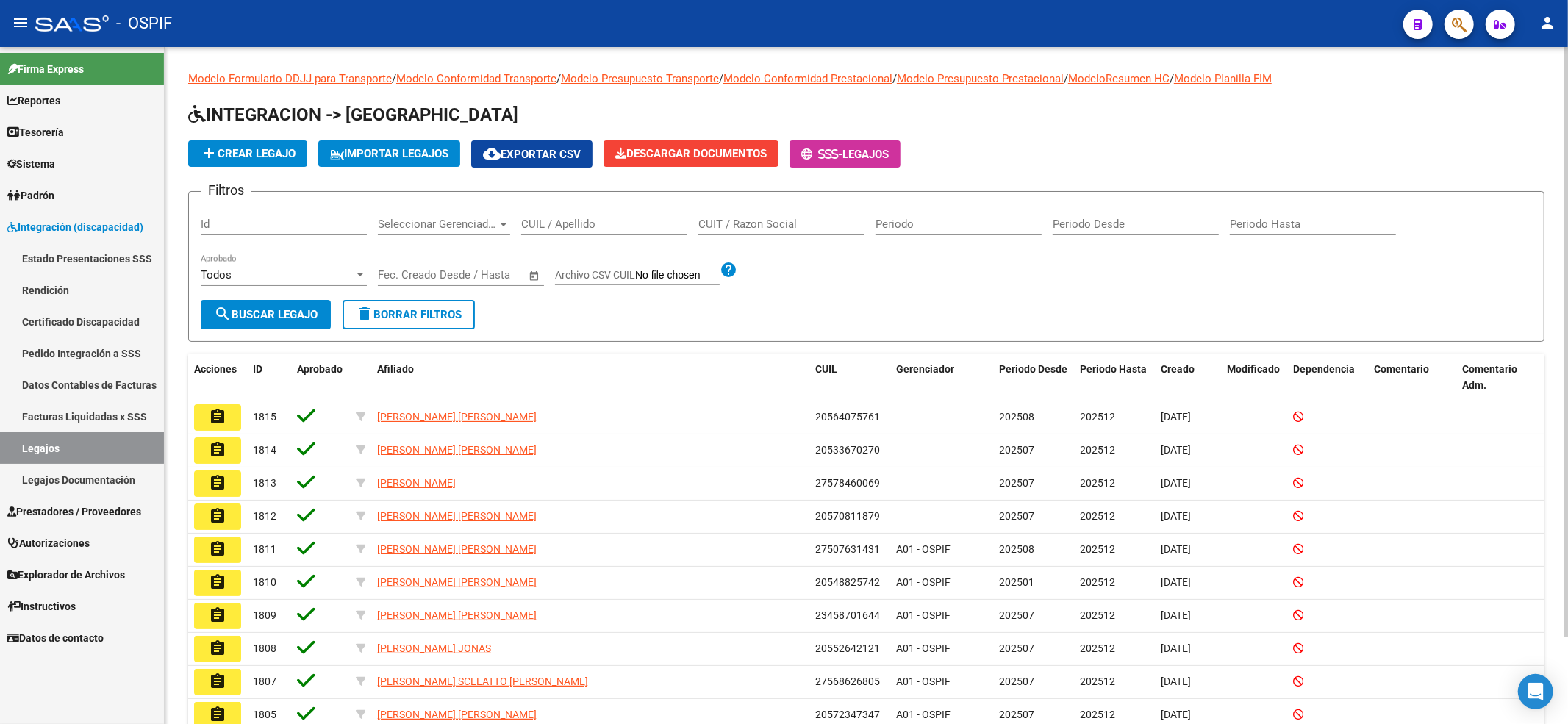
click at [567, 231] on div "CUIL / Apellido" at bounding box center [603, 219] width 166 height 32
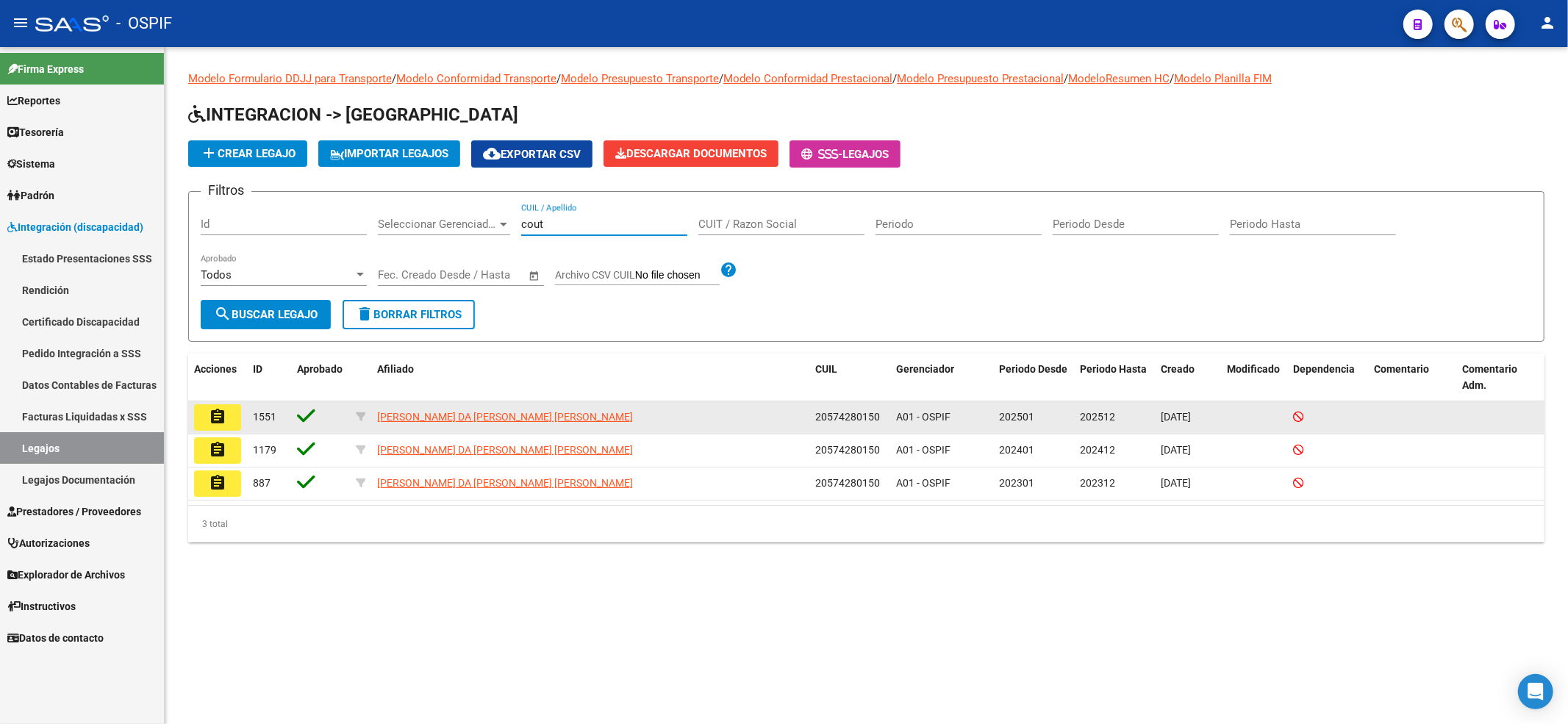
type input "cout"
click at [234, 415] on button "assignment" at bounding box center [217, 417] width 47 height 26
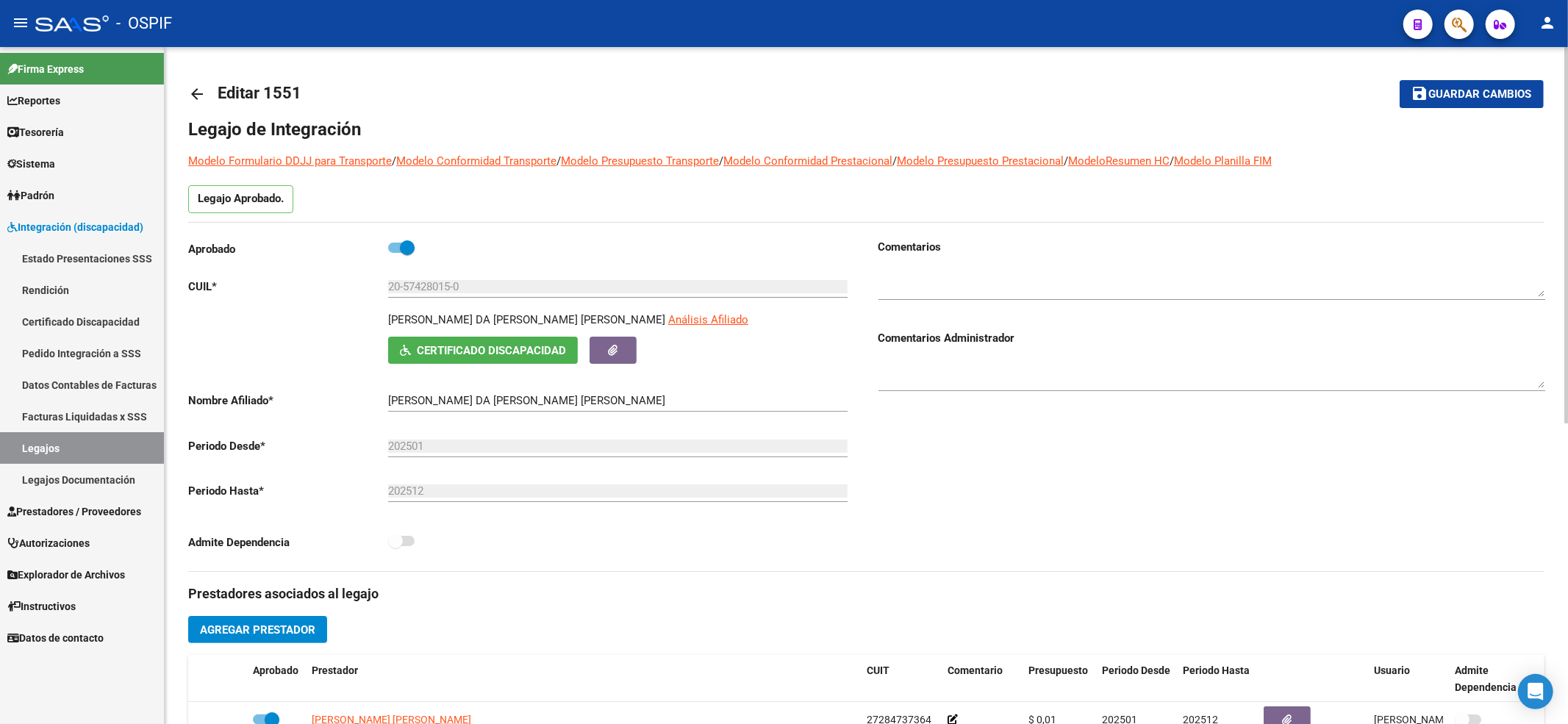
scroll to position [195, 0]
